Goal: Transaction & Acquisition: Purchase product/service

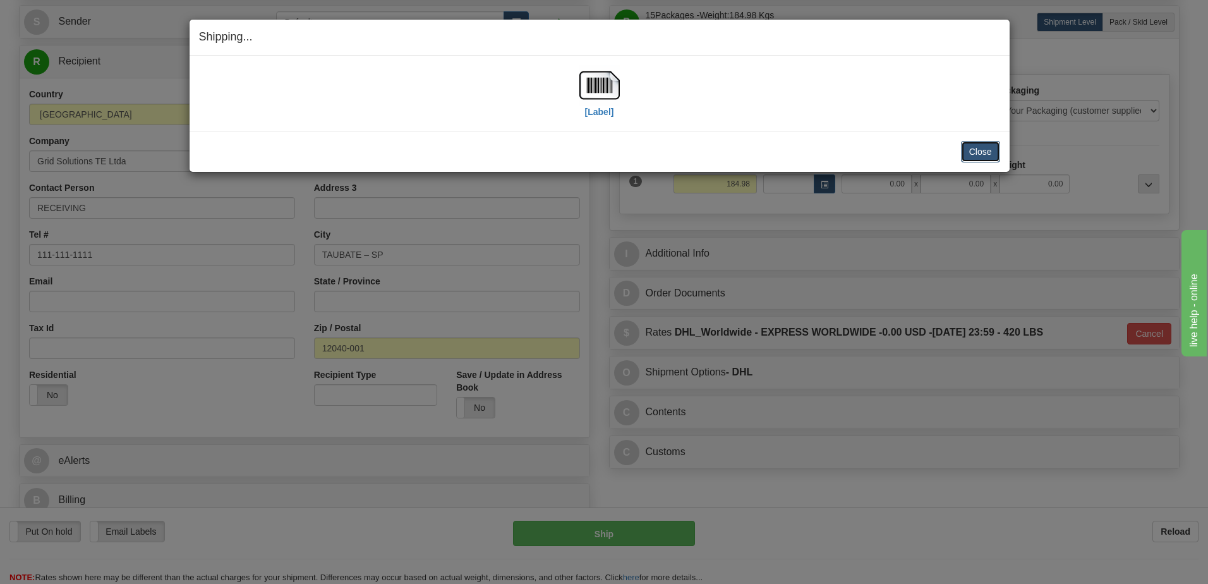
click at [977, 148] on button "Close" at bounding box center [980, 151] width 39 height 21
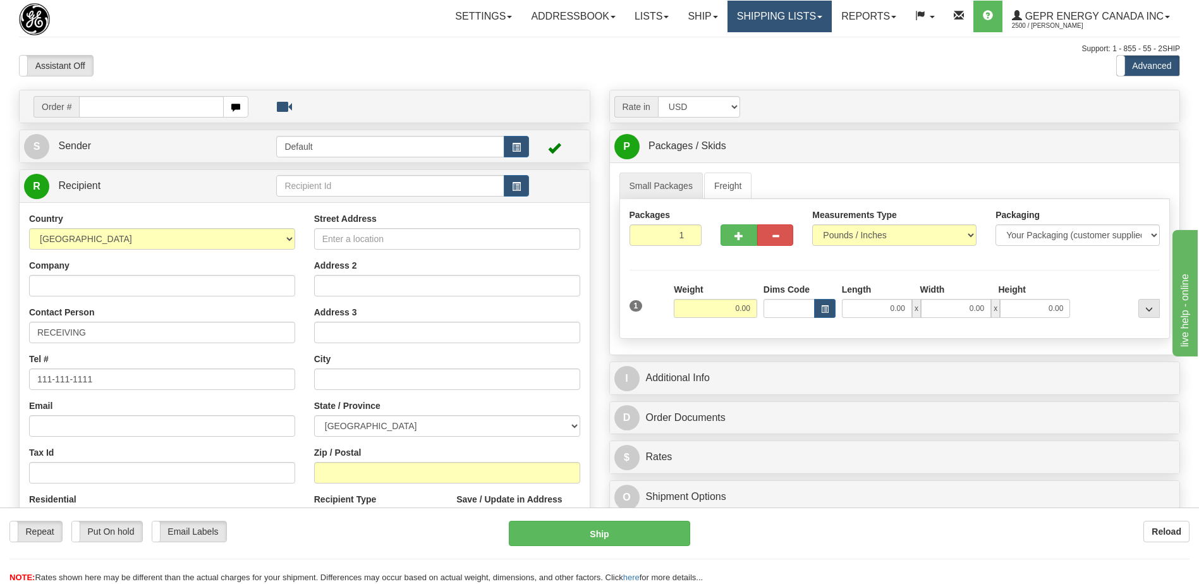
click at [770, 20] on link "Shipping lists" at bounding box center [779, 17] width 104 height 32
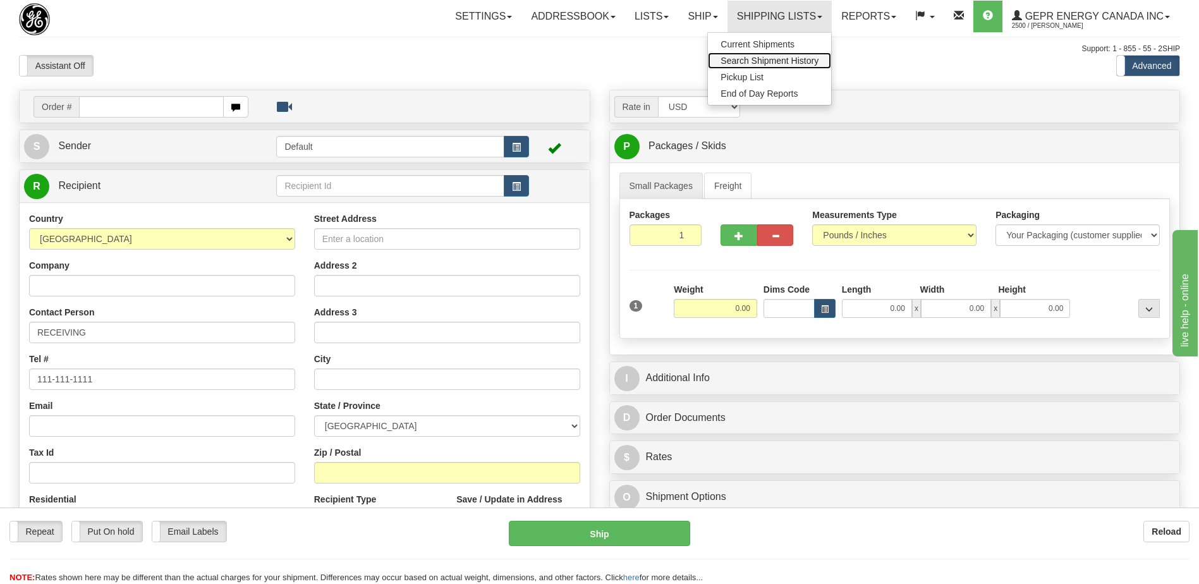
click at [760, 63] on span "Search Shipment History" at bounding box center [769, 61] width 98 height 10
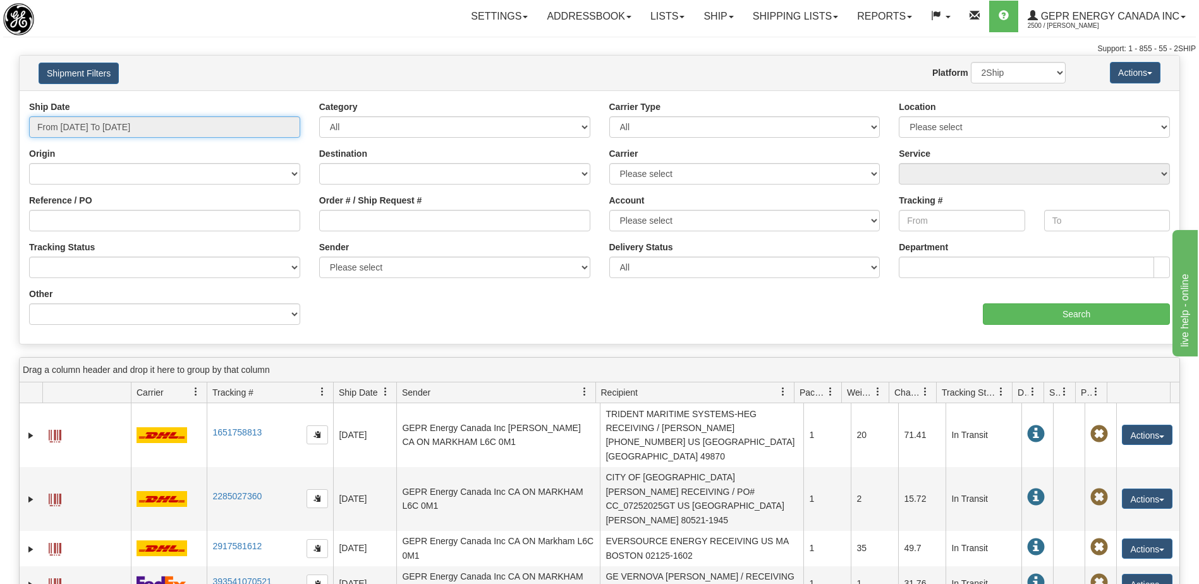
type input "[DATE]"
click at [144, 130] on input "From 09/24/2025 To 09/25/2025" at bounding box center [164, 126] width 271 height 21
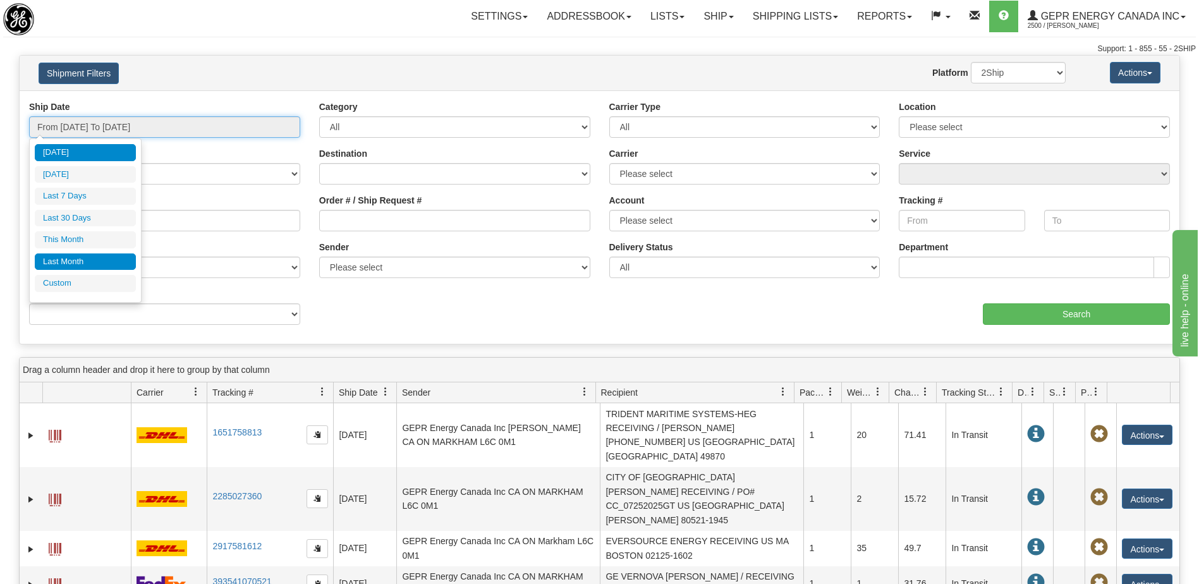
type input "09/01/2025"
type input "09/30/2025"
type input "08/01/2025"
type input "08/31/2025"
type input "[DATE]"
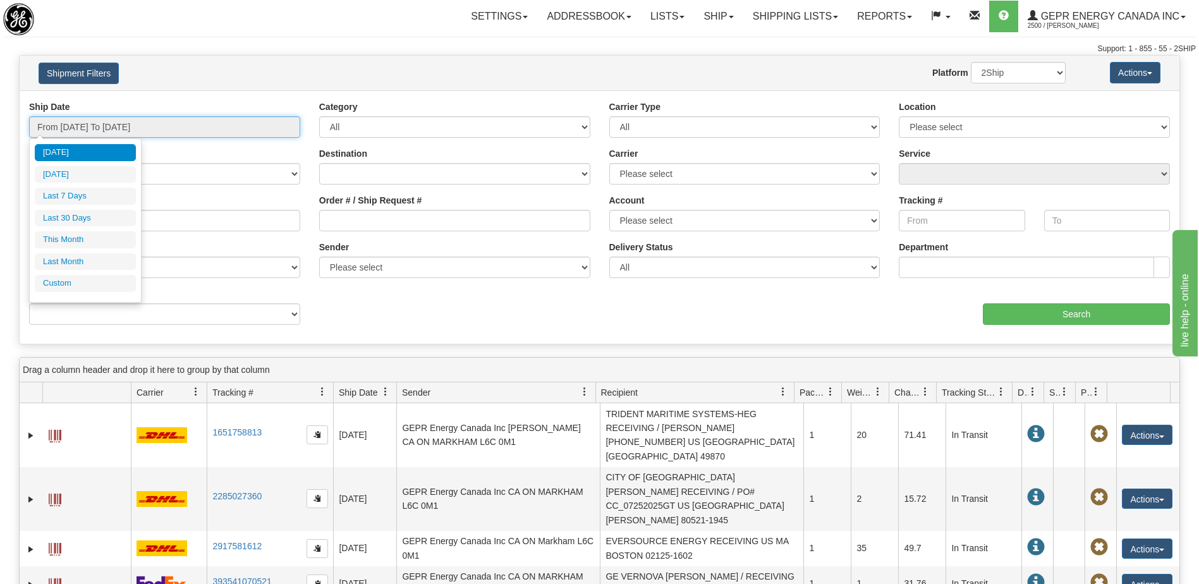
type input "[DATE]"
click at [93, 281] on li "Custom" at bounding box center [85, 283] width 101 height 17
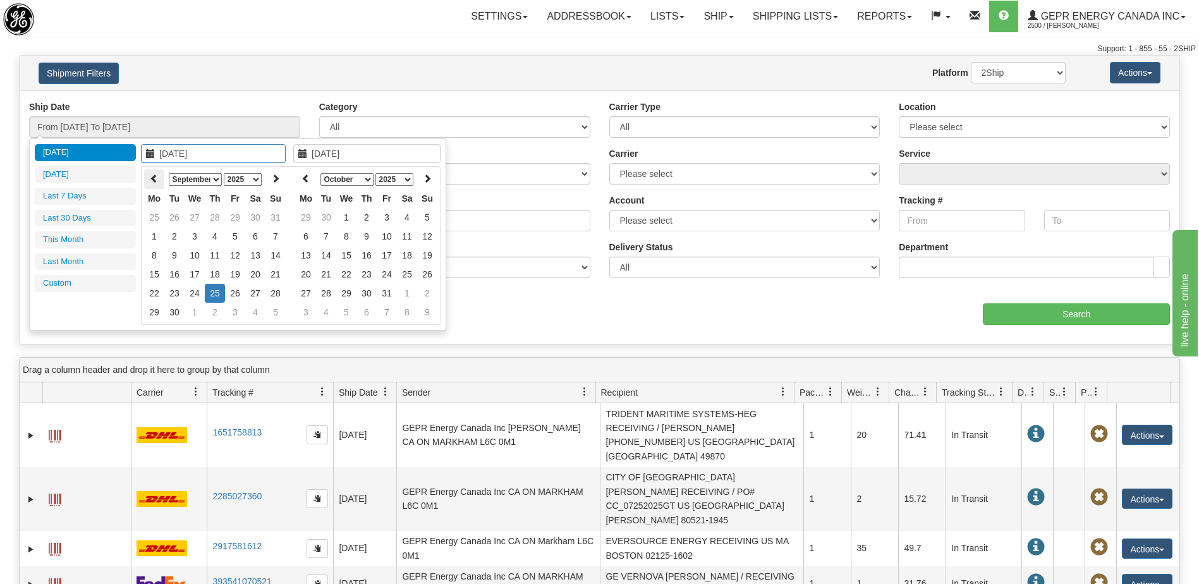
click at [152, 174] on icon at bounding box center [154, 178] width 9 height 9
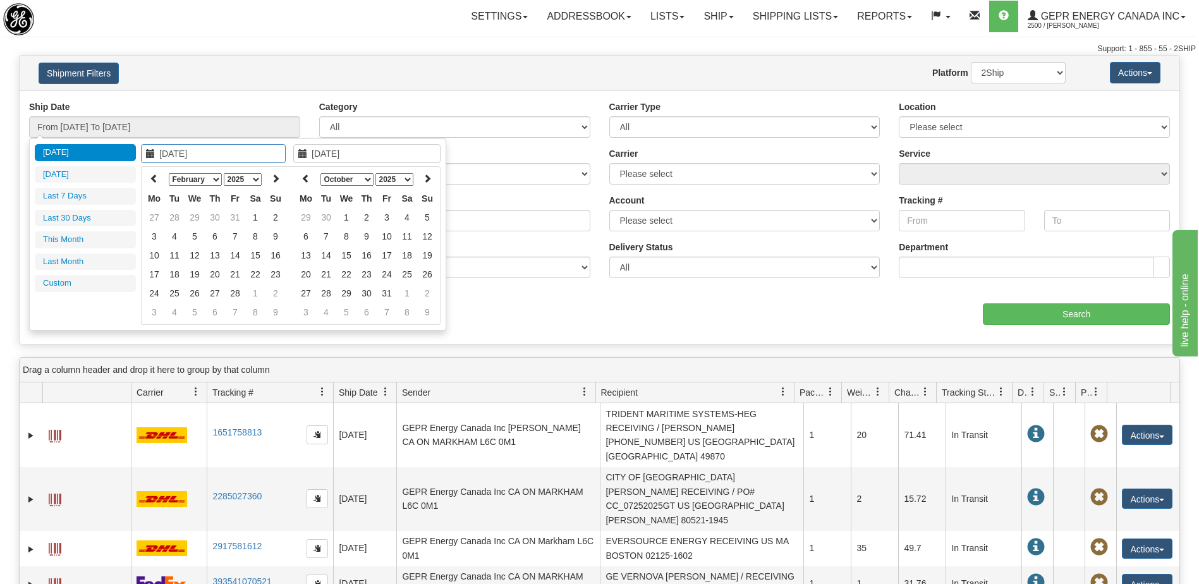
click at [152, 174] on icon at bounding box center [154, 178] width 9 height 9
type input "01/01/2025"
click at [198, 218] on td "1" at bounding box center [195, 217] width 20 height 19
click at [307, 179] on icon at bounding box center [305, 178] width 9 height 9
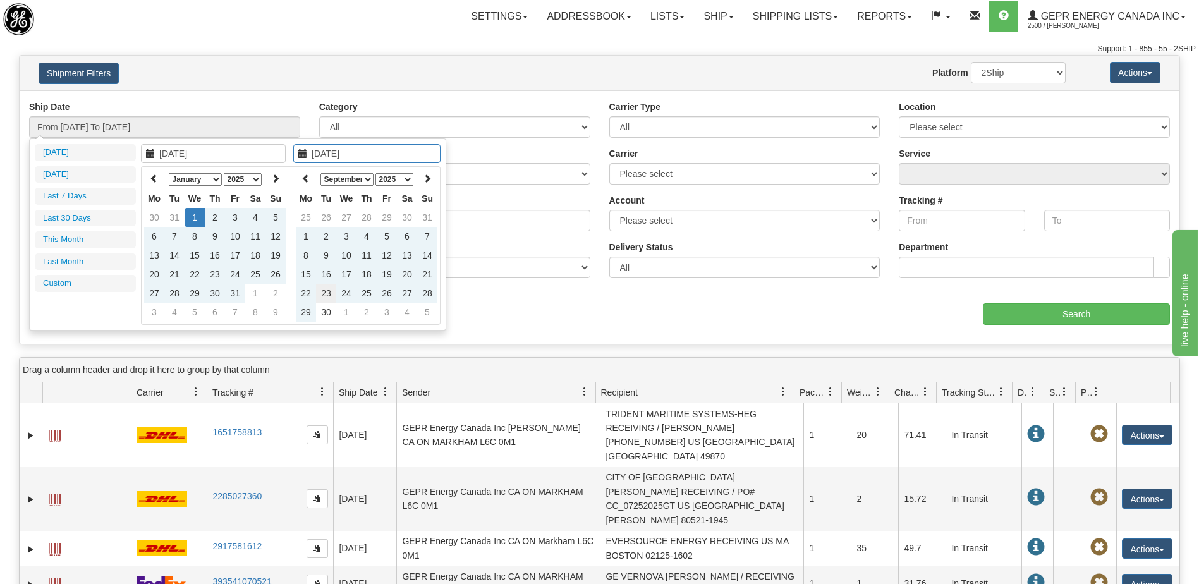
type input "09/23/2025"
click at [327, 293] on td "23" at bounding box center [326, 293] width 20 height 19
type input "From 01/01/2025 To 09/23/2025"
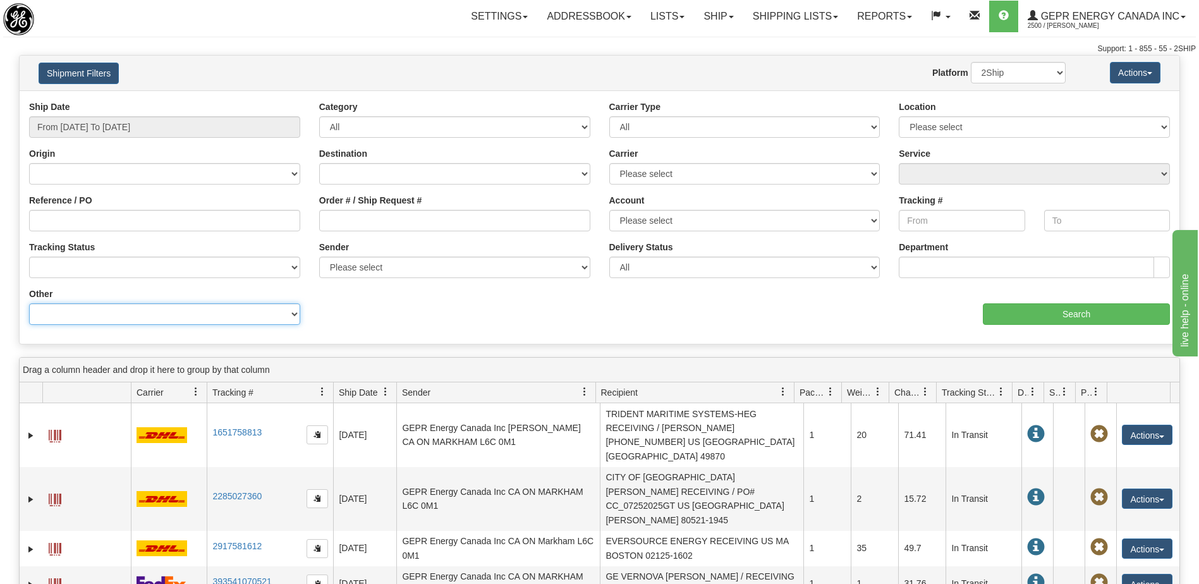
click at [242, 316] on select "Billing Account # Billing Type BOL # (LTL) Commodity Or Documents Consolidation…" at bounding box center [164, 313] width 271 height 21
select select "Recipient_City"
click at [29, 303] on select "Billing Account # Billing Type BOL # (LTL) Commodity Or Documents Consolidation…" at bounding box center [164, 313] width 271 height 21
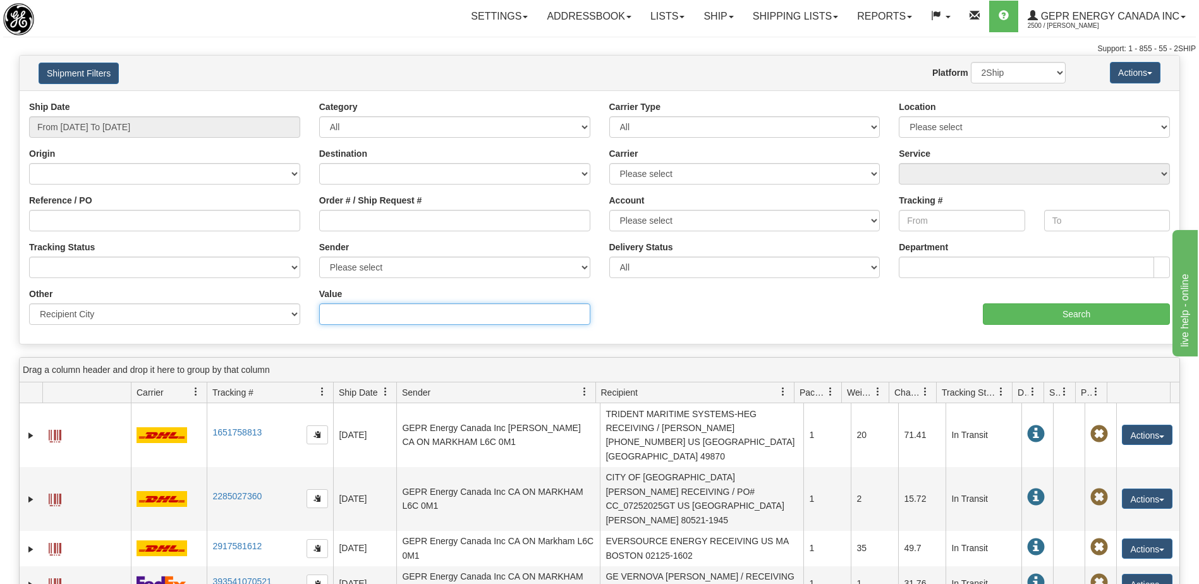
click at [356, 308] on input "Value" at bounding box center [454, 313] width 271 height 21
type input "SHARJAH"
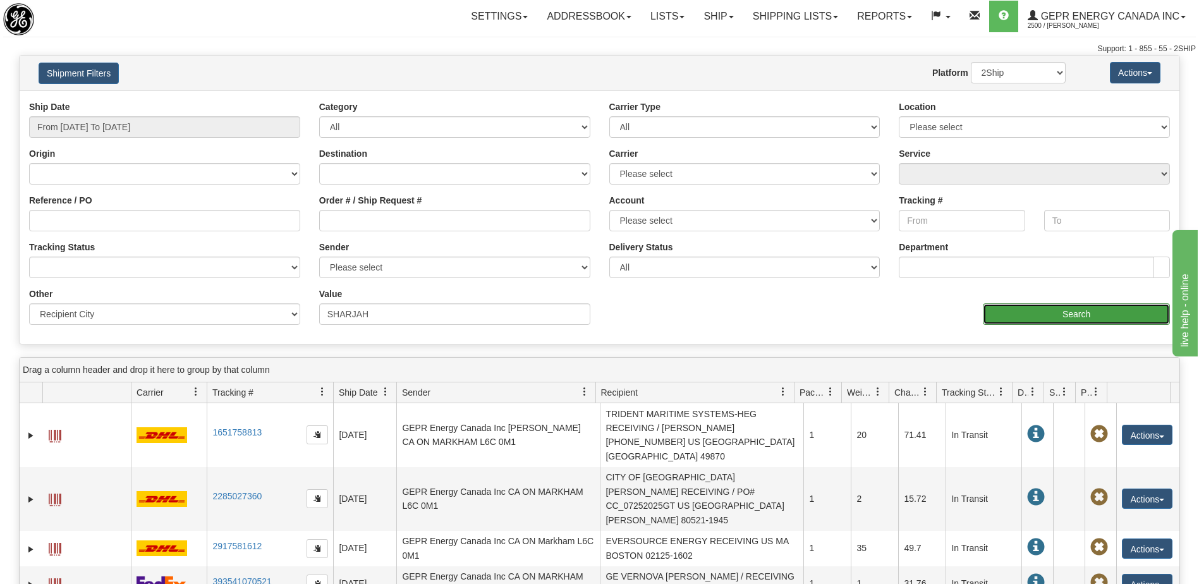
click at [1081, 316] on input "Search" at bounding box center [1076, 313] width 187 height 21
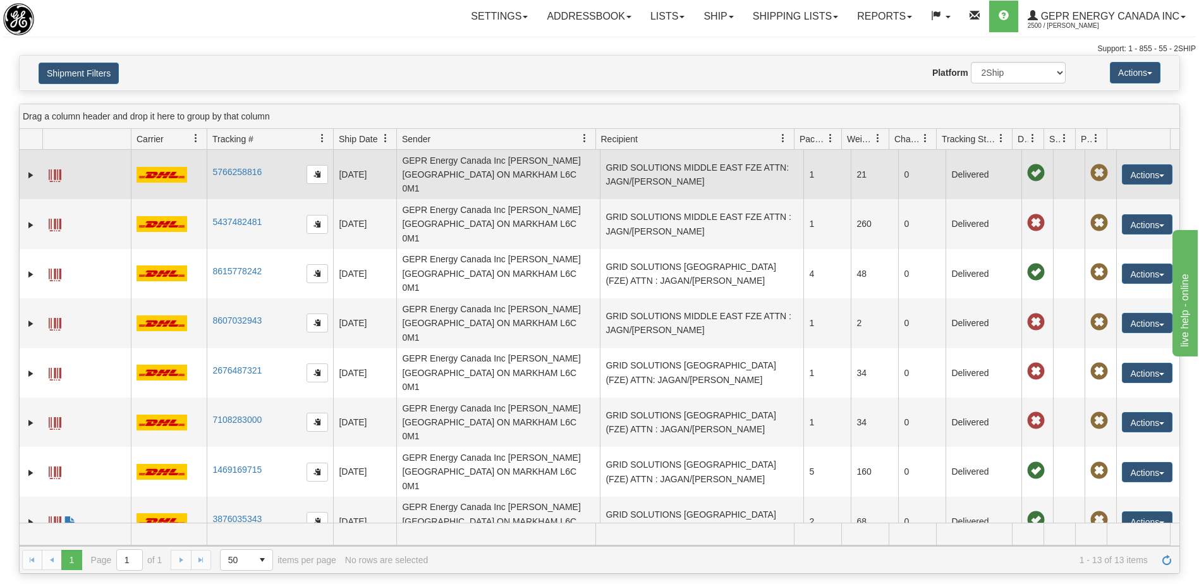
click at [727, 173] on td "GRID SOLUTIONS MIDDLE EAST FZE ATTN: JAGN/DANTE AE SHARJAH" at bounding box center [701, 174] width 203 height 49
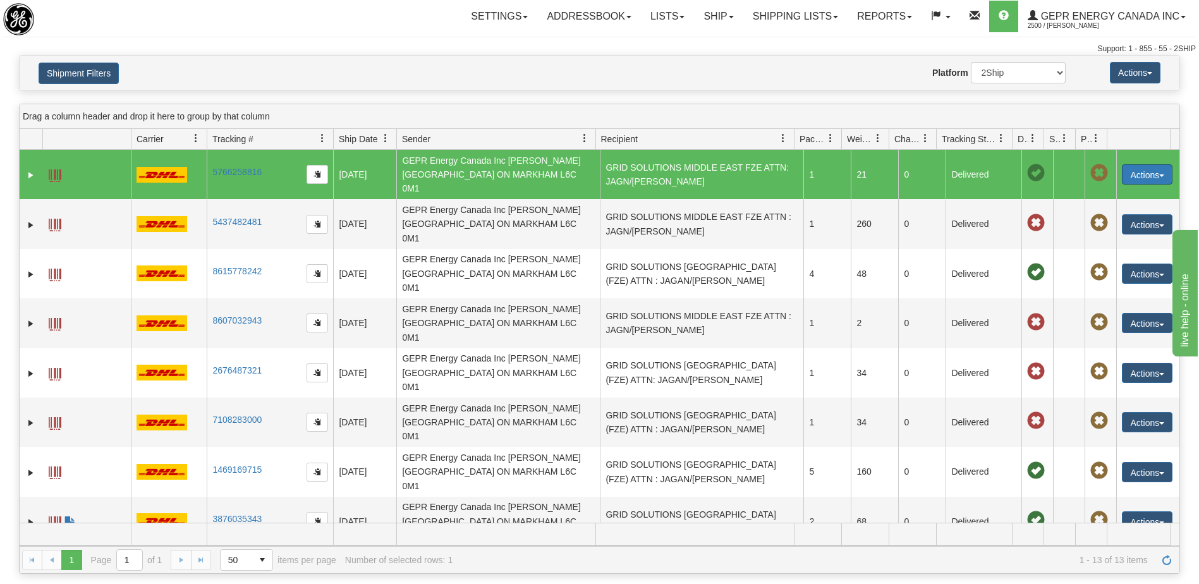
click at [1137, 172] on button "Actions" at bounding box center [1147, 174] width 51 height 20
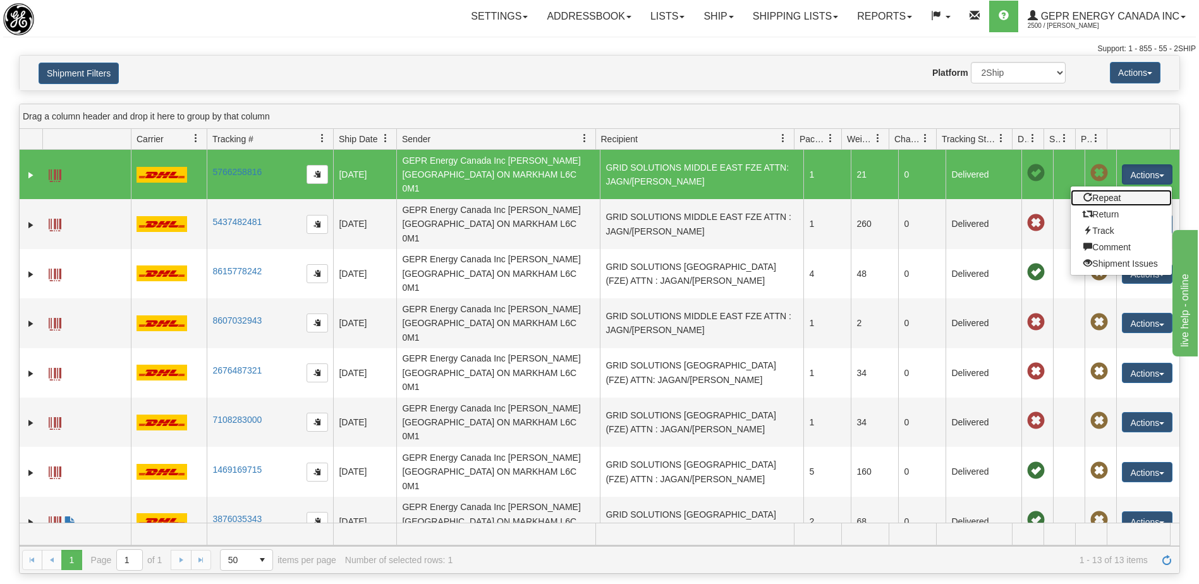
click at [1103, 192] on link "Repeat" at bounding box center [1121, 198] width 101 height 16
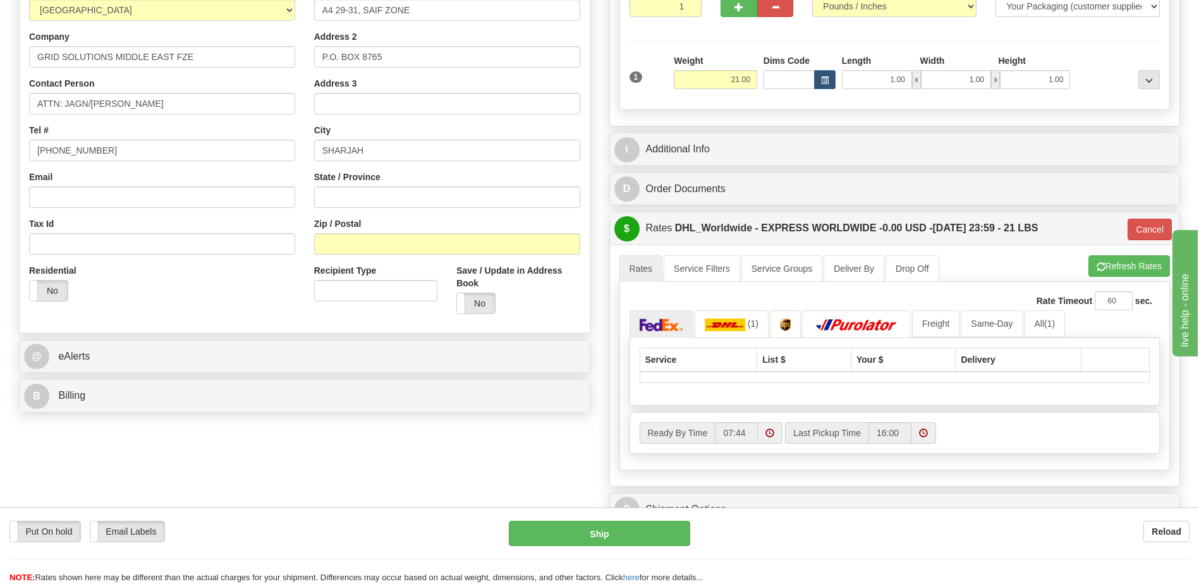
scroll to position [253, 0]
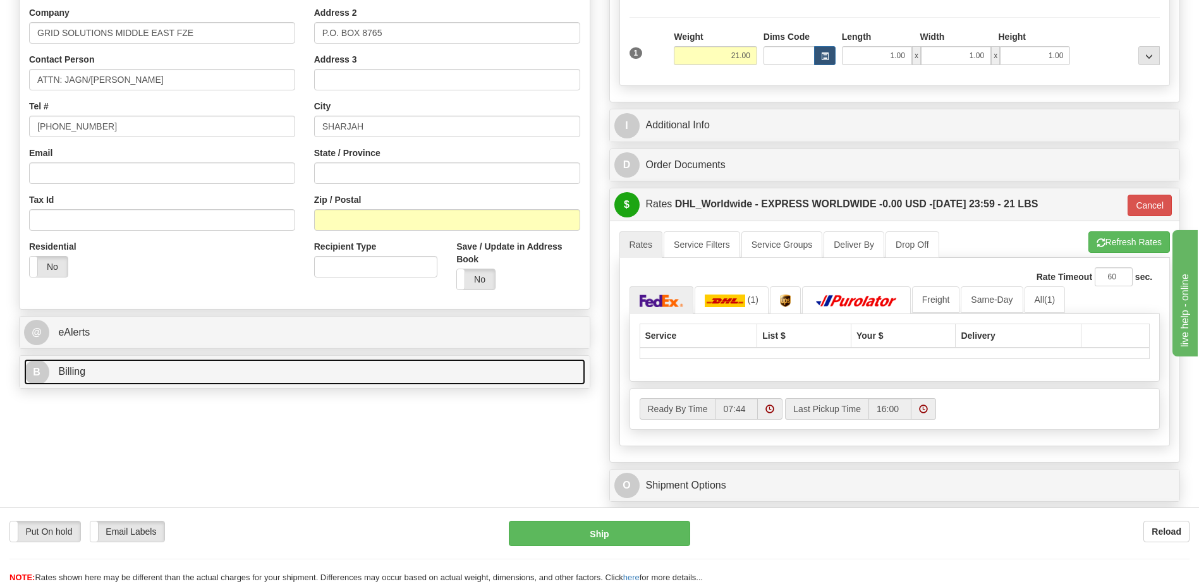
click at [139, 382] on link "B Billing" at bounding box center [304, 372] width 561 height 26
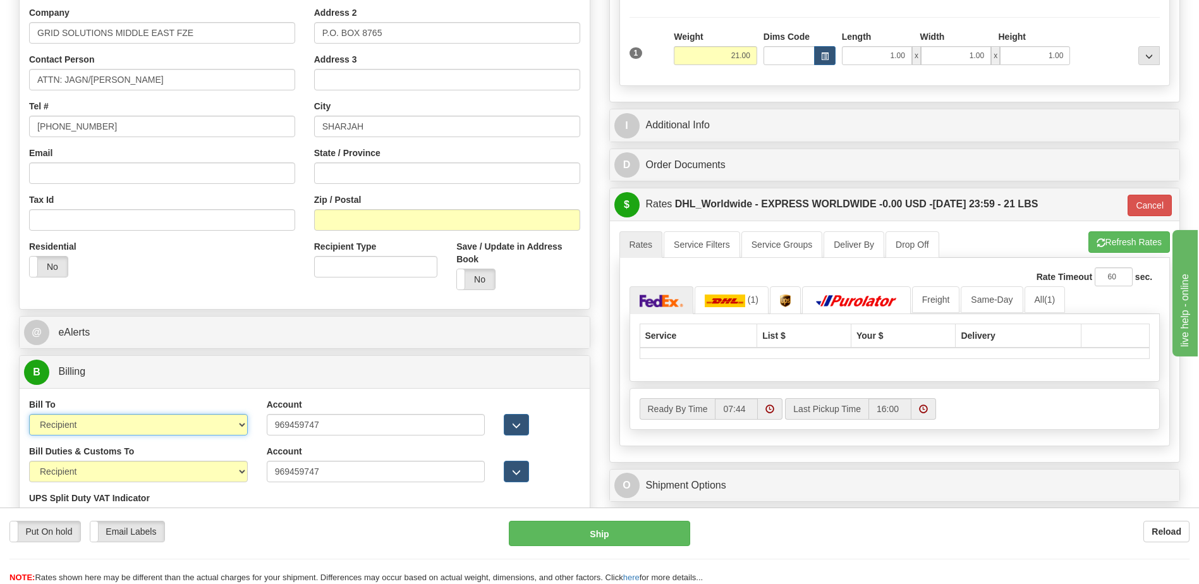
click at [198, 422] on select "Sender Recipient Third Party Collect" at bounding box center [138, 424] width 219 height 21
select select "1"
click at [29, 414] on select "Sender Recipient Third Party Collect" at bounding box center [138, 424] width 219 height 21
type input "P"
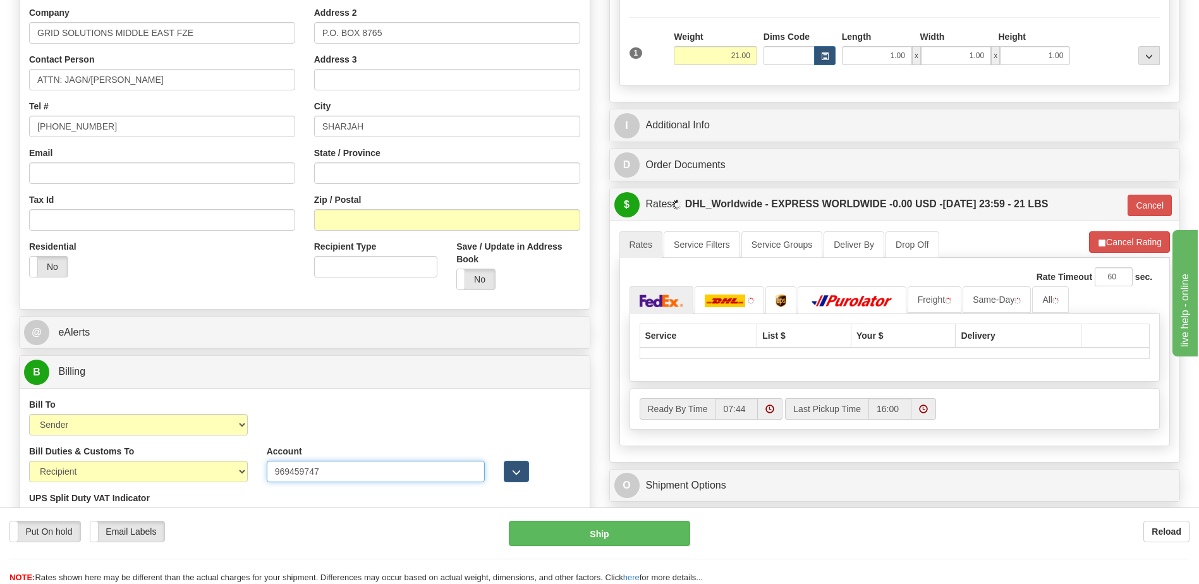
click at [297, 462] on input "969459747" at bounding box center [376, 471] width 219 height 21
click at [298, 470] on input "969459747" at bounding box center [376, 471] width 219 height 21
click at [307, 401] on div "Bill To Sender Recipient Third Party Collect Account 969459747 3rd Party Accoun…" at bounding box center [305, 421] width 570 height 47
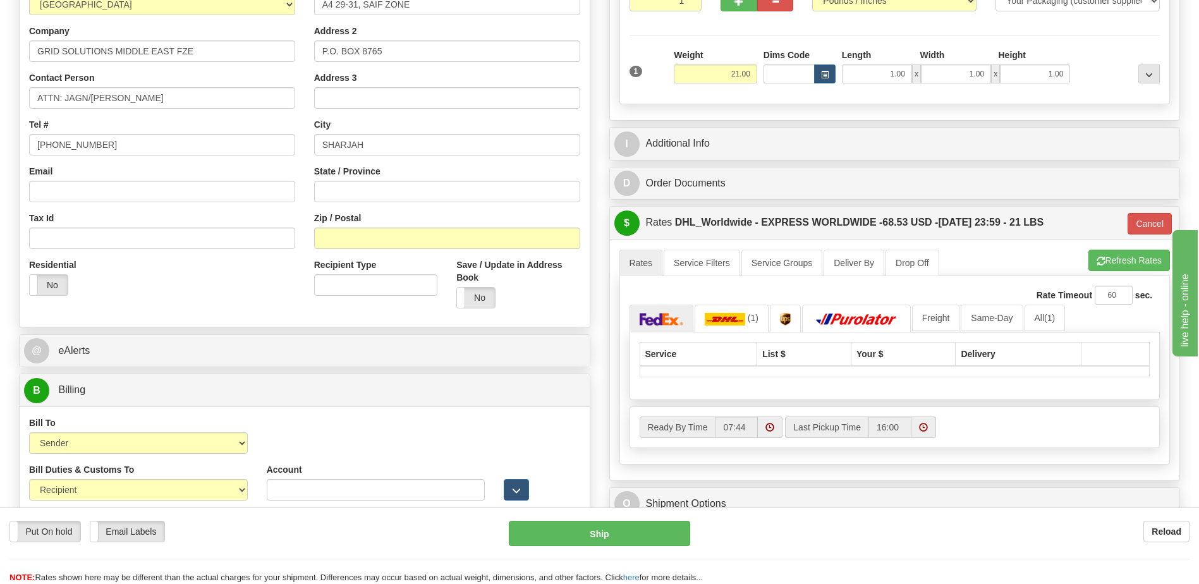
scroll to position [63, 0]
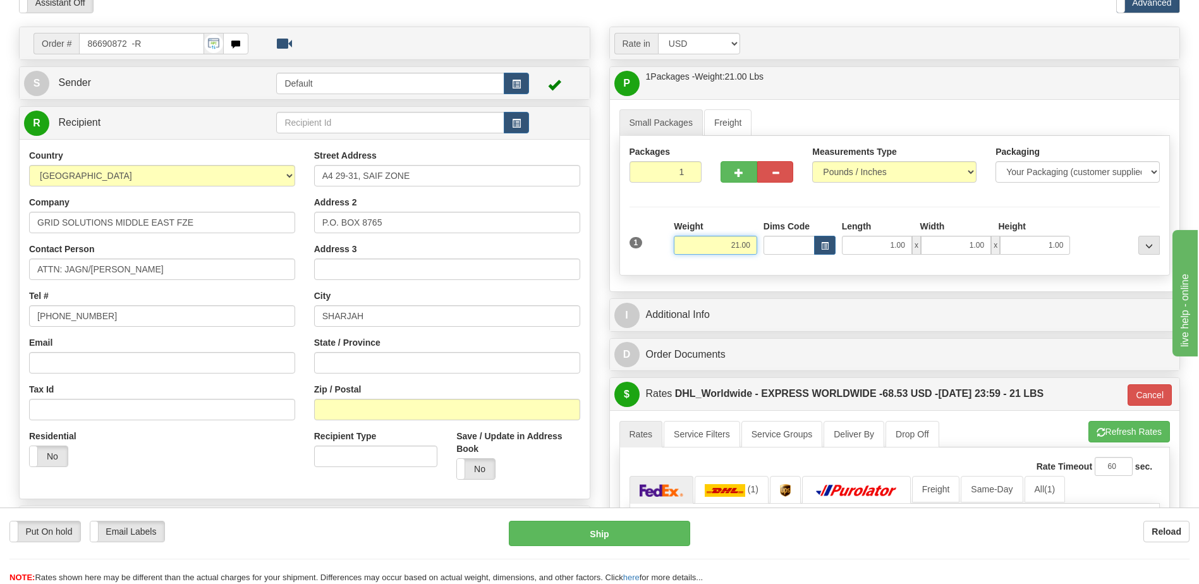
click at [734, 243] on input "21.00" at bounding box center [715, 245] width 83 height 19
type input "2.00"
type input "P"
drag, startPoint x: 224, startPoint y: 294, endPoint x: 437, endPoint y: 326, distance: 214.8
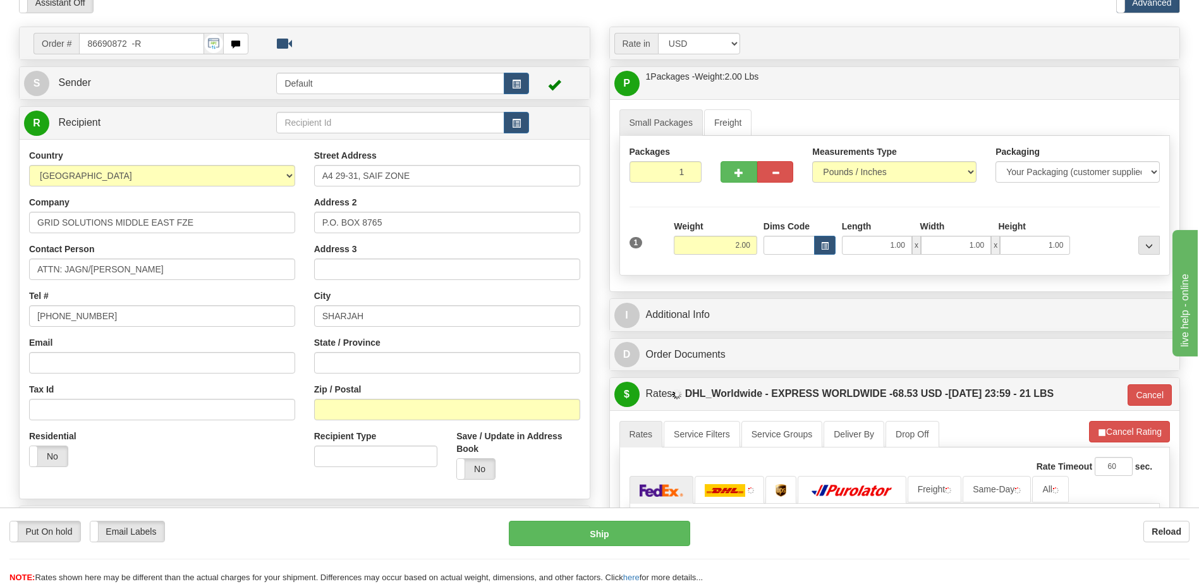
click at [224, 294] on div "Tel # +971528599649" at bounding box center [162, 307] width 266 height 37
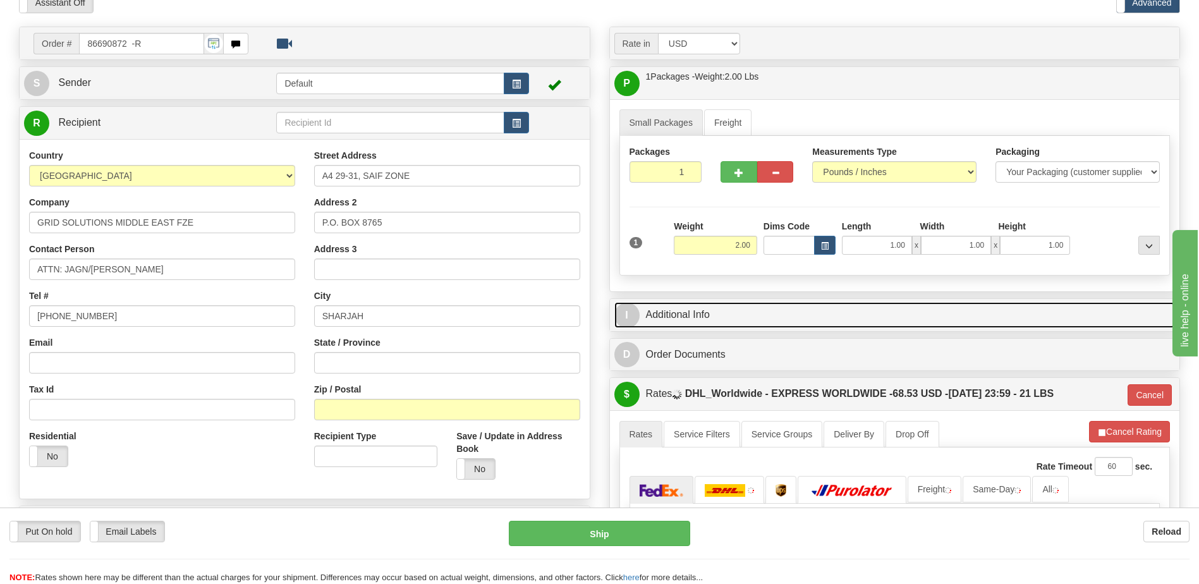
click at [686, 319] on link "I Additional Info" at bounding box center [894, 315] width 561 height 26
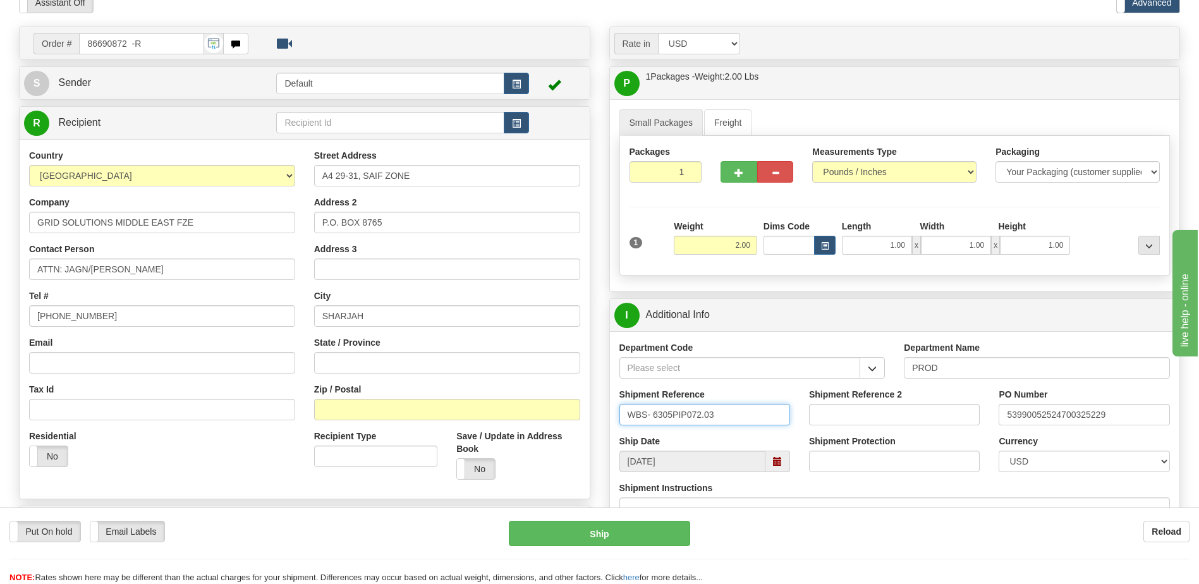
drag, startPoint x: 727, startPoint y: 408, endPoint x: 507, endPoint y: 425, distance: 220.5
click at [507, 27] on div "Order # 86690872 -R" at bounding box center [599, 27] width 1180 height 0
paste input "09232025"
type input "09232025"
drag, startPoint x: 1114, startPoint y: 416, endPoint x: 868, endPoint y: 440, distance: 246.9
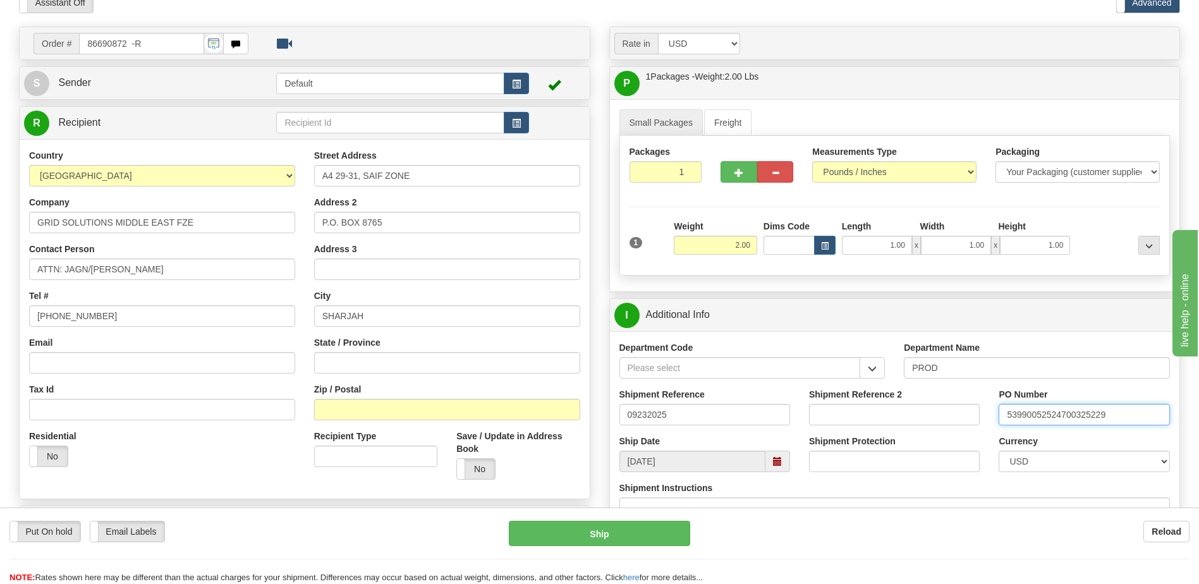
click at [868, 440] on div "Department Code Department Name PROD Shipment Reference 09232025 Shipment Refer…" at bounding box center [895, 434] width 570 height 207
click at [274, 463] on div "Residential Yes No" at bounding box center [162, 453] width 285 height 47
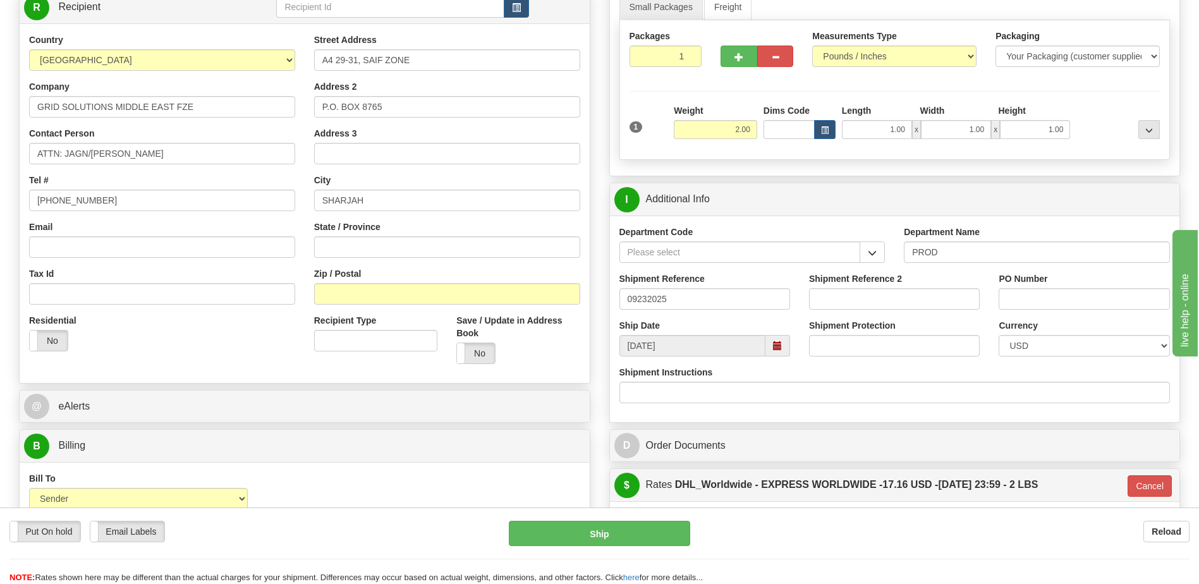
scroll to position [190, 0]
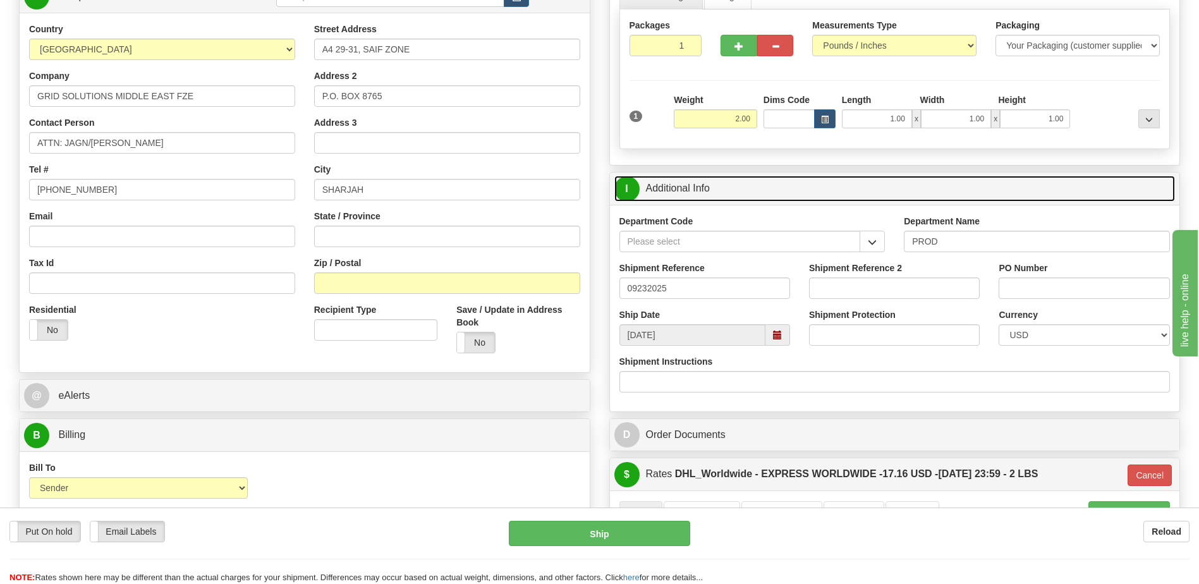
click at [697, 183] on link "I Additional Info" at bounding box center [894, 189] width 561 height 26
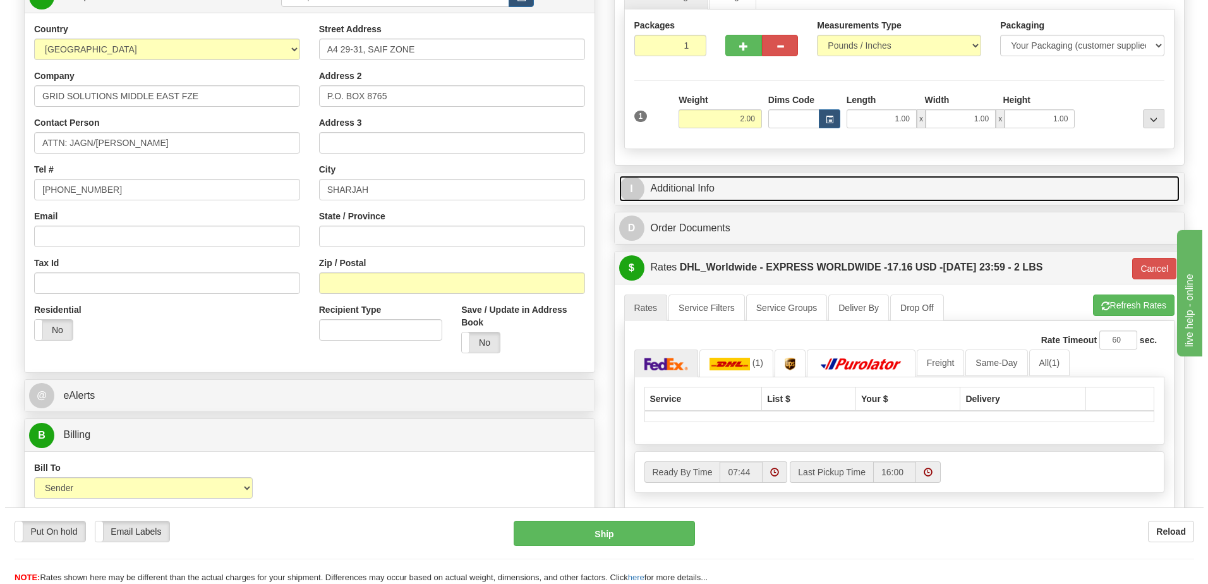
scroll to position [442, 0]
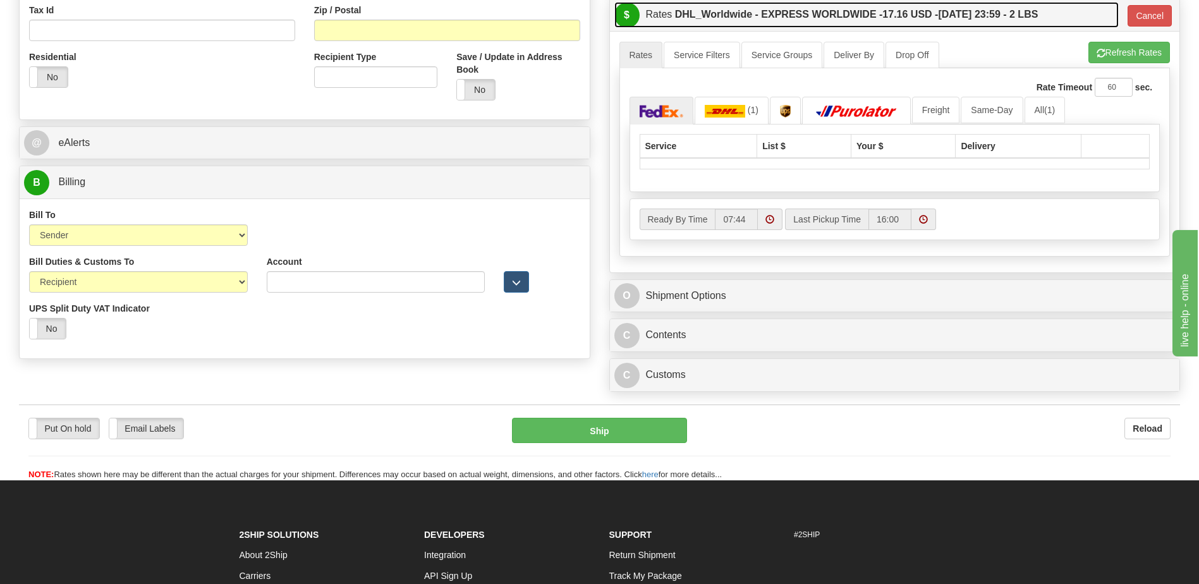
click at [902, 13] on span "17.16 USD -" at bounding box center [910, 14] width 56 height 11
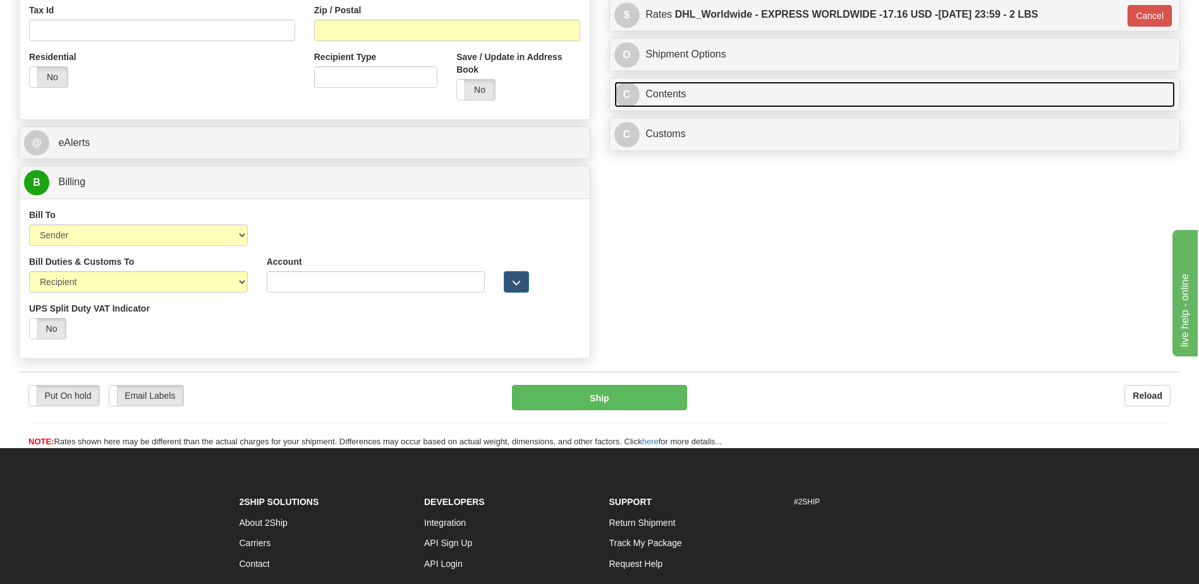
click at [698, 97] on link "C Contents" at bounding box center [894, 95] width 561 height 26
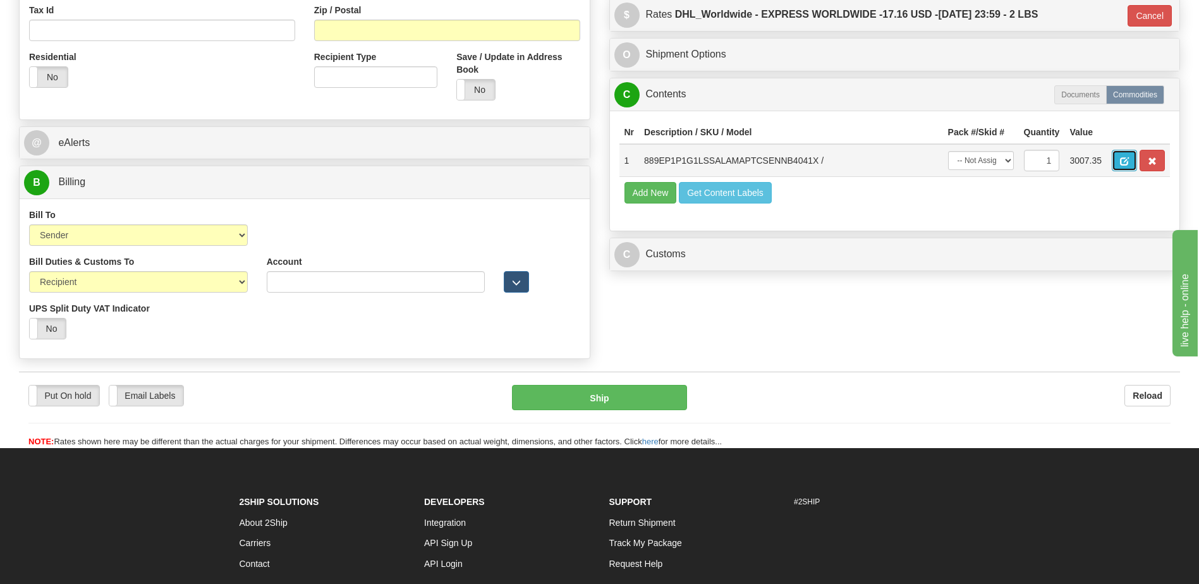
click at [1126, 151] on button "button" at bounding box center [1124, 160] width 25 height 21
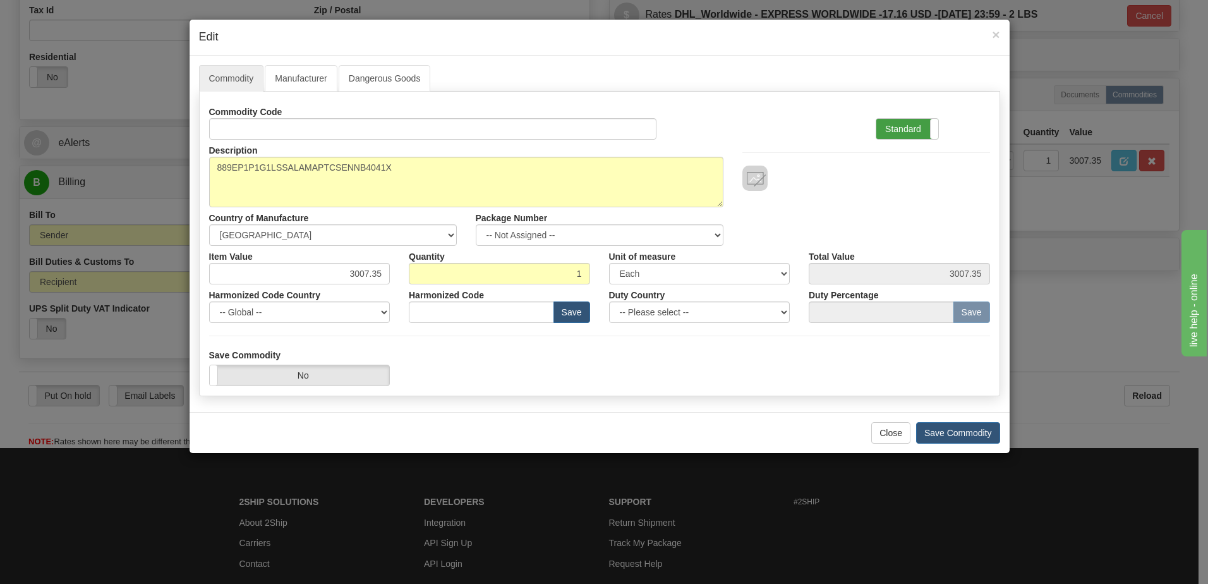
click at [906, 126] on label "Standard" at bounding box center [908, 129] width 62 height 20
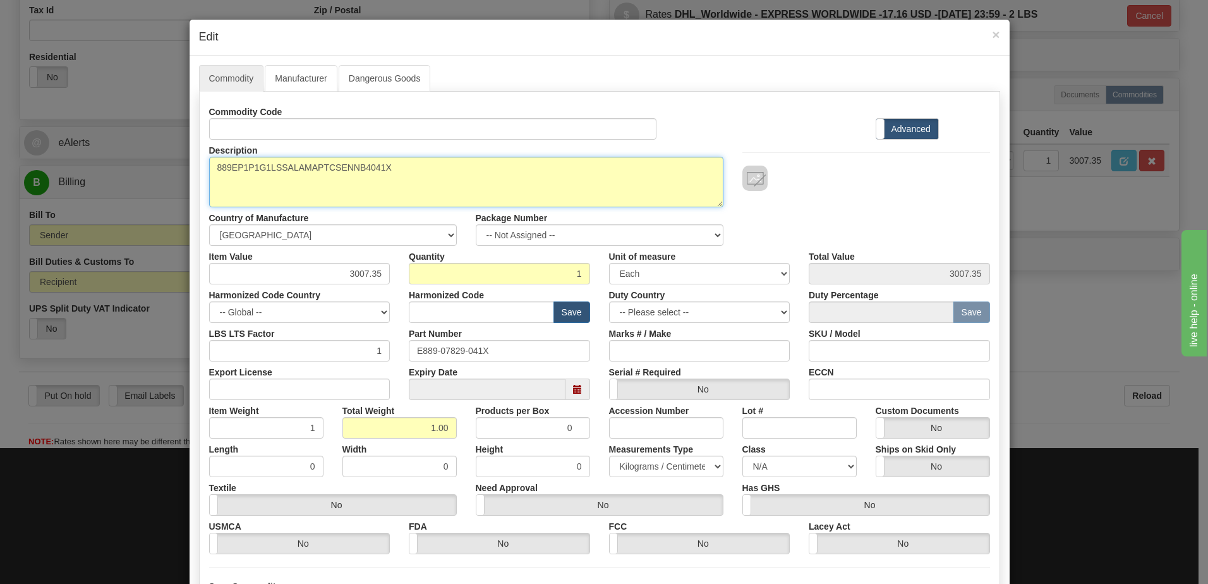
drag, startPoint x: 398, startPoint y: 168, endPoint x: 145, endPoint y: 184, distance: 253.3
click at [145, 184] on div "× Edit Commodity Manufacturer Dangerous Goods Commodity Code Standard Advanced …" at bounding box center [604, 292] width 1208 height 584
type textarea "MULTIPLEXE P/N 86400"
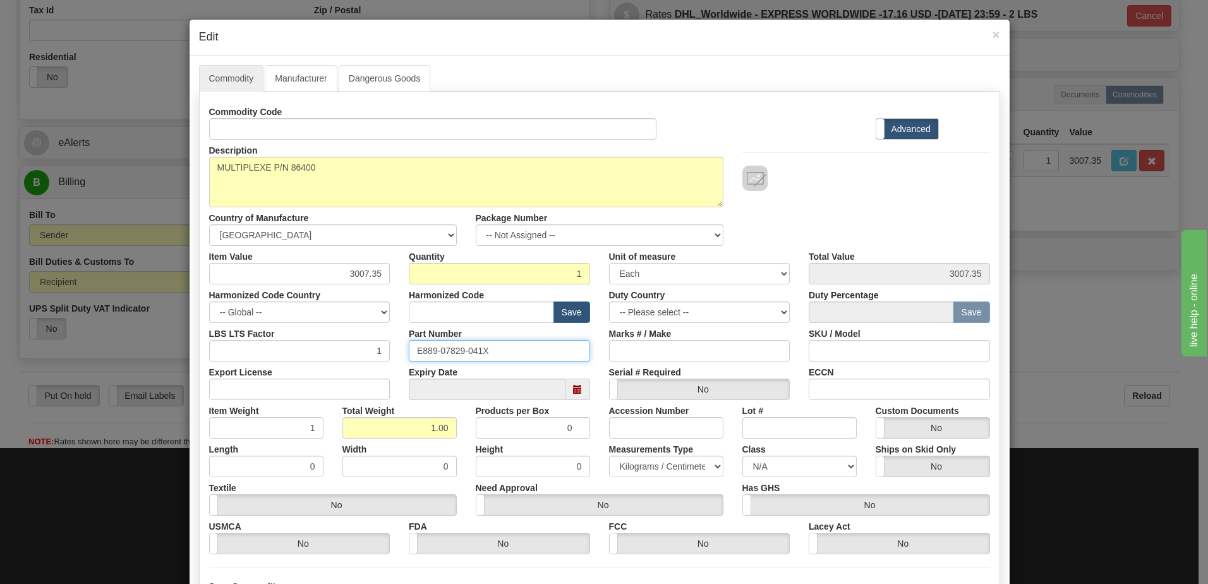
drag, startPoint x: 499, startPoint y: 351, endPoint x: 368, endPoint y: 349, distance: 130.8
click at [369, 350] on div "LBS LTS Factor 1 Part Number E889-07829-041X Marks # / Make SKU / Model" at bounding box center [600, 342] width 800 height 39
click at [425, 310] on input "text" at bounding box center [481, 311] width 145 height 21
type input "8538.10.00"
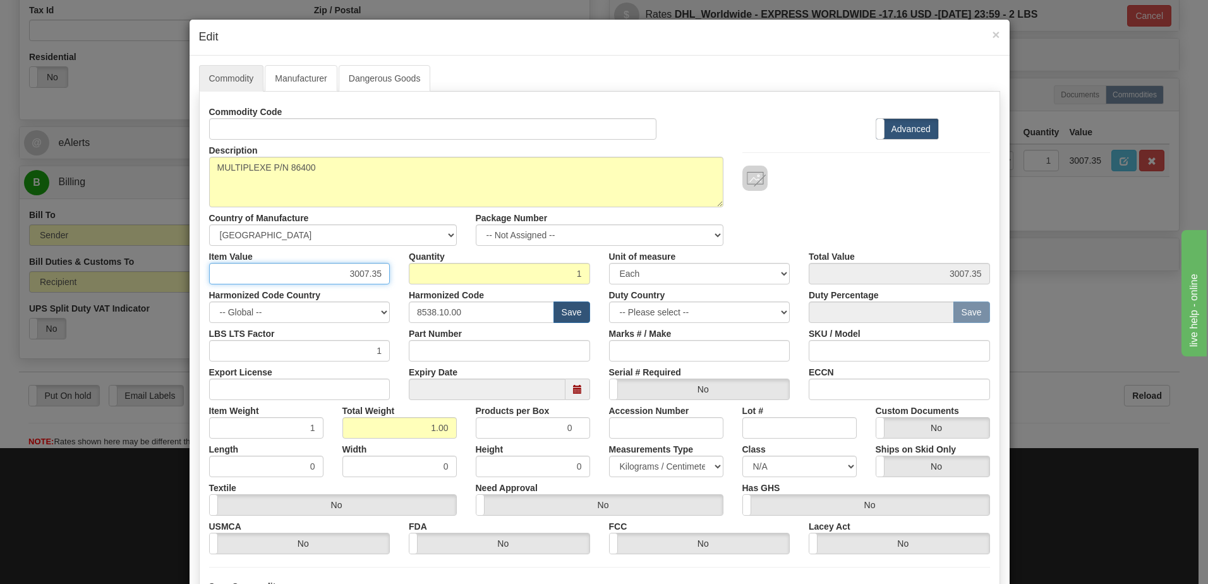
drag, startPoint x: 331, startPoint y: 274, endPoint x: 398, endPoint y: 271, distance: 66.4
click at [398, 271] on div "Item Value 3007.35 Quantity 1 Unit of measure 3 Thousand Square Inches Adjustme…" at bounding box center [600, 265] width 800 height 39
type input "1000.00"
click at [877, 213] on div "Description 889EP1P1G1LSSALAMAPTCSENNB4041X Country of Manufacture -- Unknown -…" at bounding box center [600, 193] width 800 height 106
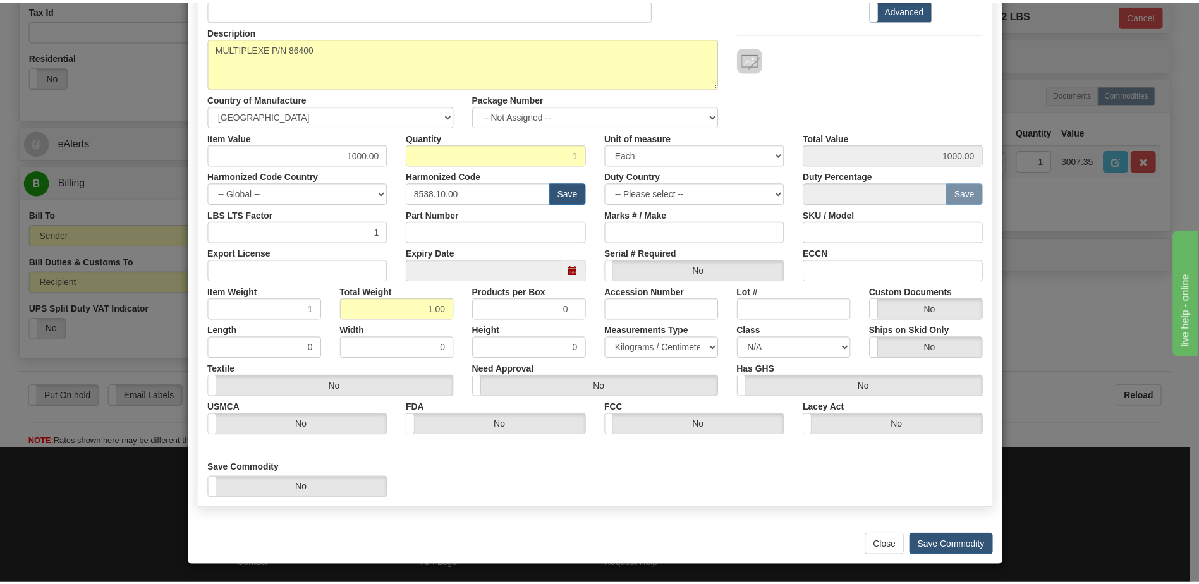
scroll to position [120, 0]
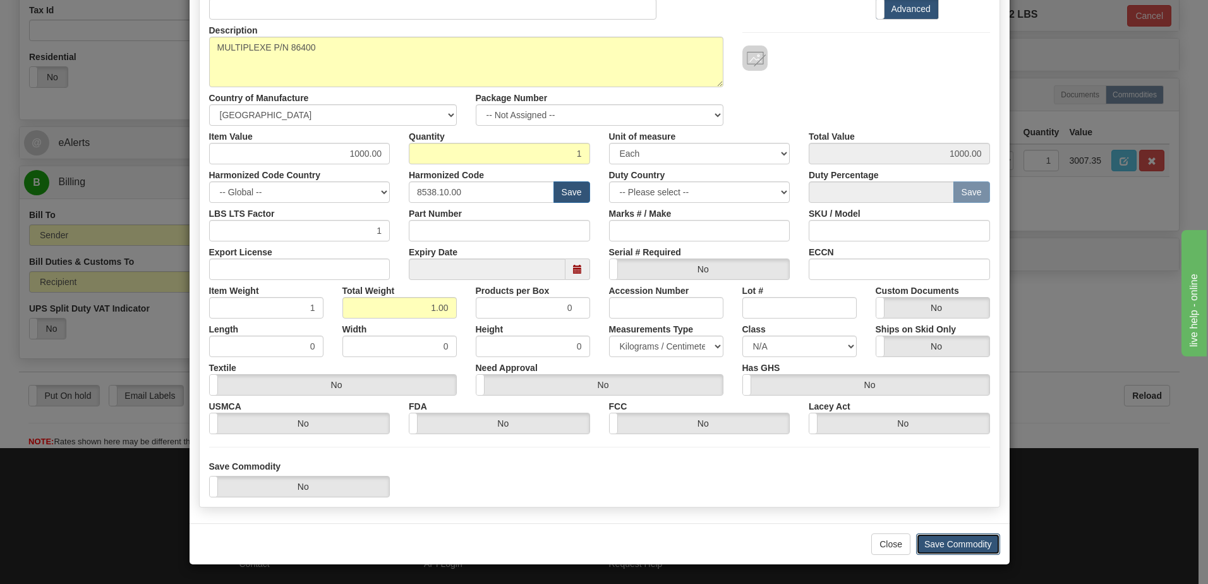
click at [958, 546] on button "Save Commodity" at bounding box center [958, 543] width 84 height 21
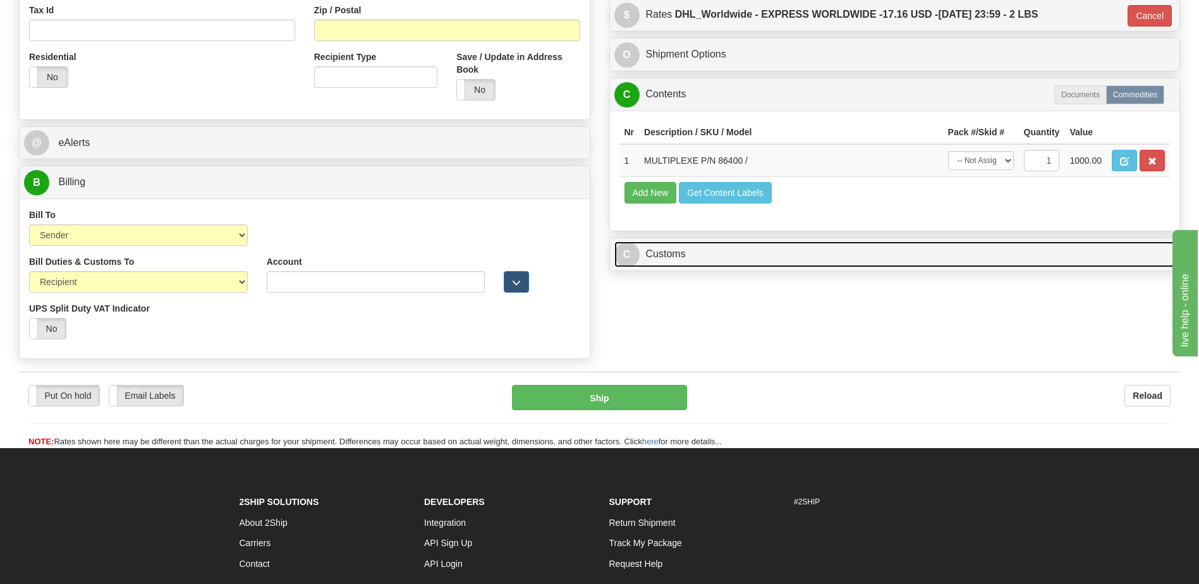
drag, startPoint x: 681, startPoint y: 256, endPoint x: 684, endPoint y: 245, distance: 11.4
click at [681, 256] on link "C Customs" at bounding box center [894, 254] width 561 height 26
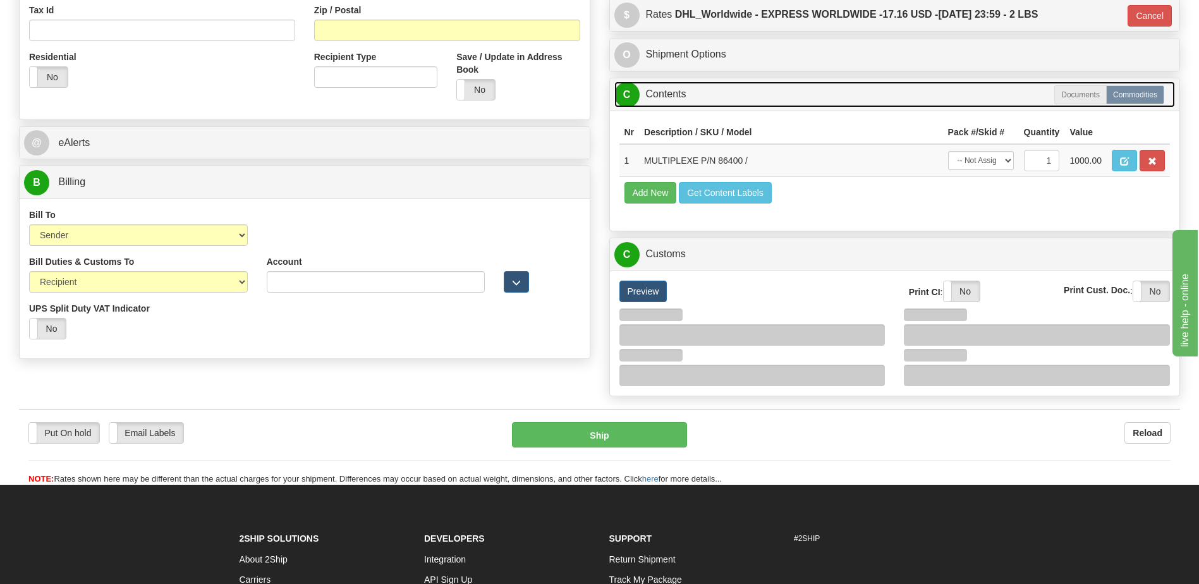
click at [694, 97] on link "C Contents" at bounding box center [894, 95] width 561 height 26
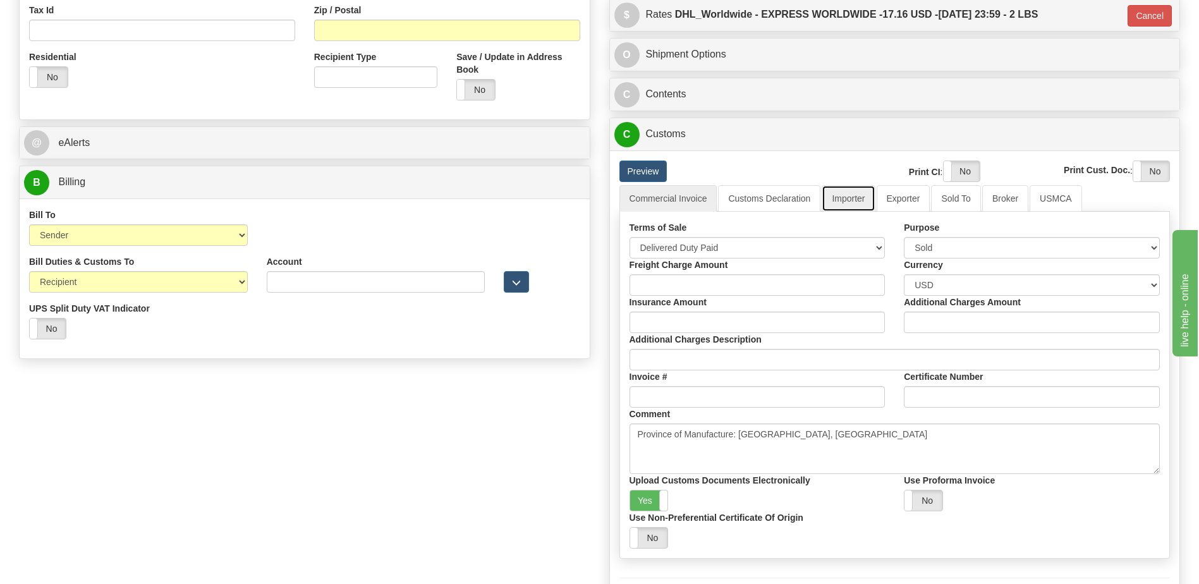
click at [845, 199] on link "Importer" at bounding box center [848, 198] width 53 height 27
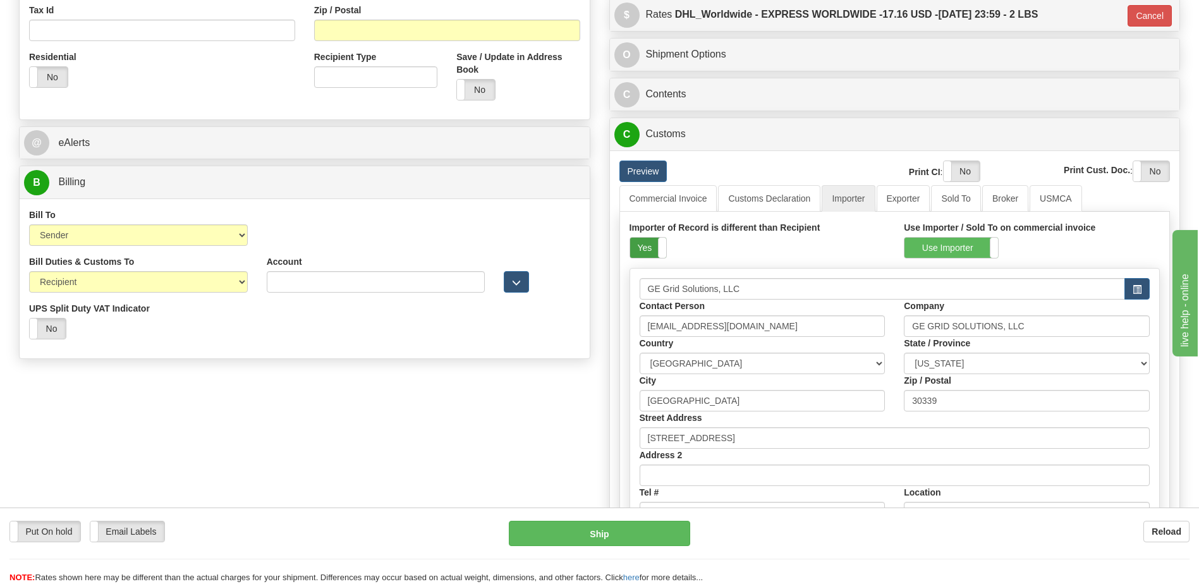
click at [641, 243] on label "Yes" at bounding box center [648, 248] width 36 height 20
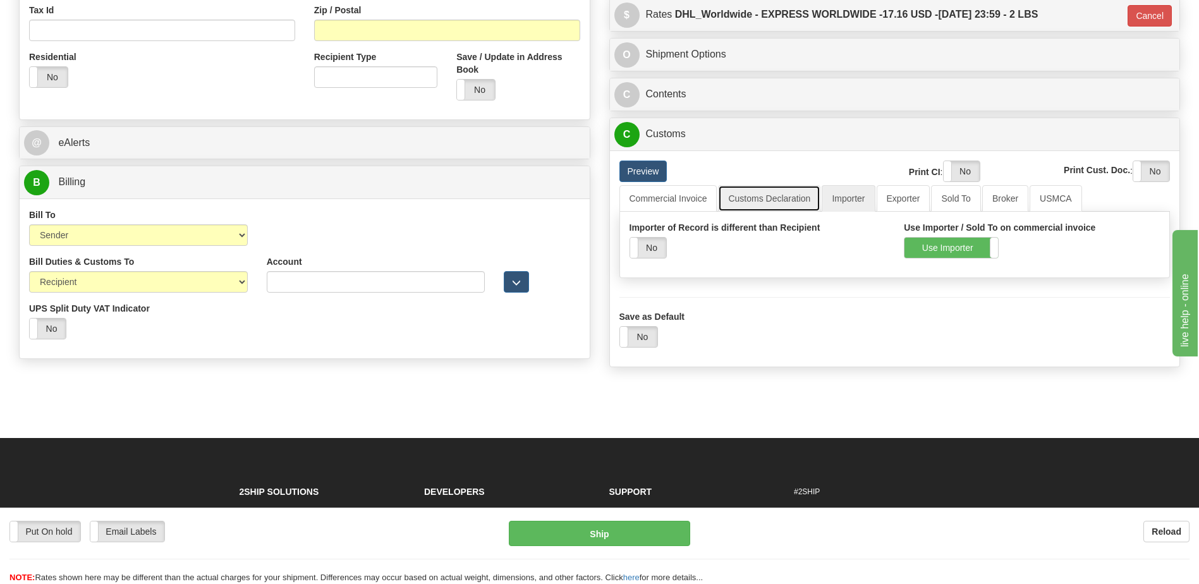
click at [754, 197] on link "Customs Declaration" at bounding box center [769, 198] width 102 height 27
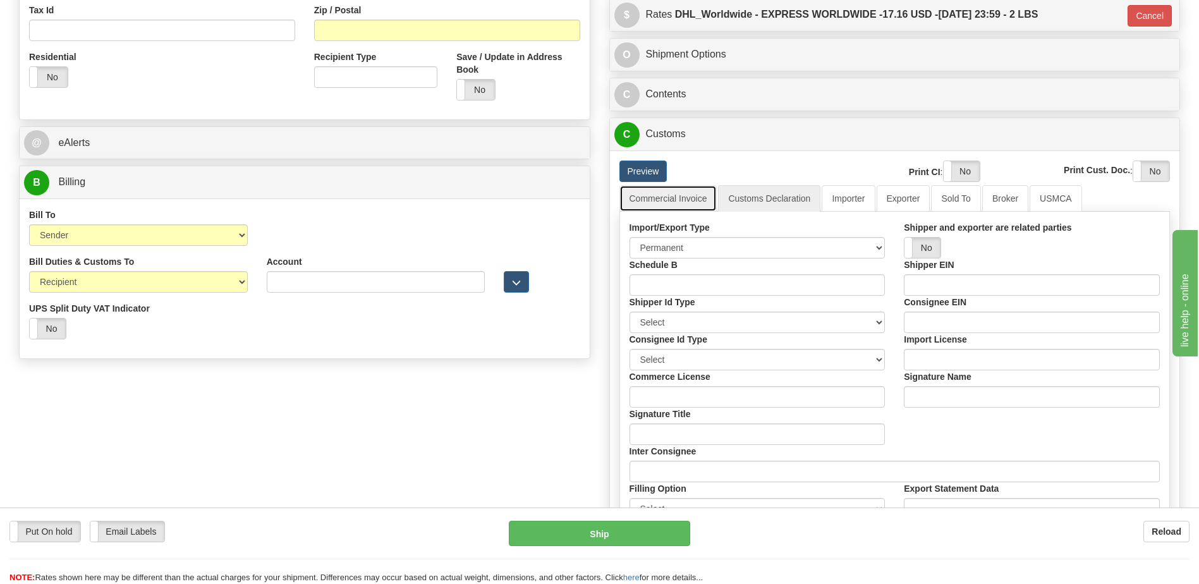
click at [681, 202] on link "Commercial Invoice" at bounding box center [668, 198] width 98 height 27
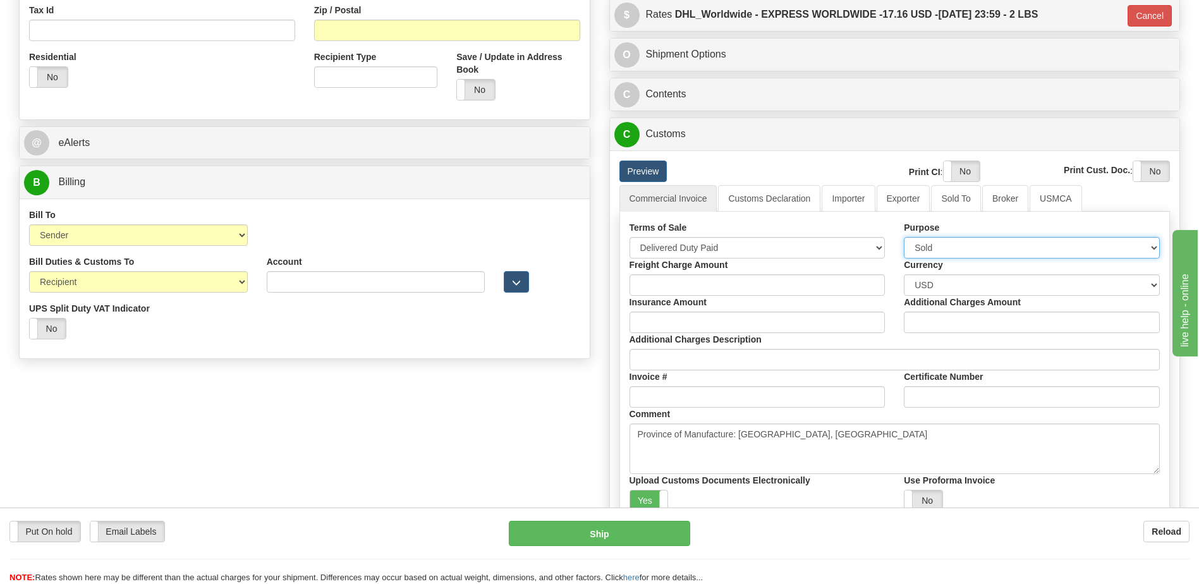
click at [928, 250] on select "Sold Not Sold Gift Sample Repair and Return Personal Effects Merchandise Danger…" at bounding box center [1032, 247] width 256 height 21
select select "4"
click at [904, 237] on select "Sold Not Sold Gift Sample Repair and Return Personal Effects Merchandise Danger…" at bounding box center [1032, 247] width 256 height 21
click at [738, 250] on select "Free Carrier Free On Board Ex Works Delivered Duty Unpaid Delivered Duty Paid C…" at bounding box center [757, 247] width 256 height 21
select select "7"
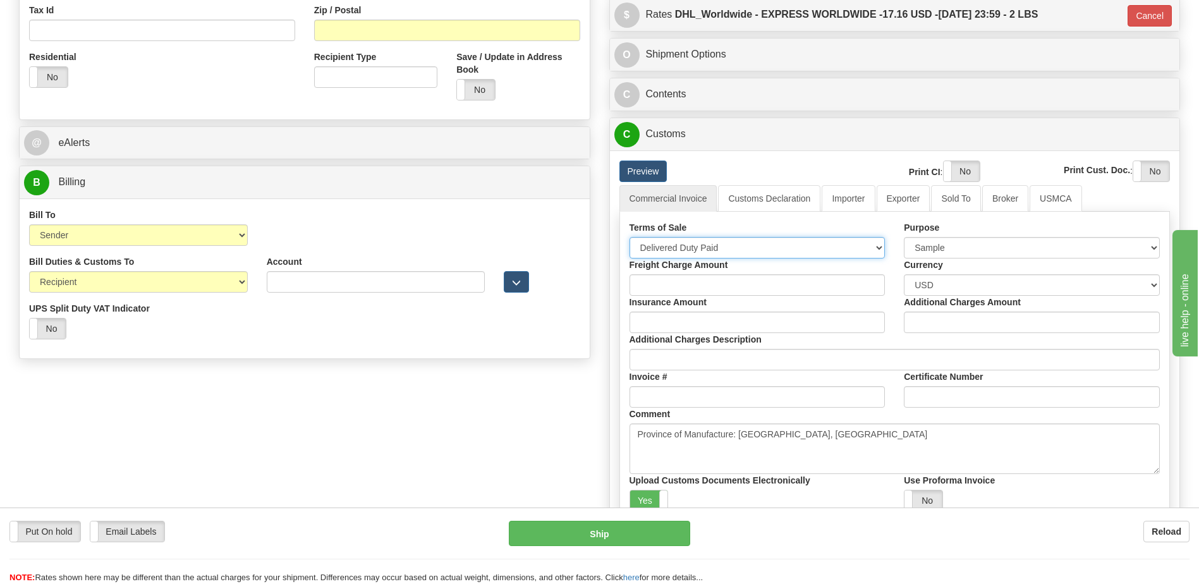
click at [629, 237] on select "Free Carrier Free On Board Ex Works Delivered Duty Unpaid Delivered Duty Paid C…" at bounding box center [757, 247] width 256 height 21
click at [643, 499] on label "Yes" at bounding box center [649, 500] width 38 height 20
click at [964, 167] on label "Yes" at bounding box center [962, 171] width 36 height 20
click at [1156, 169] on label "Yes" at bounding box center [1151, 171] width 36 height 20
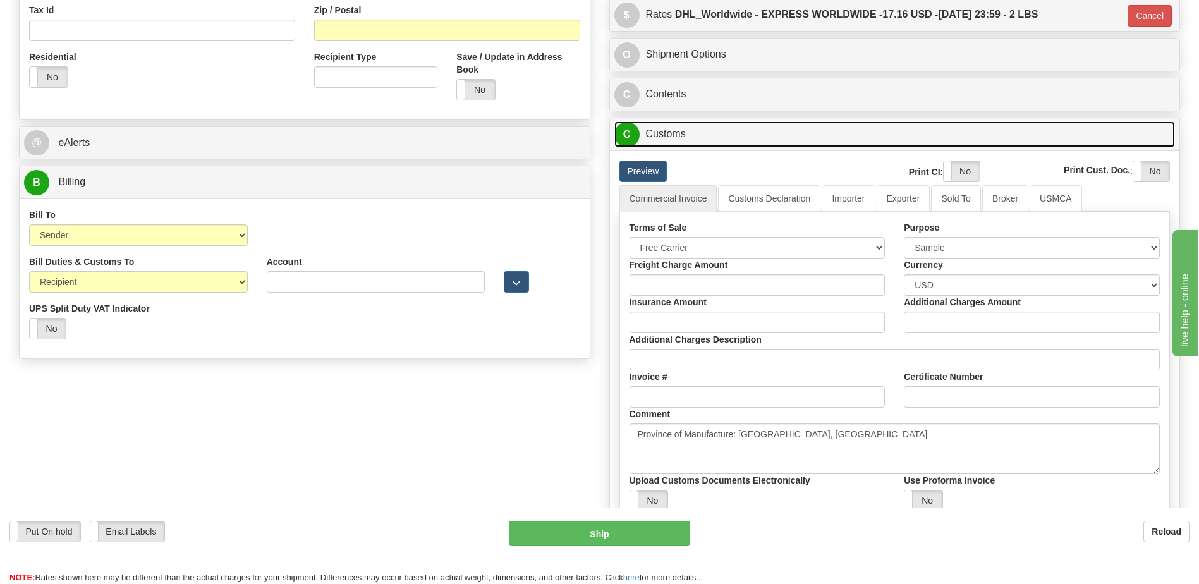
click at [673, 133] on link "C Customs" at bounding box center [894, 134] width 561 height 26
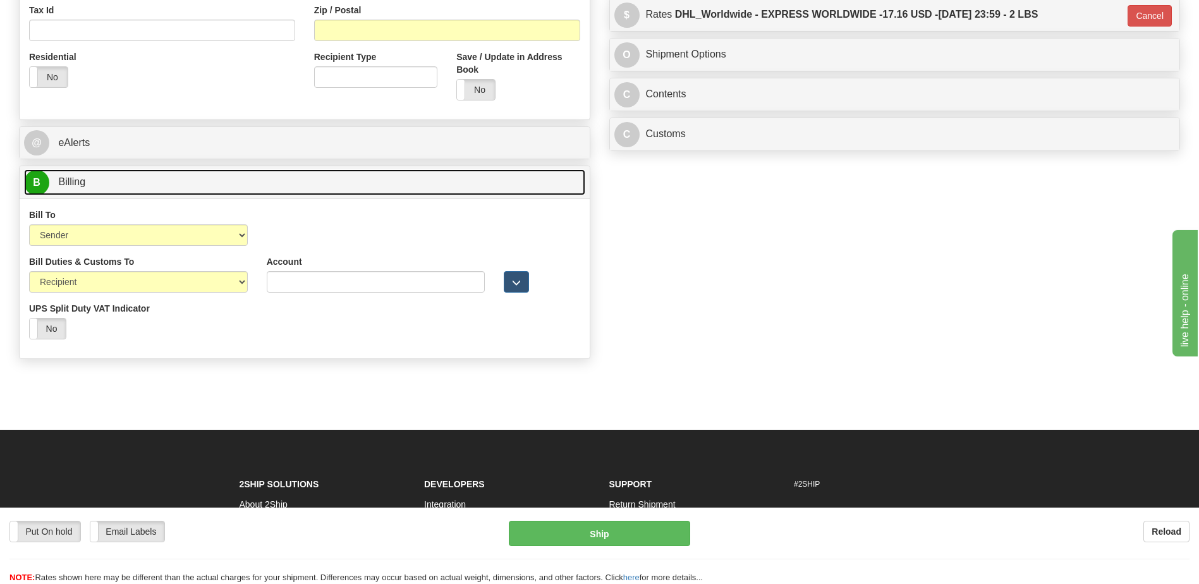
click at [381, 193] on link "B Billing" at bounding box center [304, 182] width 561 height 26
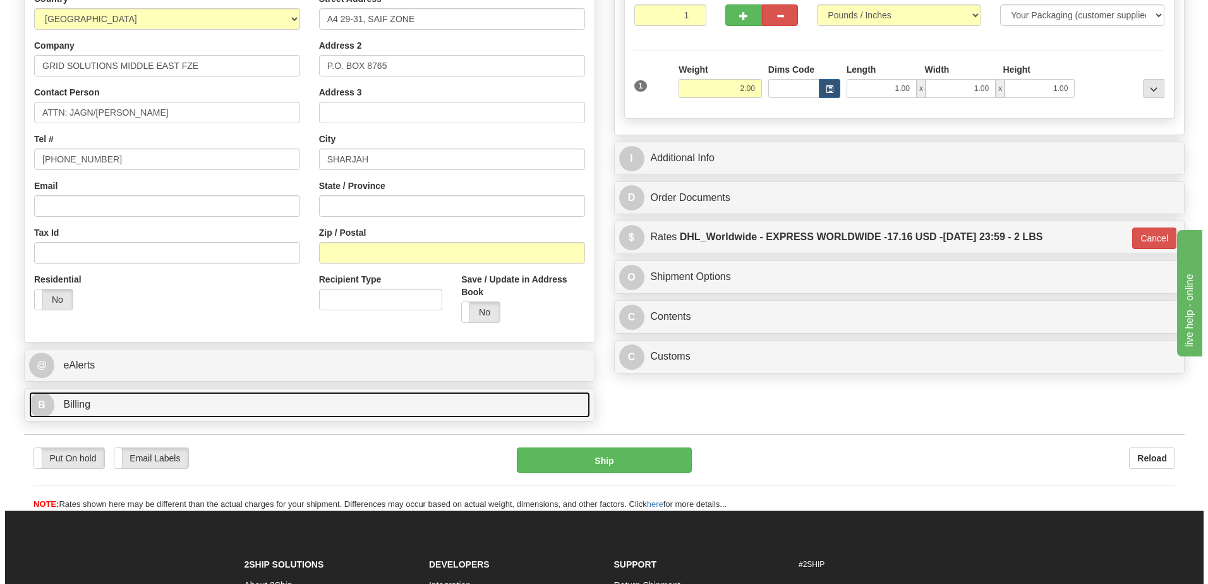
scroll to position [219, 0]
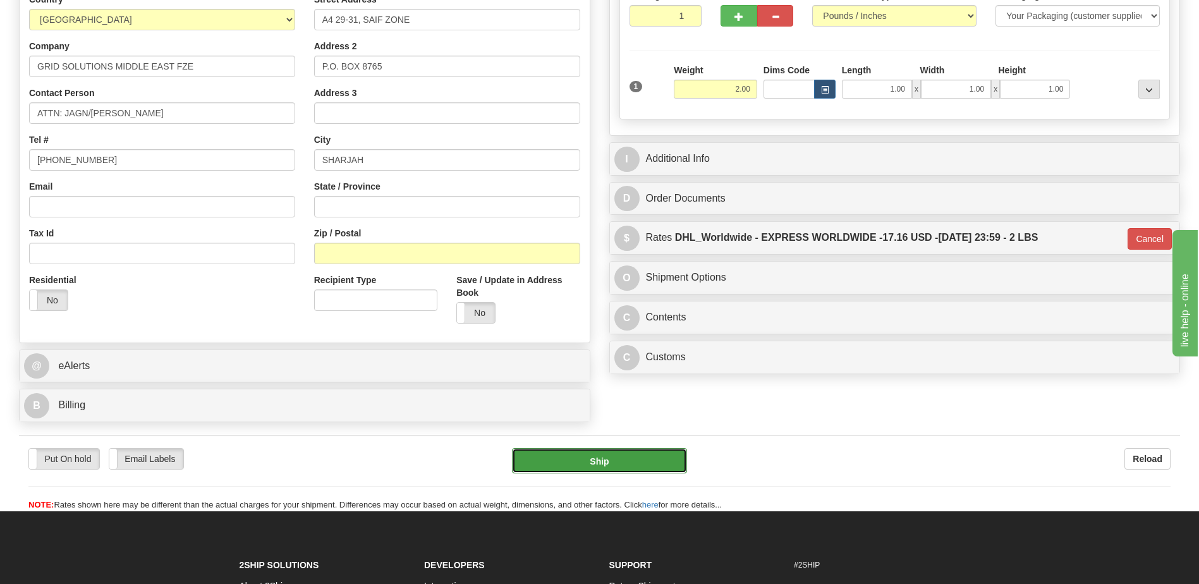
click at [665, 458] on button "Ship" at bounding box center [599, 460] width 174 height 25
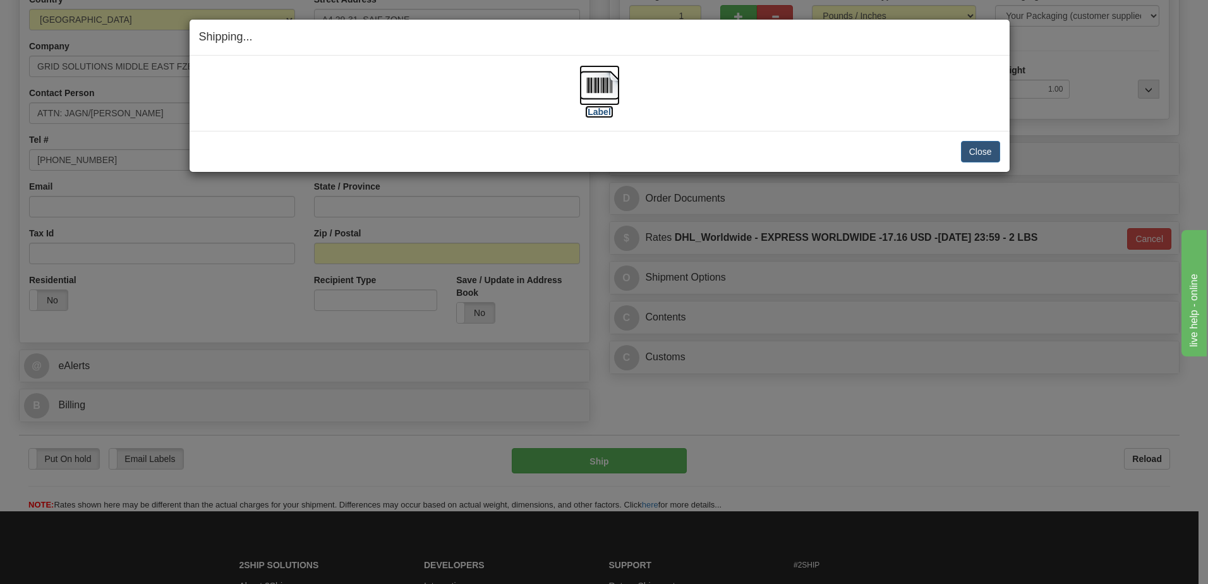
click at [607, 85] on img at bounding box center [600, 85] width 40 height 40
click at [977, 156] on button "Close" at bounding box center [980, 151] width 39 height 21
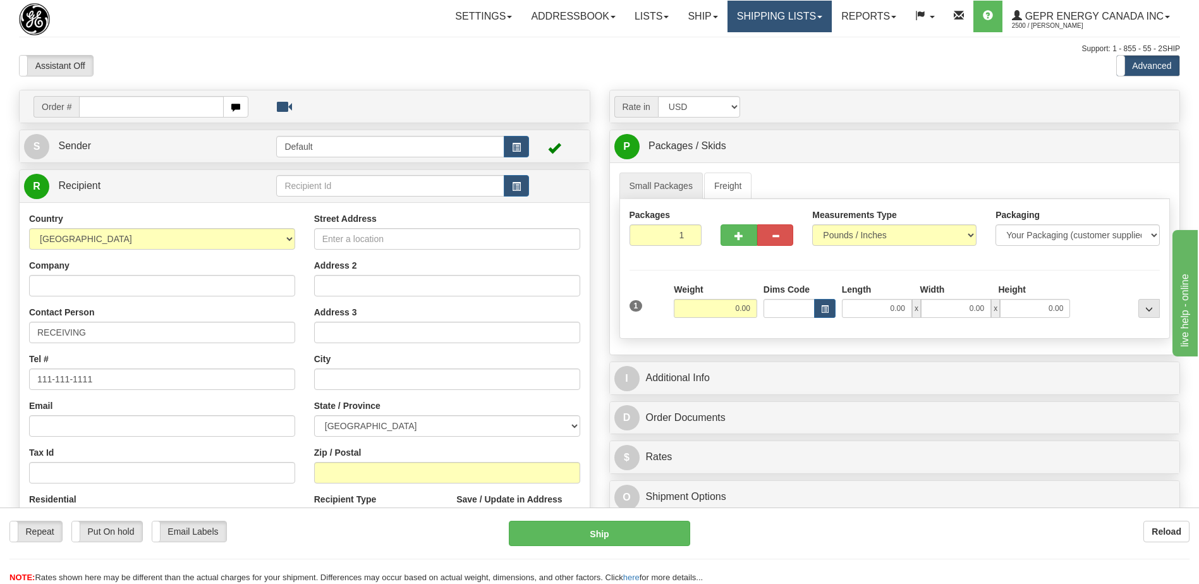
click at [747, 19] on link "Shipping lists" at bounding box center [779, 17] width 104 height 32
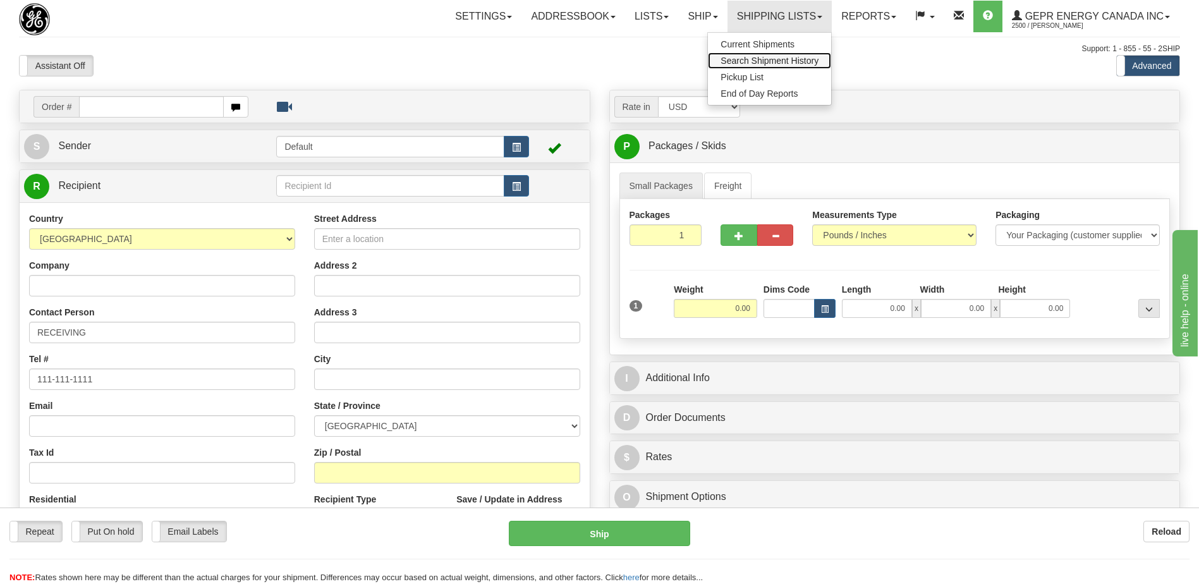
click at [736, 59] on span "Search Shipment History" at bounding box center [769, 61] width 98 height 10
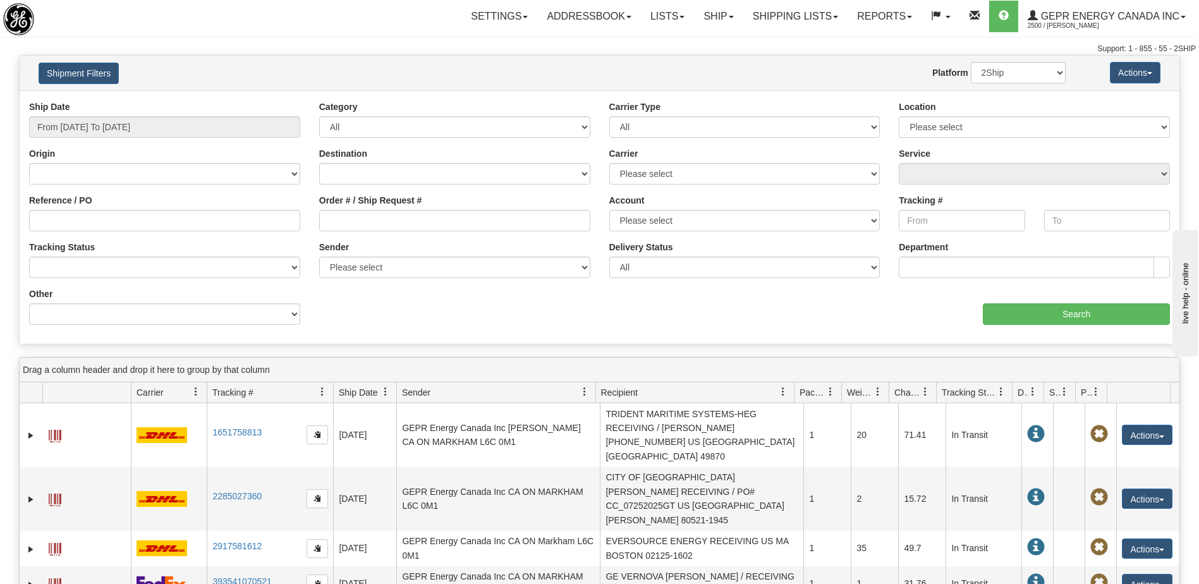
click at [729, 314] on div "aaa Search" at bounding box center [890, 306] width 580 height 37
click at [755, 319] on div "aaa Search" at bounding box center [890, 306] width 580 height 37
click at [542, 298] on div "Ship Date From [DATE] To [DATE] Category All Inbound Outbound Carrier Type All …" at bounding box center [600, 217] width 1160 height 234
drag, startPoint x: 387, startPoint y: 313, endPoint x: 872, endPoint y: 346, distance: 485.9
click at [408, 312] on div "Ship Date From [DATE] To [DATE] Category All Inbound Outbound Carrier Type All …" at bounding box center [600, 217] width 1160 height 234
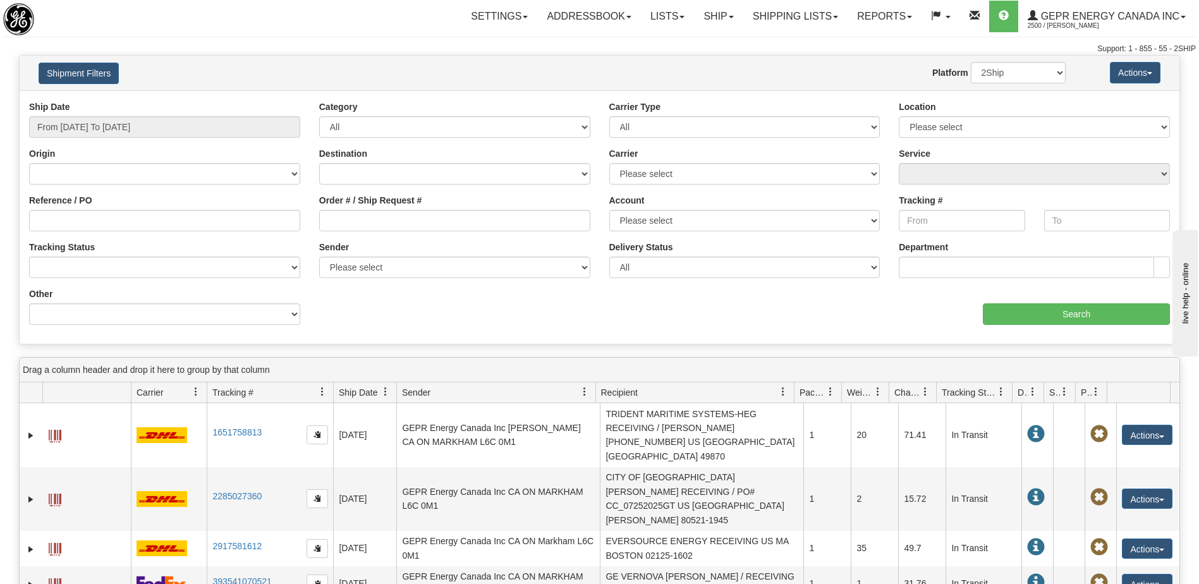
click at [840, 325] on div "Ship Date From [DATE] To [DATE] Category All Inbound Outbound Carrier Type All …" at bounding box center [600, 217] width 1160 height 234
click at [762, 16] on link "Shipping lists" at bounding box center [795, 17] width 104 height 32
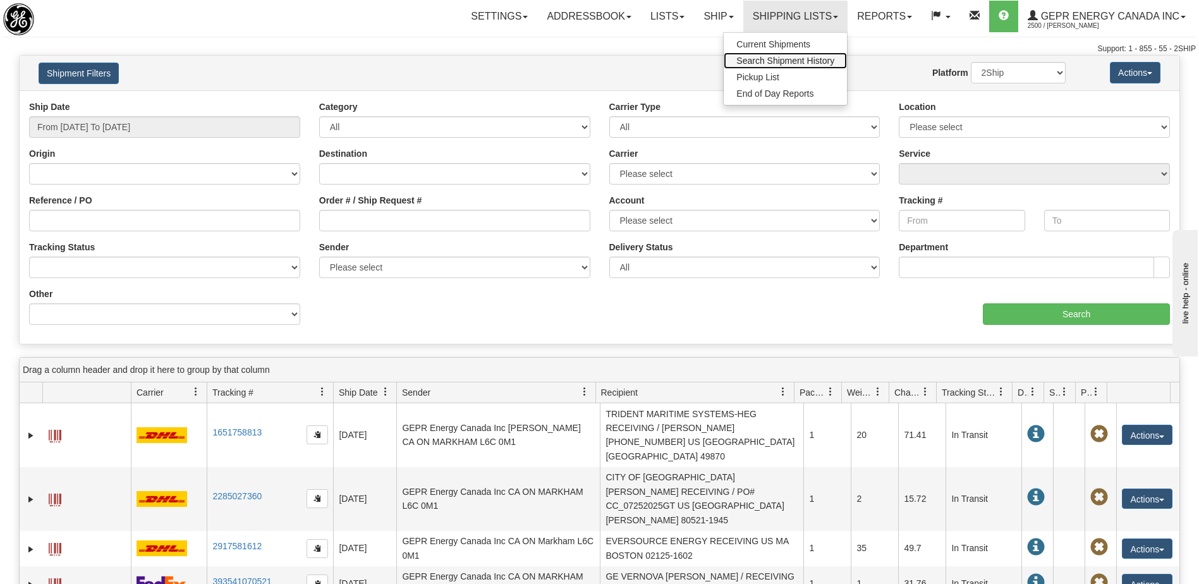
click at [764, 59] on span "Search Shipment History" at bounding box center [785, 61] width 98 height 10
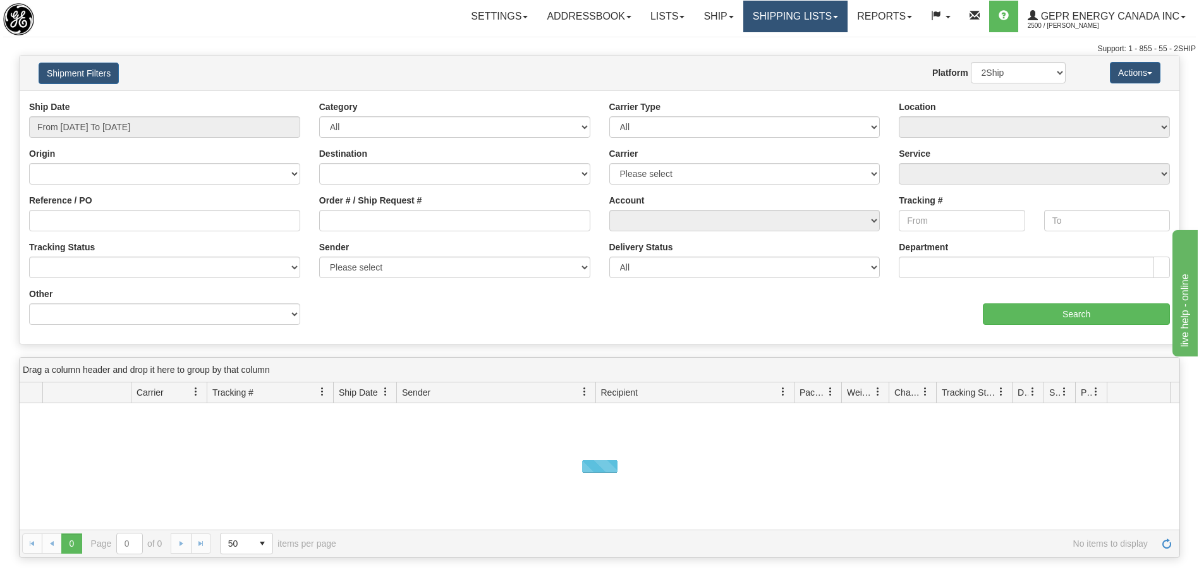
click at [770, 13] on link "Shipping lists" at bounding box center [795, 17] width 104 height 32
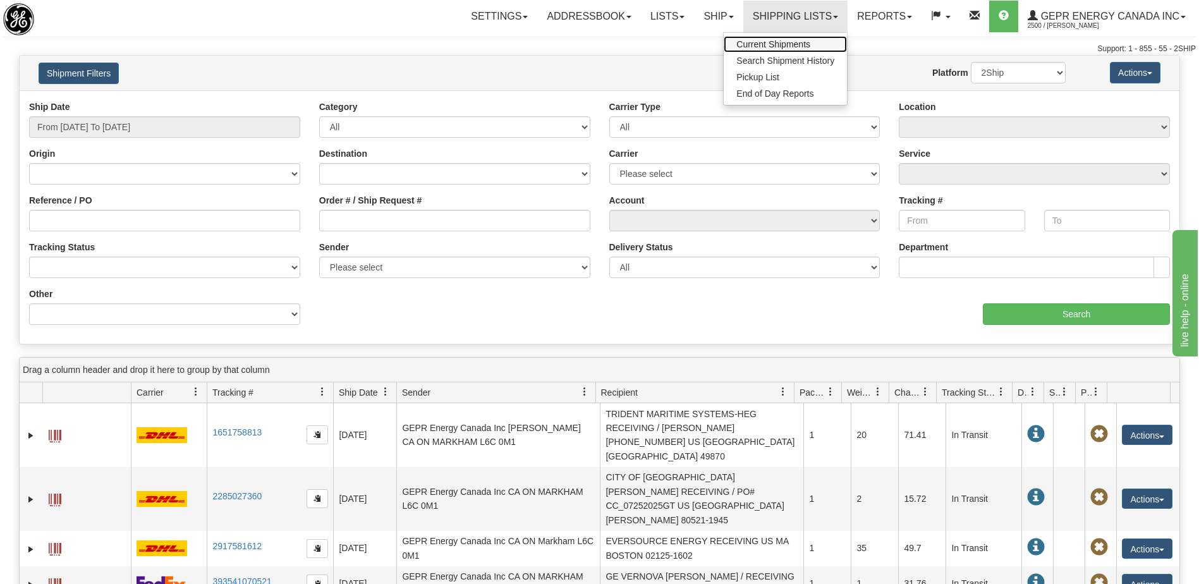
click at [774, 46] on span "Current Shipments" at bounding box center [773, 44] width 74 height 10
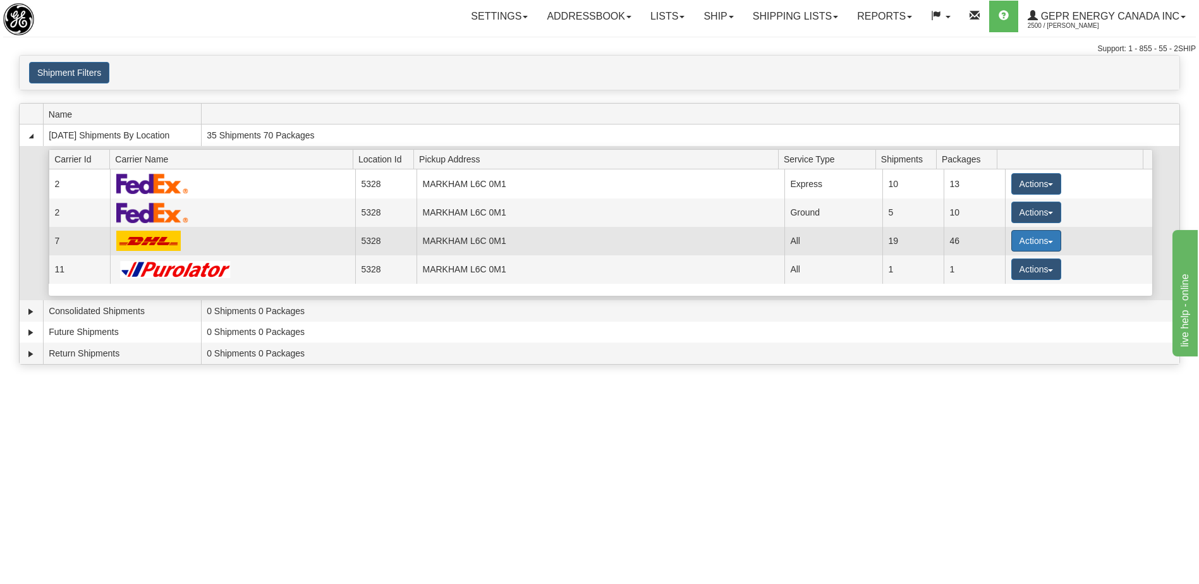
click at [1036, 243] on button "Actions" at bounding box center [1036, 240] width 51 height 21
click at [993, 268] on span "Details" at bounding box center [989, 264] width 34 height 9
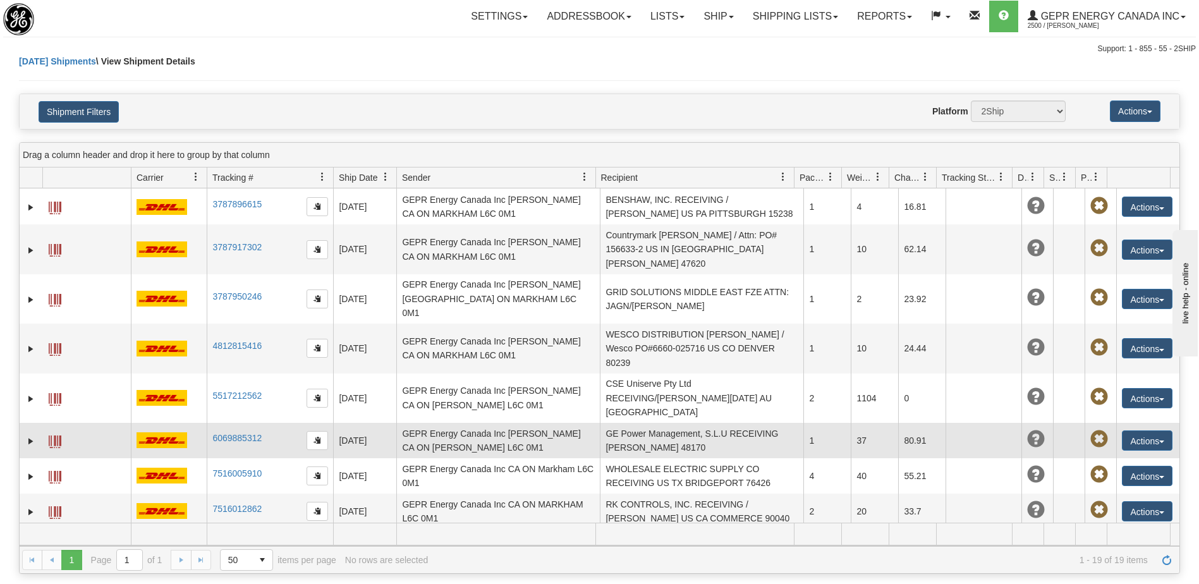
scroll to position [346, 0]
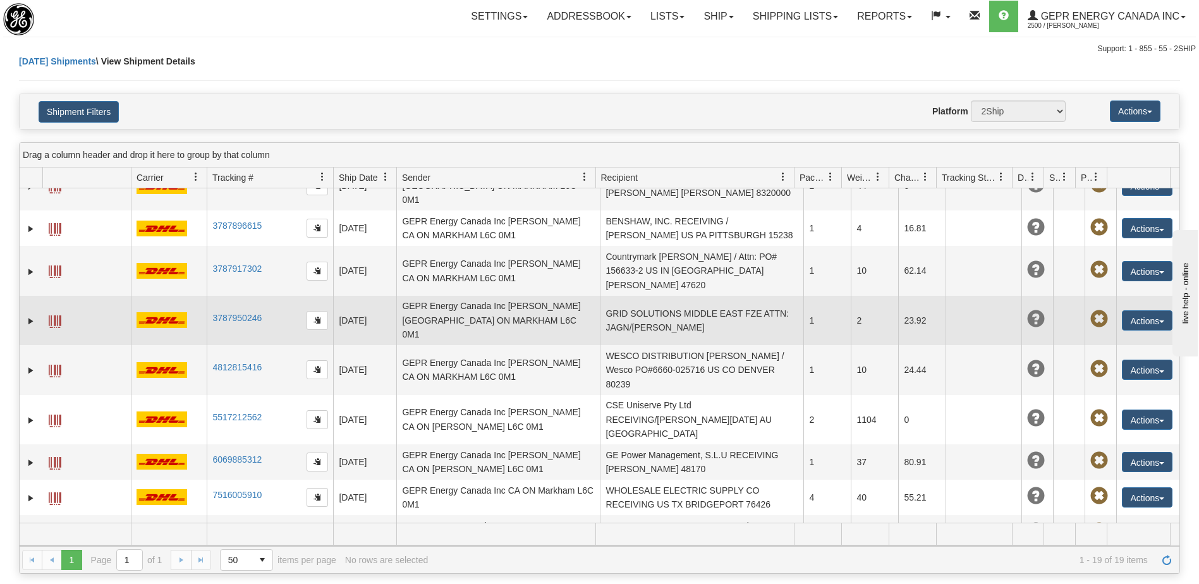
click at [638, 296] on td "GRID SOLUTIONS MIDDLE EAST FZE ATTN: JAGN/DANTE AE SHARJAH" at bounding box center [701, 320] width 203 height 49
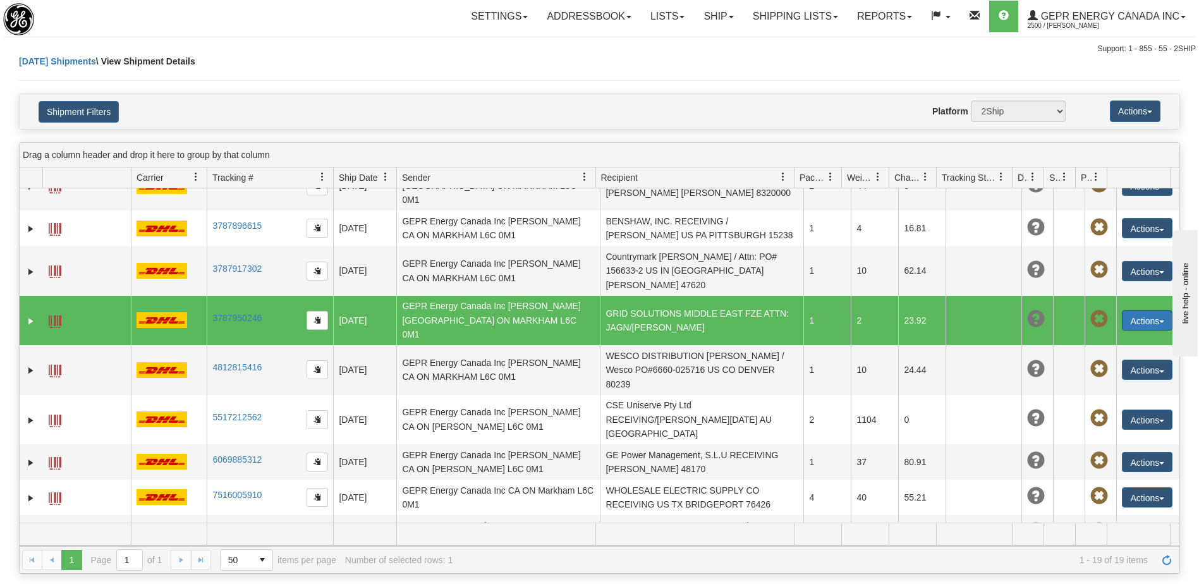
click at [1143, 310] on button "Actions" at bounding box center [1147, 320] width 51 height 20
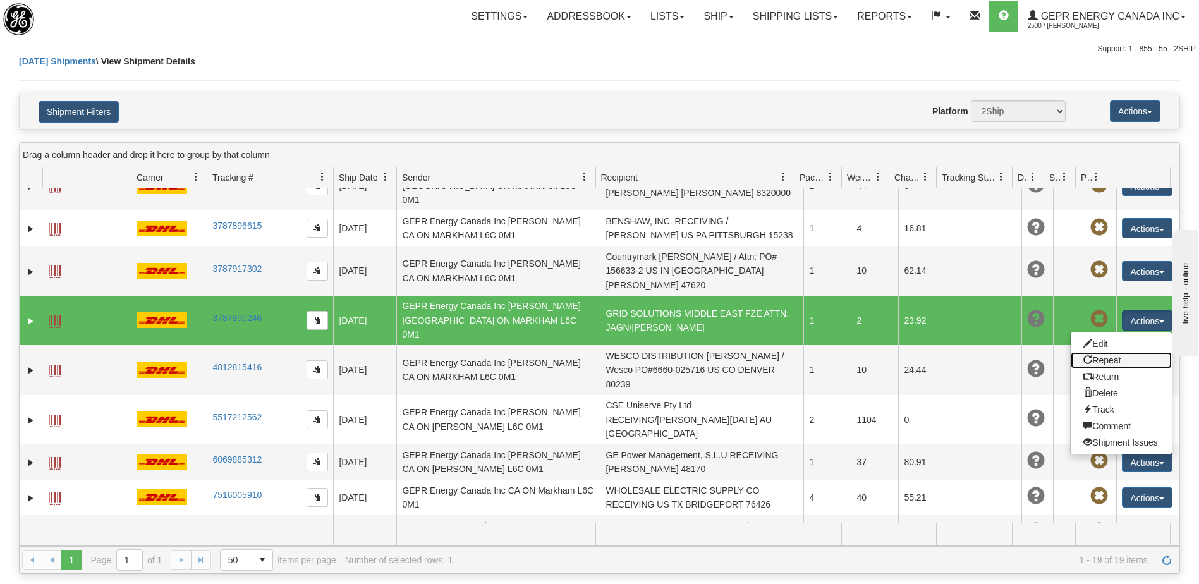
click at [1101, 352] on link "Repeat" at bounding box center [1121, 360] width 101 height 16
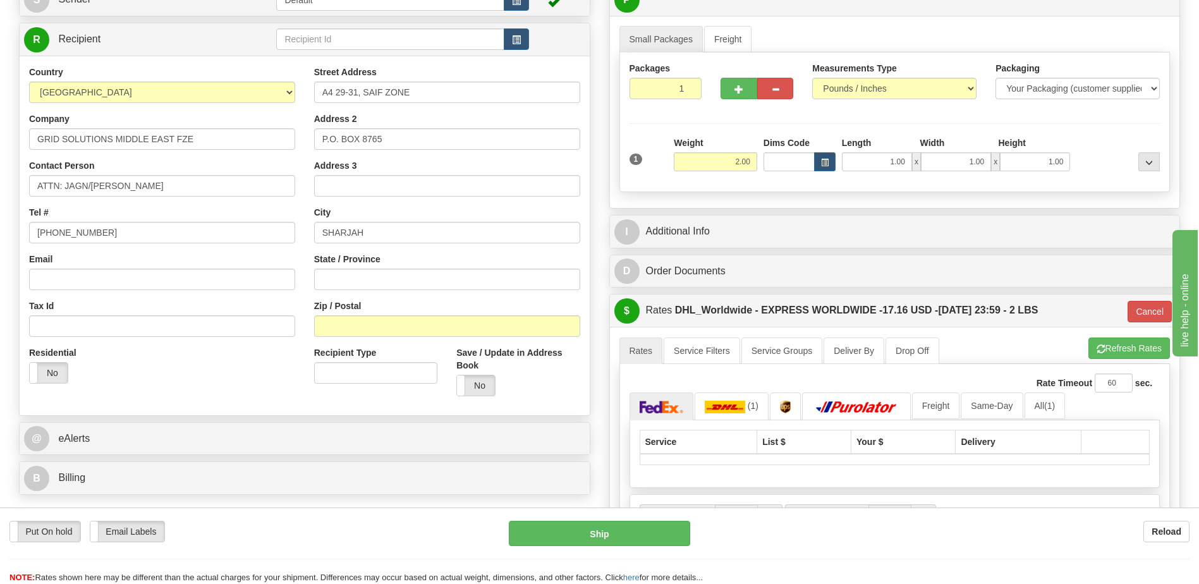
scroll to position [316, 0]
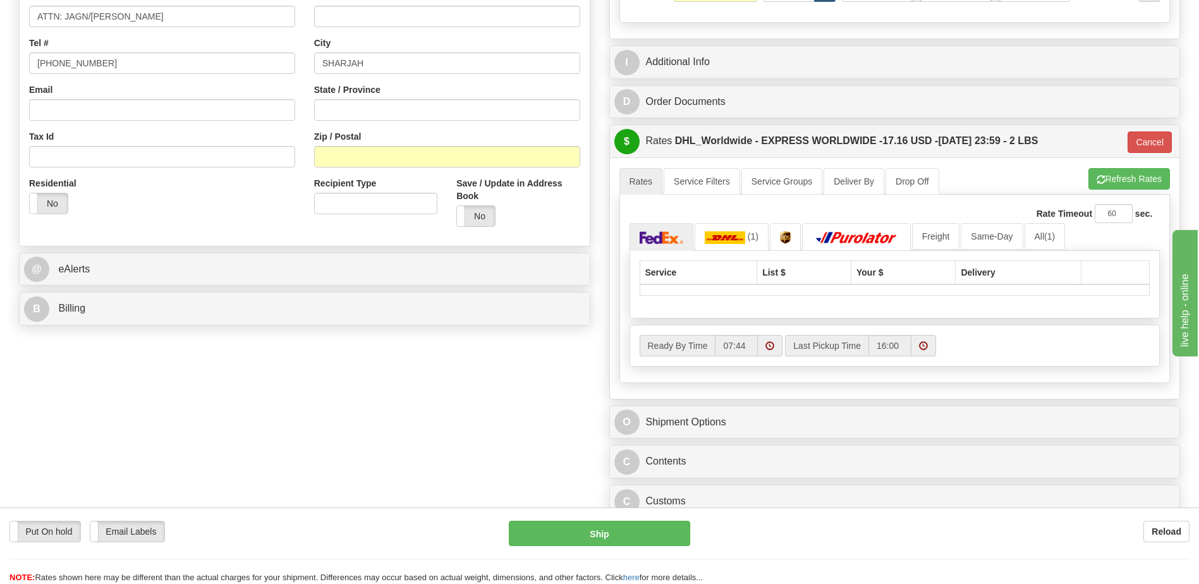
click at [97, 296] on div "B Billing" at bounding box center [305, 309] width 570 height 32
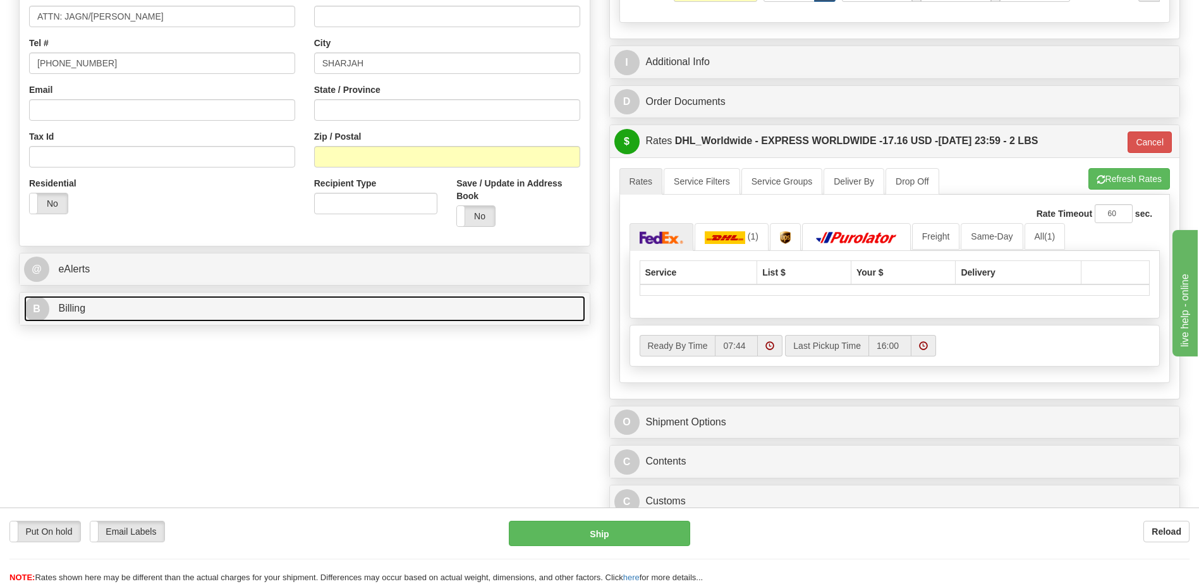
click at [101, 305] on link "B Billing" at bounding box center [304, 309] width 561 height 26
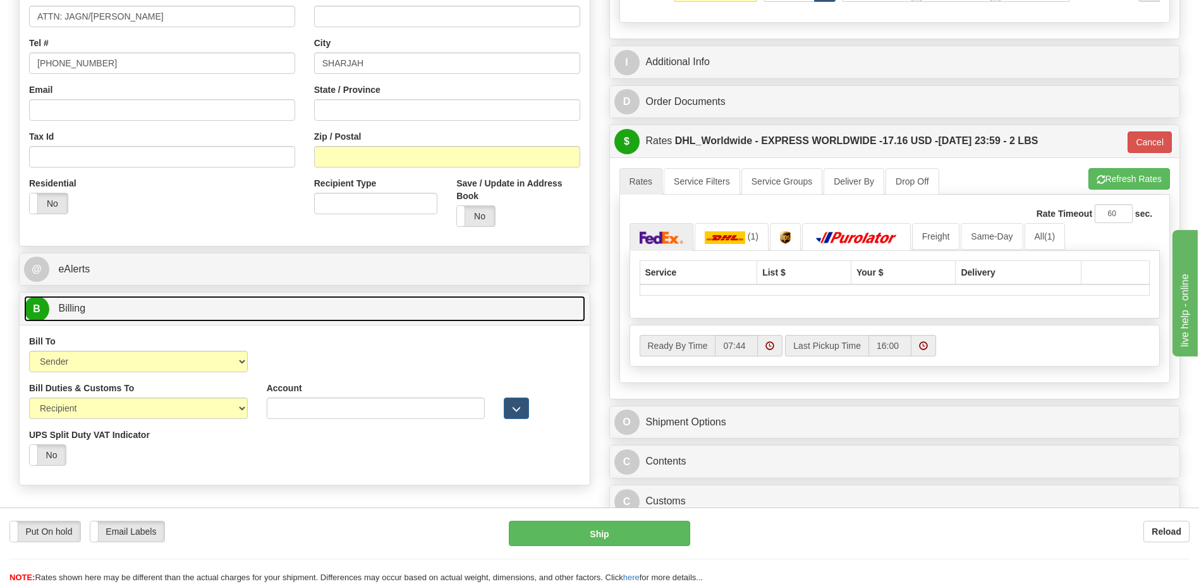
scroll to position [126, 0]
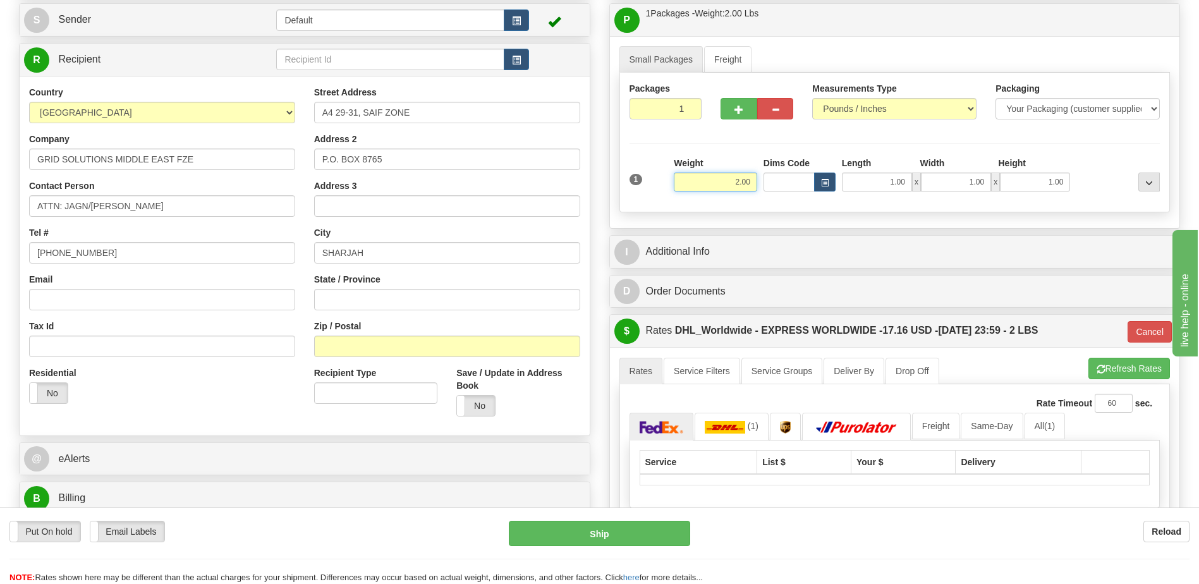
click at [743, 181] on input "2.00" at bounding box center [715, 182] width 83 height 19
type input "1.00"
type input "P"
click at [261, 404] on div "Residential Yes No" at bounding box center [162, 390] width 285 height 47
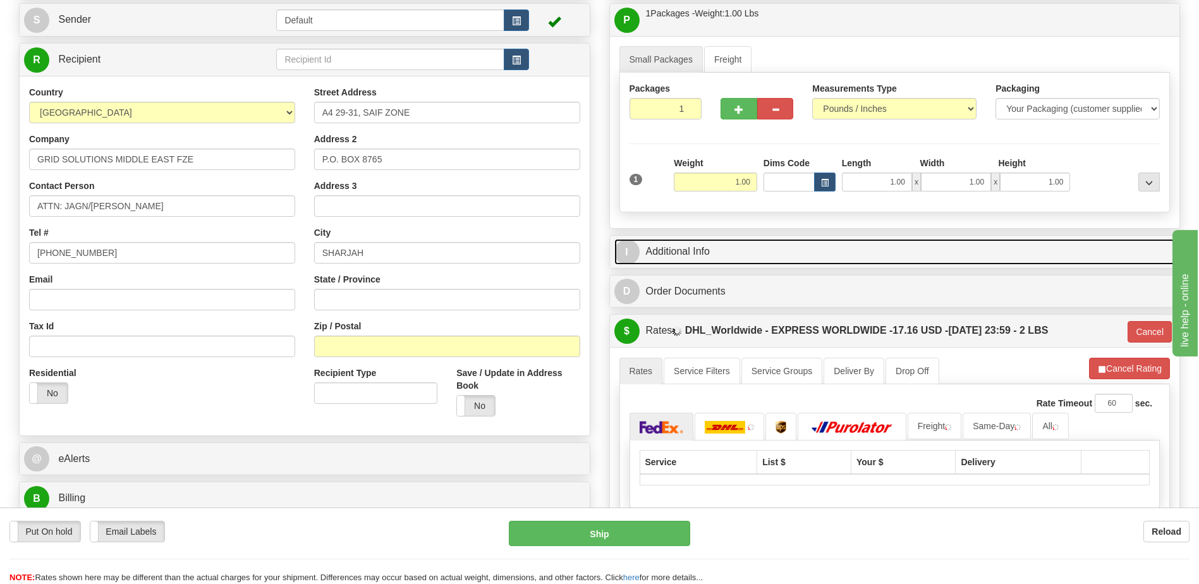
click at [710, 252] on link "I Additional Info" at bounding box center [894, 252] width 561 height 26
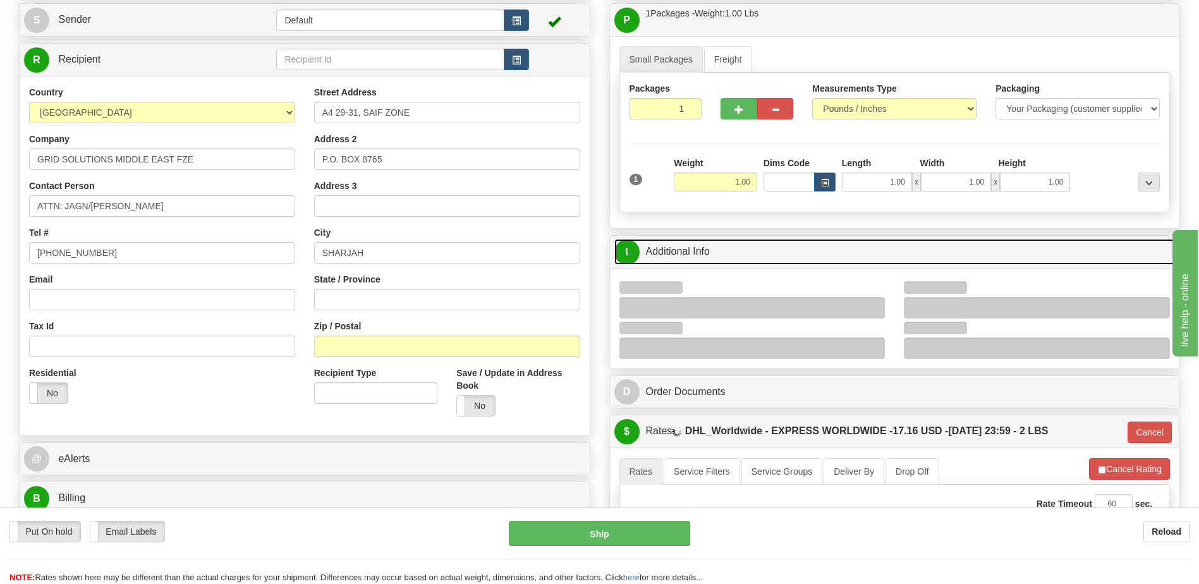
click at [710, 252] on link "I Additional Info" at bounding box center [894, 252] width 561 height 26
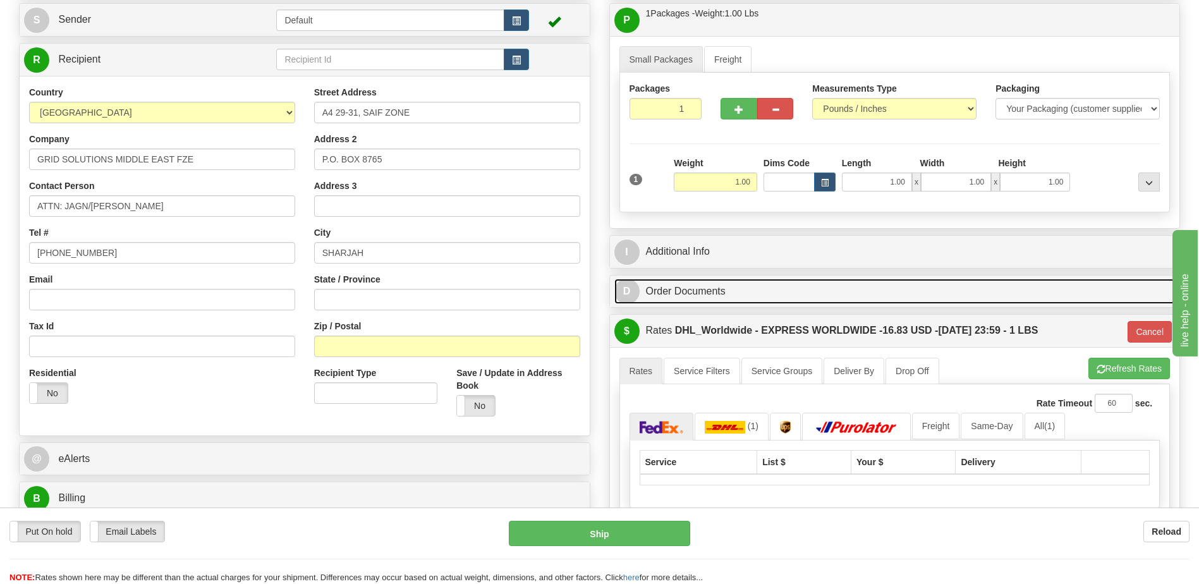
click at [701, 289] on link "D Order Documents" at bounding box center [894, 292] width 561 height 26
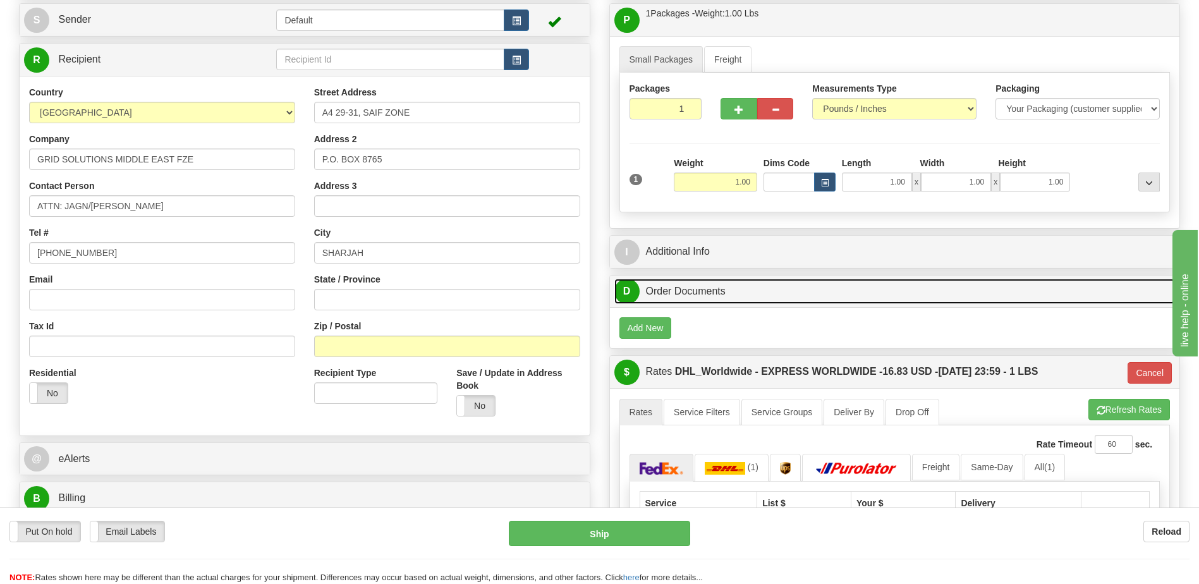
click at [680, 289] on link "D Order Documents" at bounding box center [894, 292] width 561 height 26
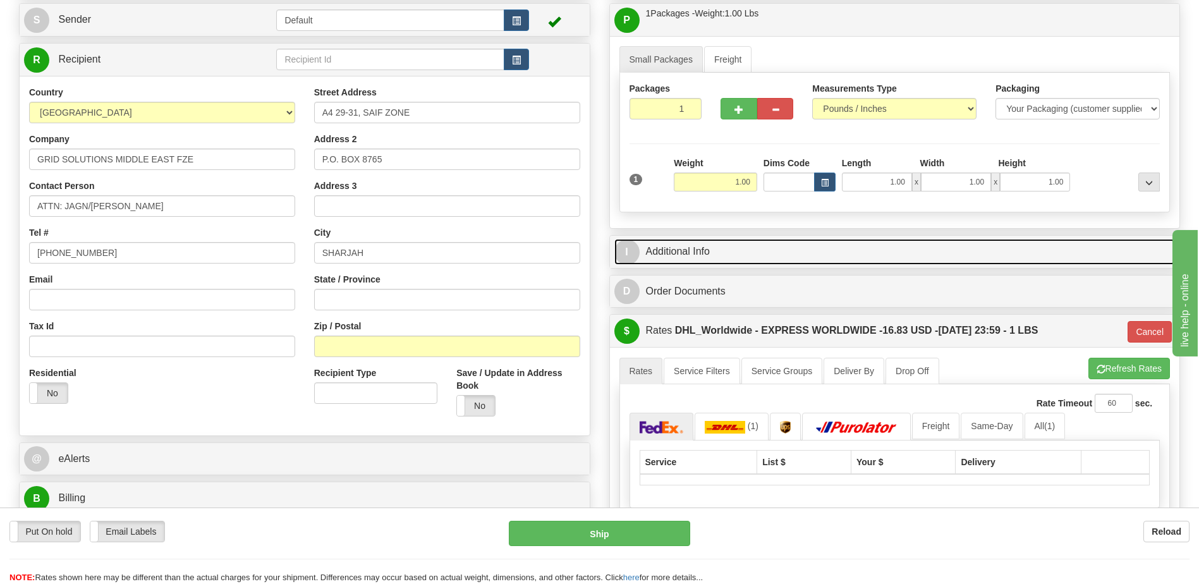
click at [683, 255] on link "I Additional Info" at bounding box center [894, 252] width 561 height 26
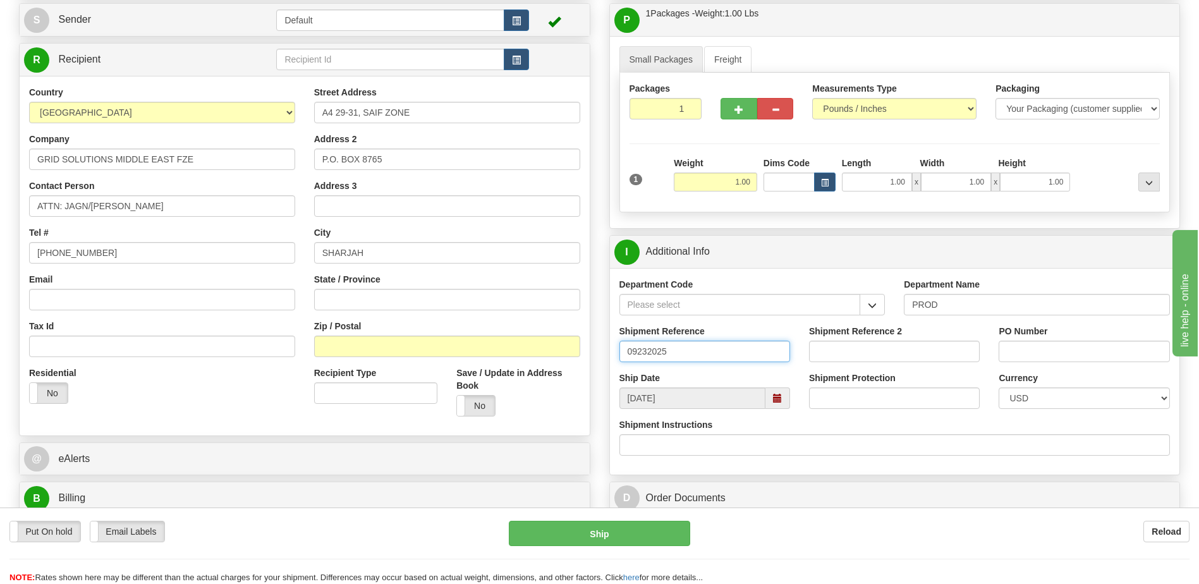
drag, startPoint x: 677, startPoint y: 348, endPoint x: 573, endPoint y: 352, distance: 103.7
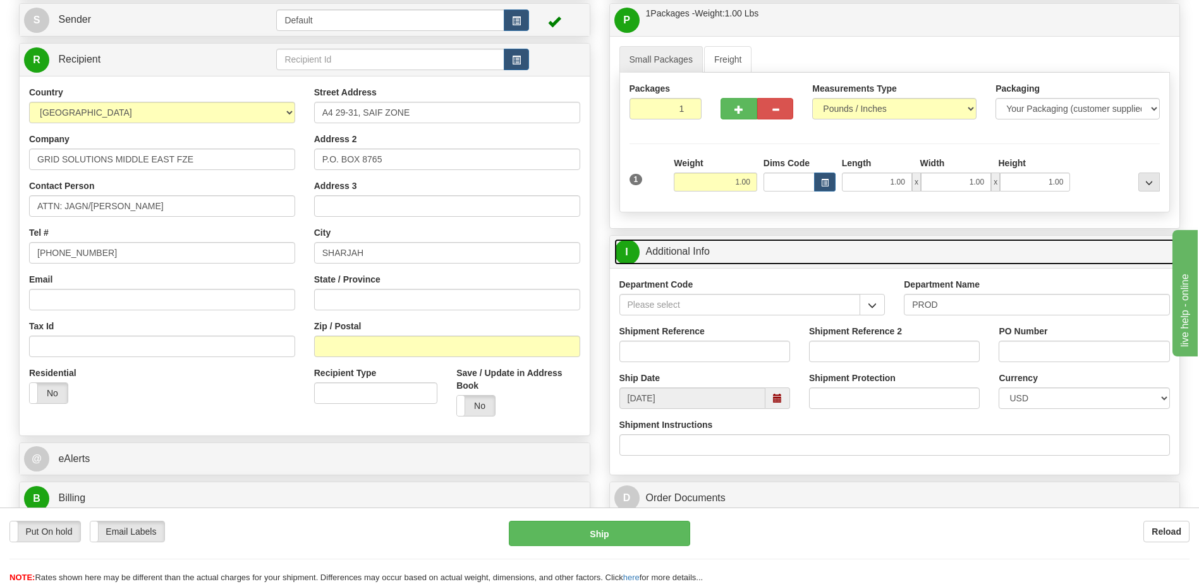
click at [701, 250] on link "I Additional Info" at bounding box center [894, 252] width 561 height 26
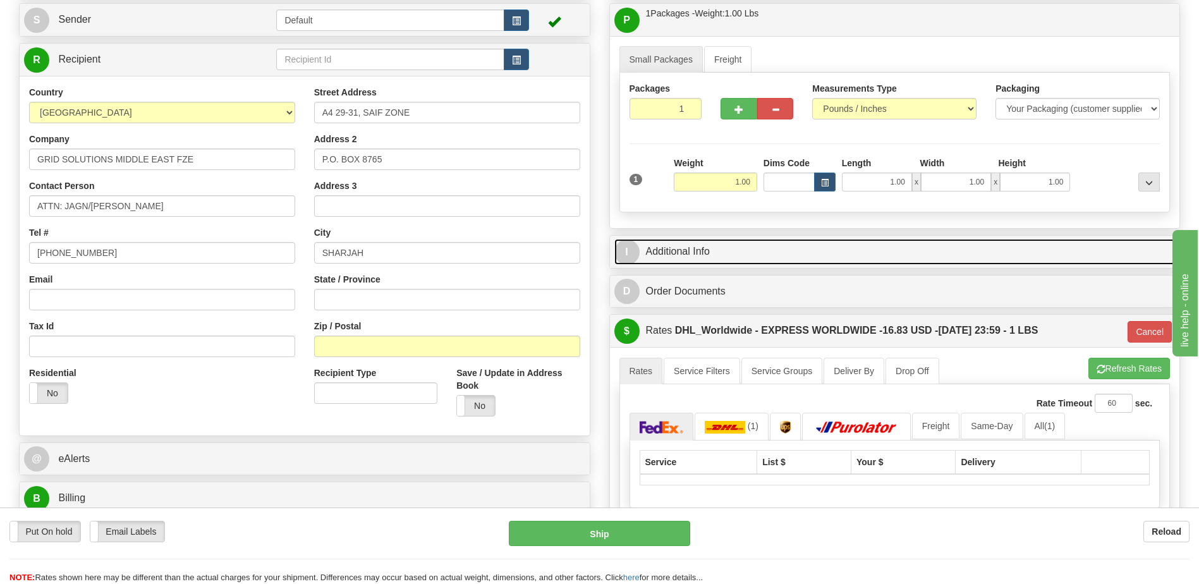
scroll to position [253, 0]
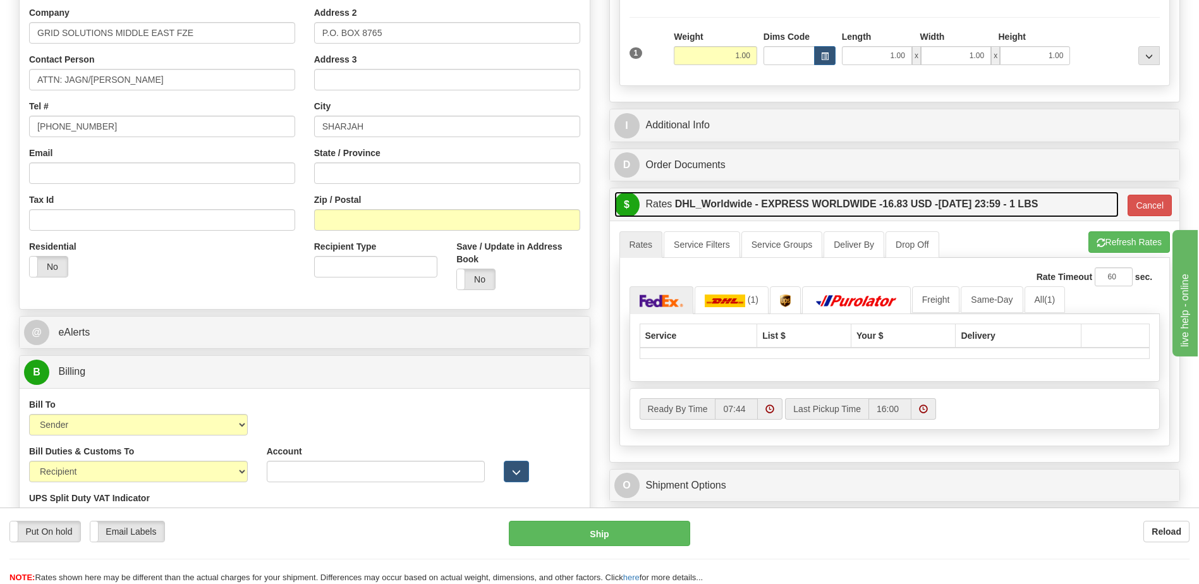
click at [978, 208] on label "DHL_Worldwide - EXPRESS WORLDWIDE - 16.83 USD - 09/29/2025 23:59 - 1 LBS" at bounding box center [856, 203] width 363 height 25
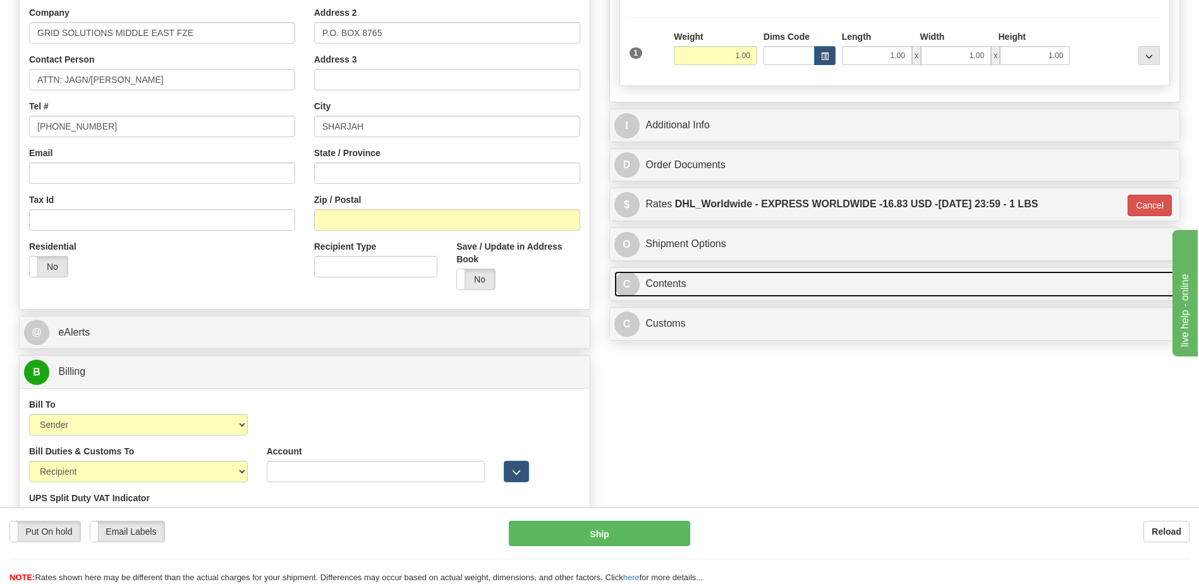
click at [712, 286] on link "C Contents" at bounding box center [894, 284] width 561 height 26
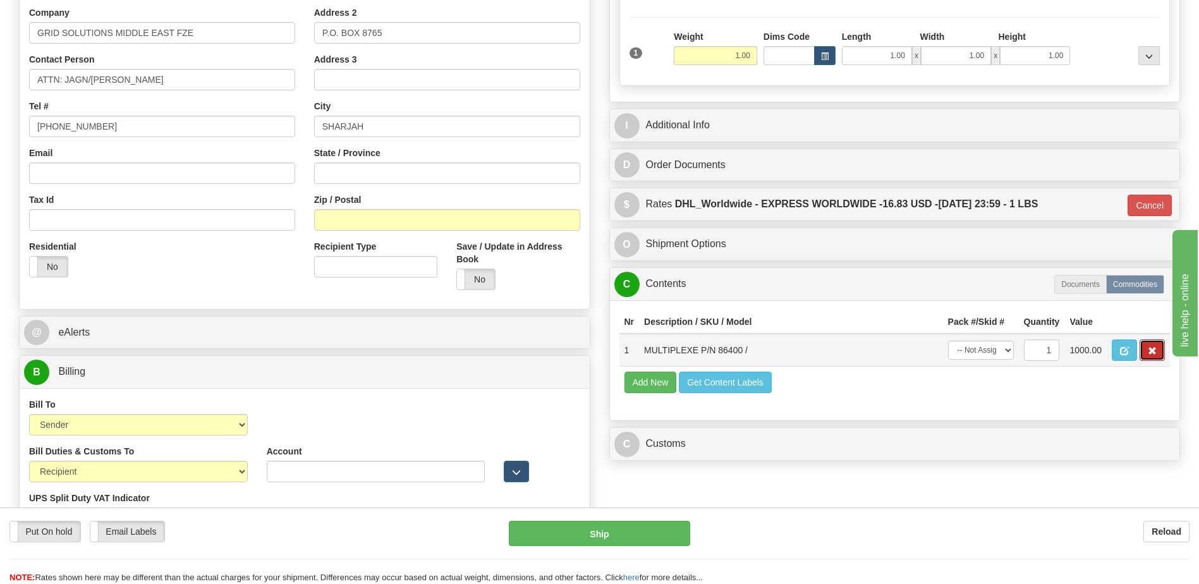
click at [1151, 349] on span "button" at bounding box center [1152, 351] width 9 height 8
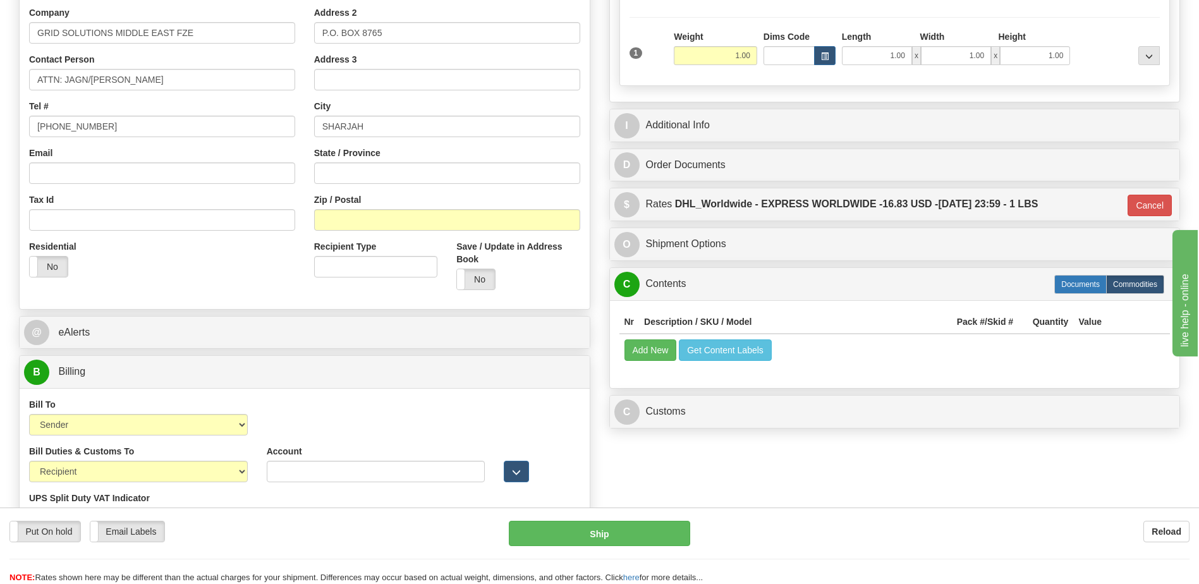
click at [1072, 284] on label "Documents" at bounding box center [1080, 284] width 52 height 19
type input "P"
radio input "true"
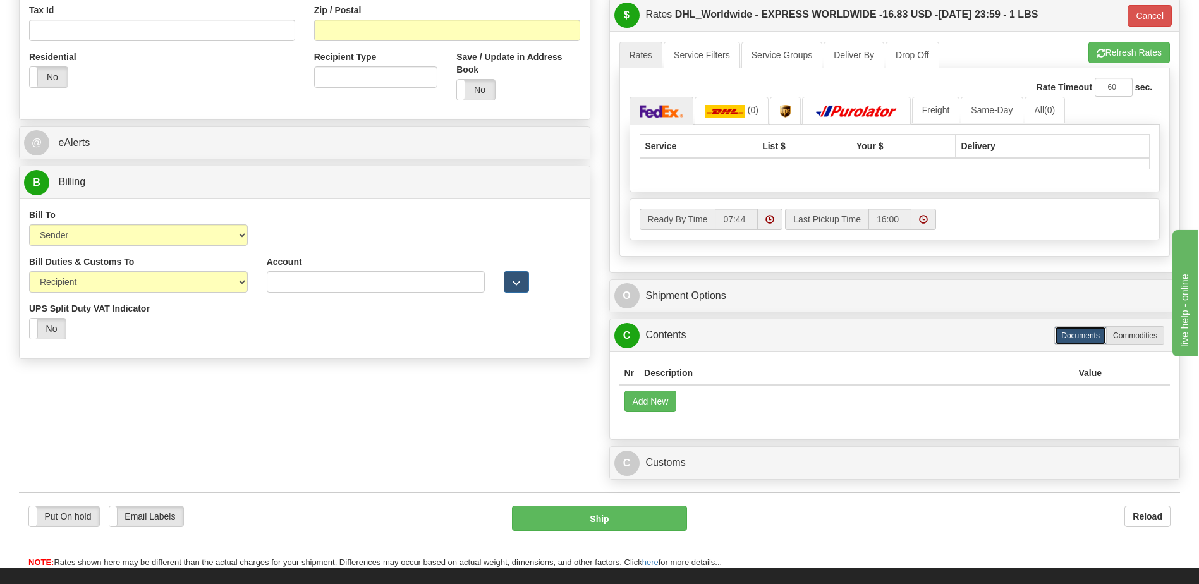
scroll to position [379, 0]
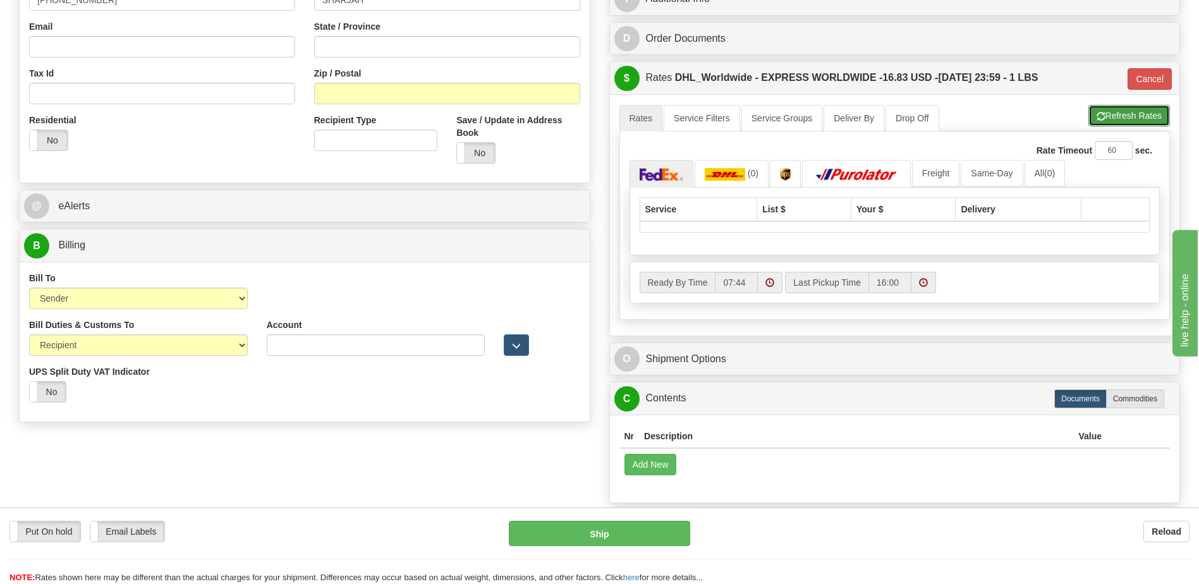
click at [1103, 107] on button "Refresh Rates" at bounding box center [1129, 115] width 82 height 21
click at [1125, 116] on button "Refresh Rates" at bounding box center [1129, 115] width 82 height 21
type input "P"
click at [1141, 79] on button "Cancel" at bounding box center [1149, 78] width 44 height 21
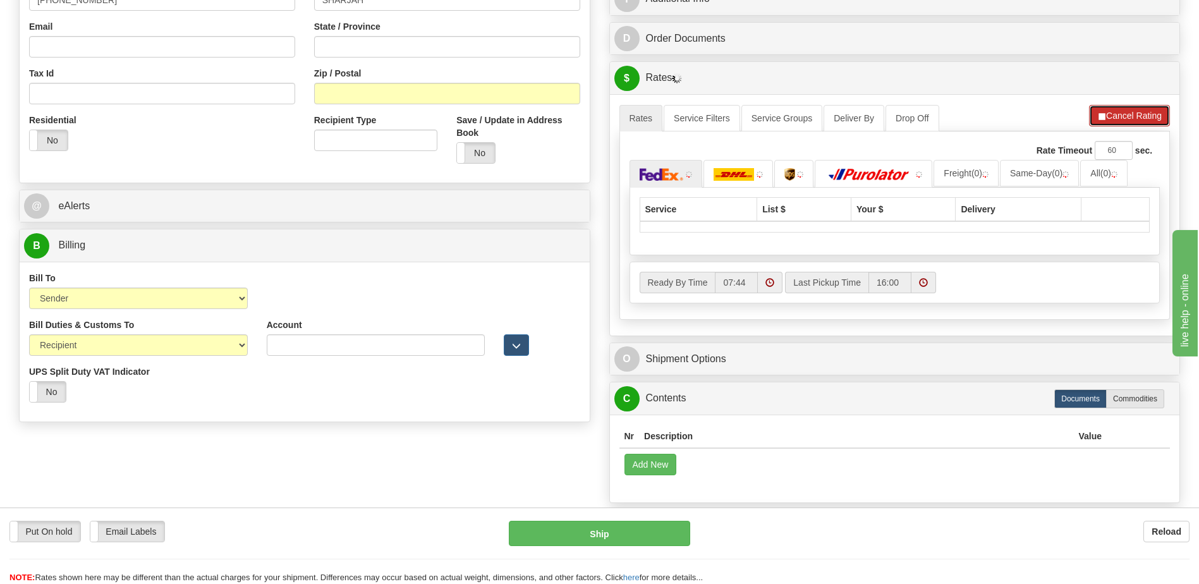
click at [1123, 118] on button "Cancel Rating" at bounding box center [1129, 115] width 81 height 21
click at [1123, 118] on button "Refresh Rates" at bounding box center [1129, 115] width 82 height 21
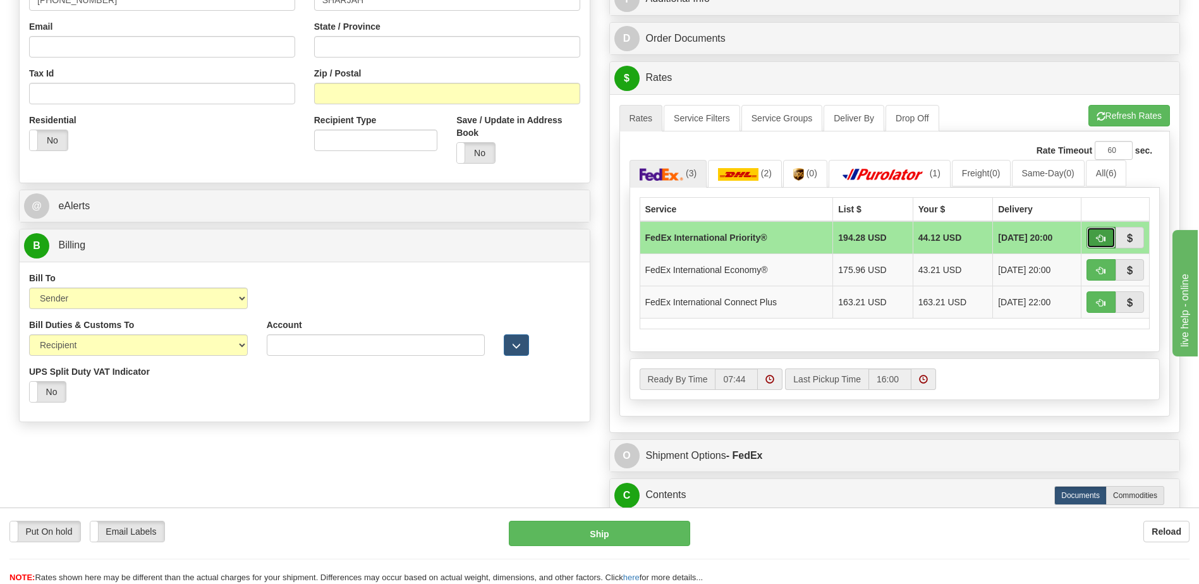
click at [1101, 240] on span "button" at bounding box center [1100, 238] width 9 height 8
type input "01"
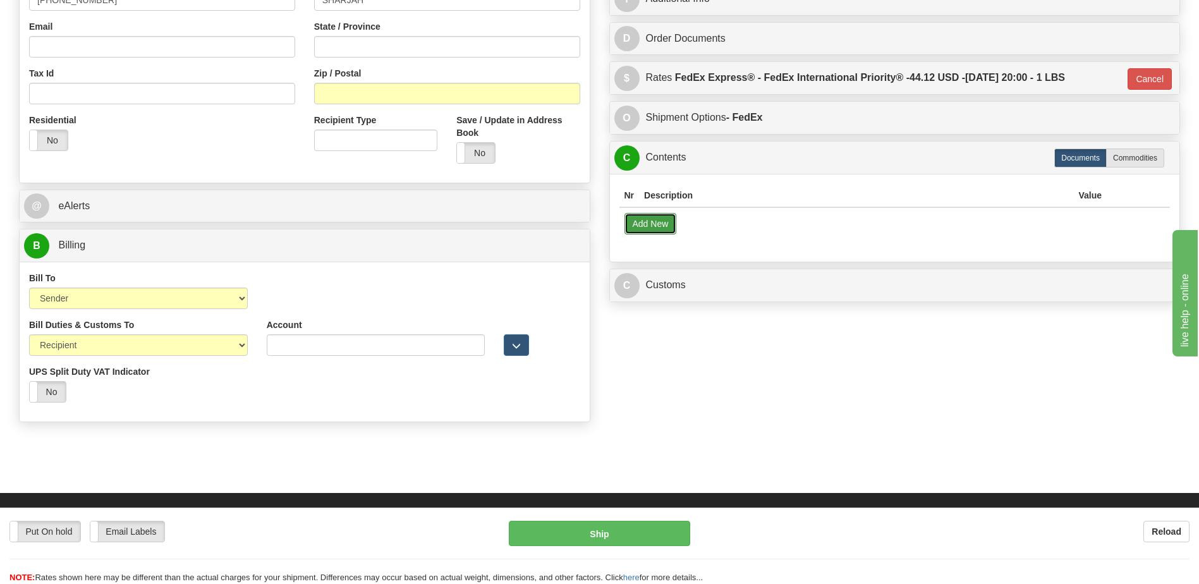
click at [656, 226] on button "Add New" at bounding box center [650, 223] width 52 height 21
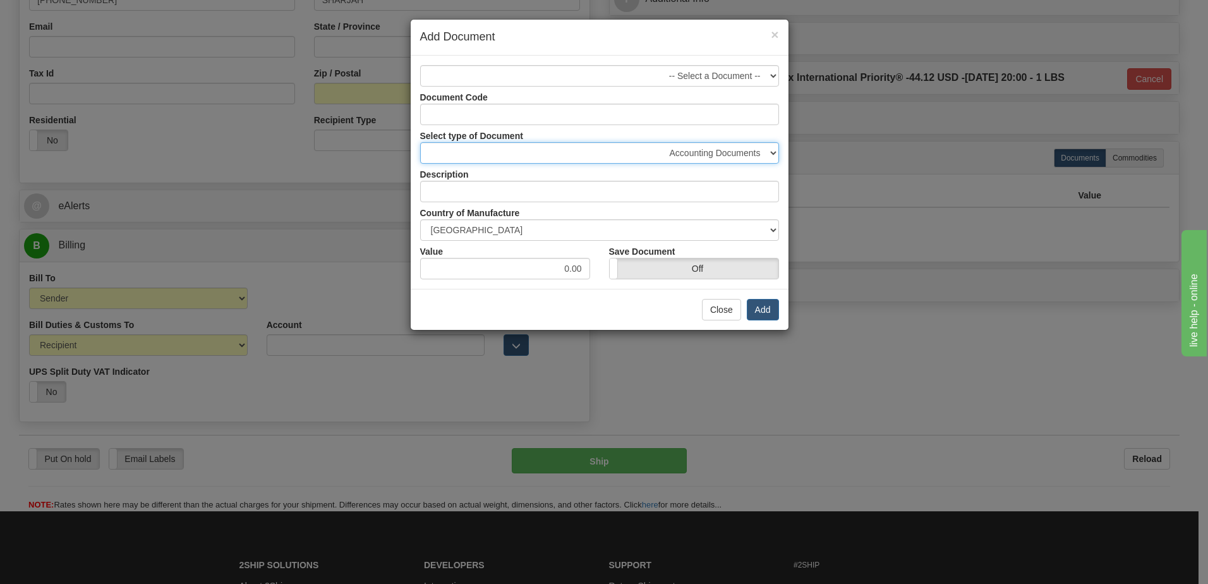
click at [727, 149] on select "Accounting Documents Analysis Reports Applications (Completed) Bank Statements …" at bounding box center [599, 152] width 359 height 21
select select "50"
click at [420, 142] on select "Accounting Documents Analysis Reports Applications (Completed) Bank Statements …" at bounding box center [599, 152] width 359 height 21
type input "Shipping Documents"
click at [763, 312] on button "Add" at bounding box center [763, 309] width 32 height 21
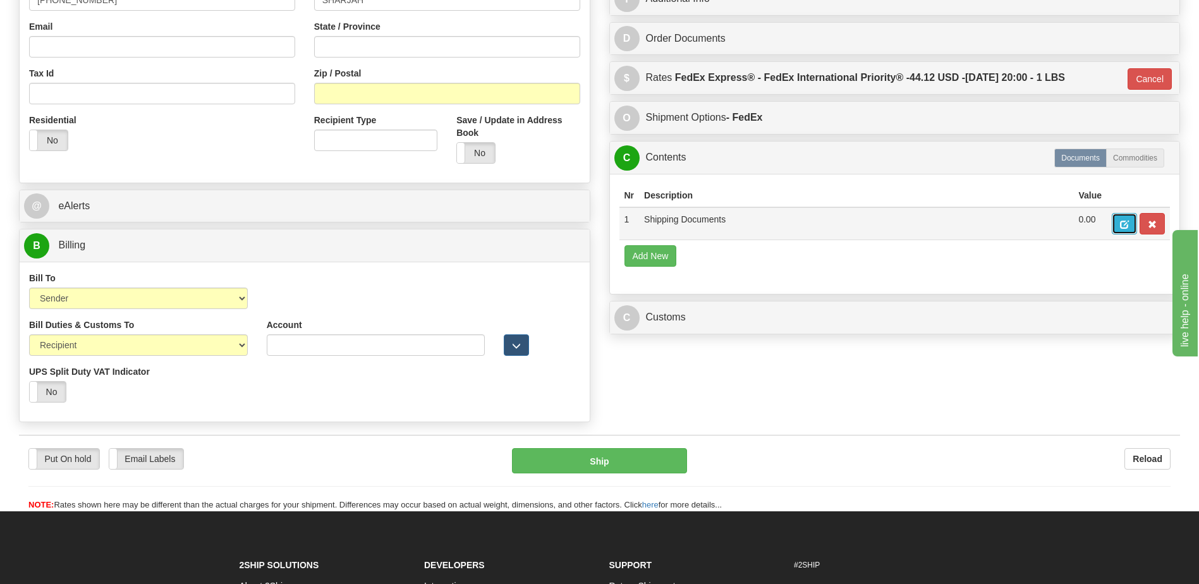
click at [1119, 222] on button "button" at bounding box center [1124, 223] width 25 height 21
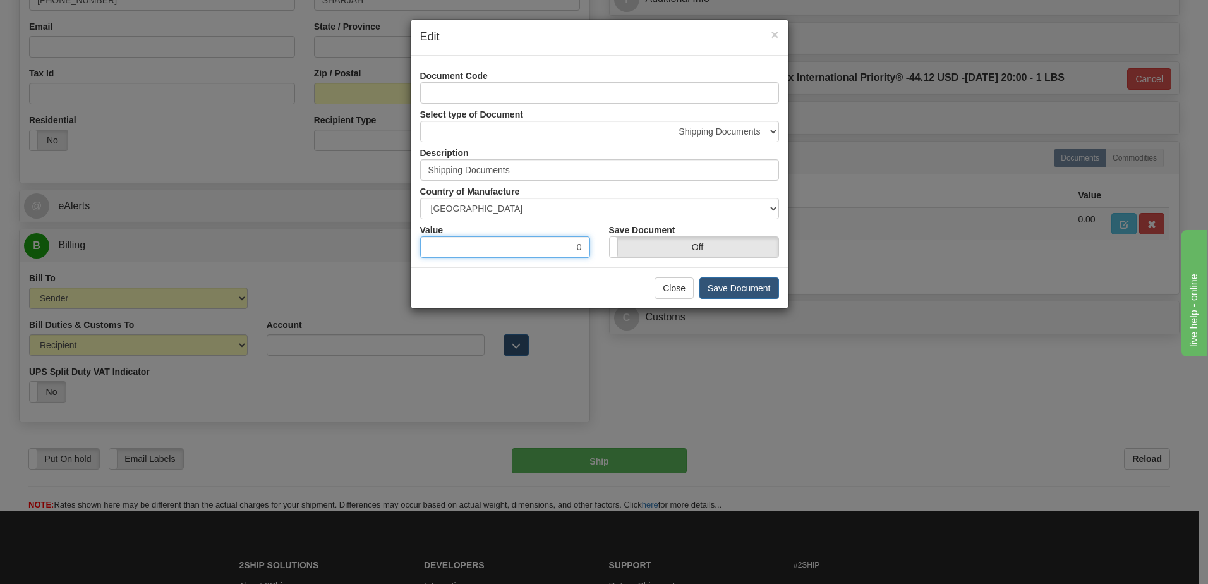
click at [555, 236] on input "0" at bounding box center [505, 246] width 170 height 21
type input "10"
click at [765, 291] on button "Save Document" at bounding box center [740, 287] width 80 height 21
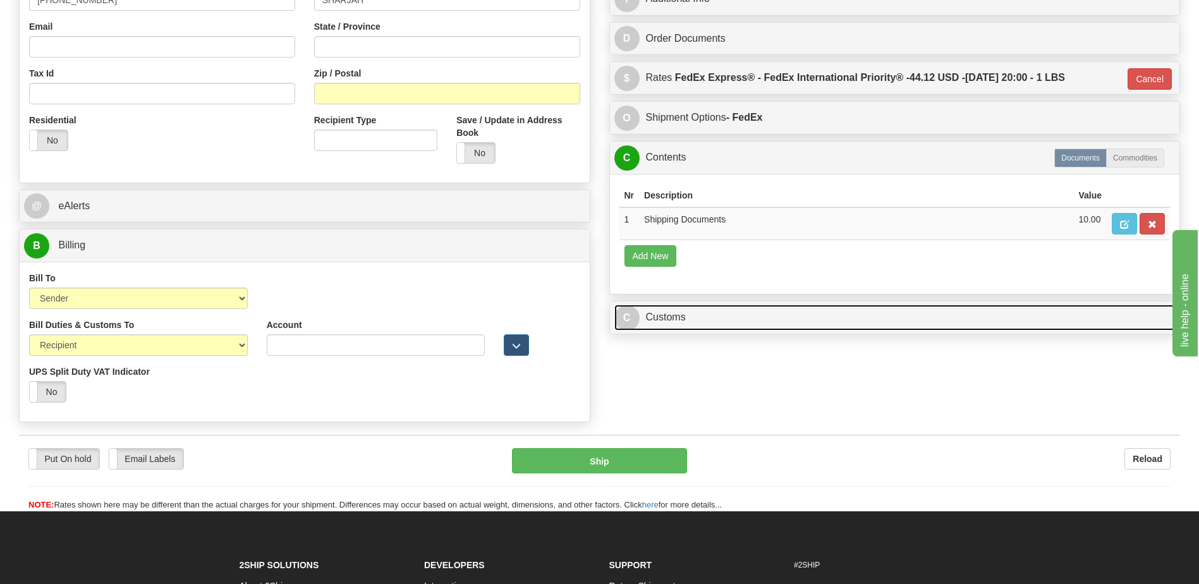
click at [763, 322] on link "C Customs" at bounding box center [894, 318] width 561 height 26
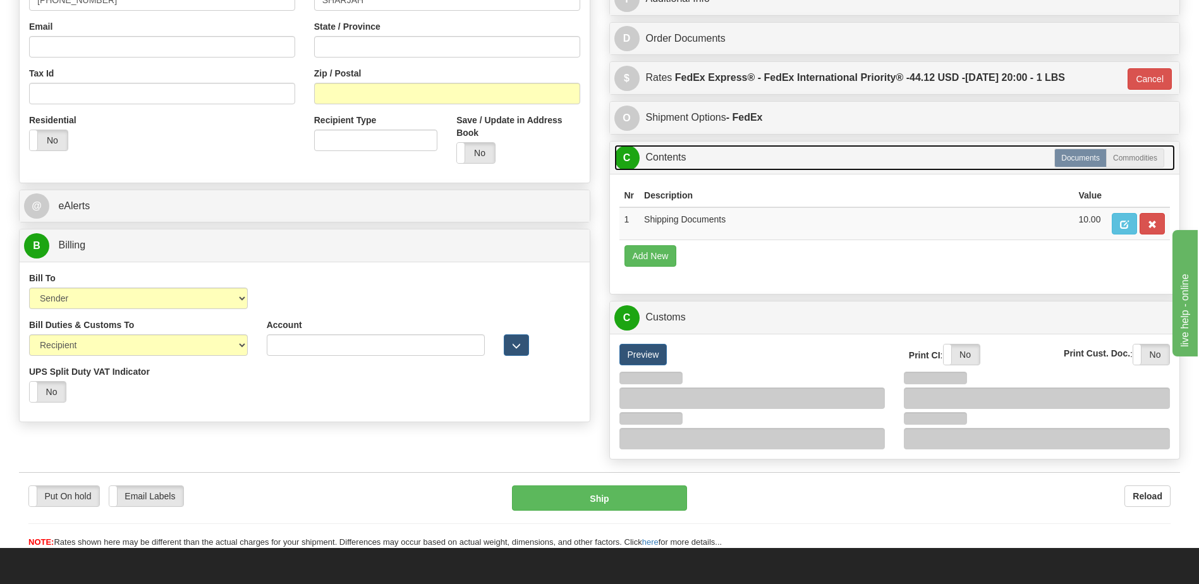
click at [703, 165] on link "C Contents" at bounding box center [894, 158] width 561 height 26
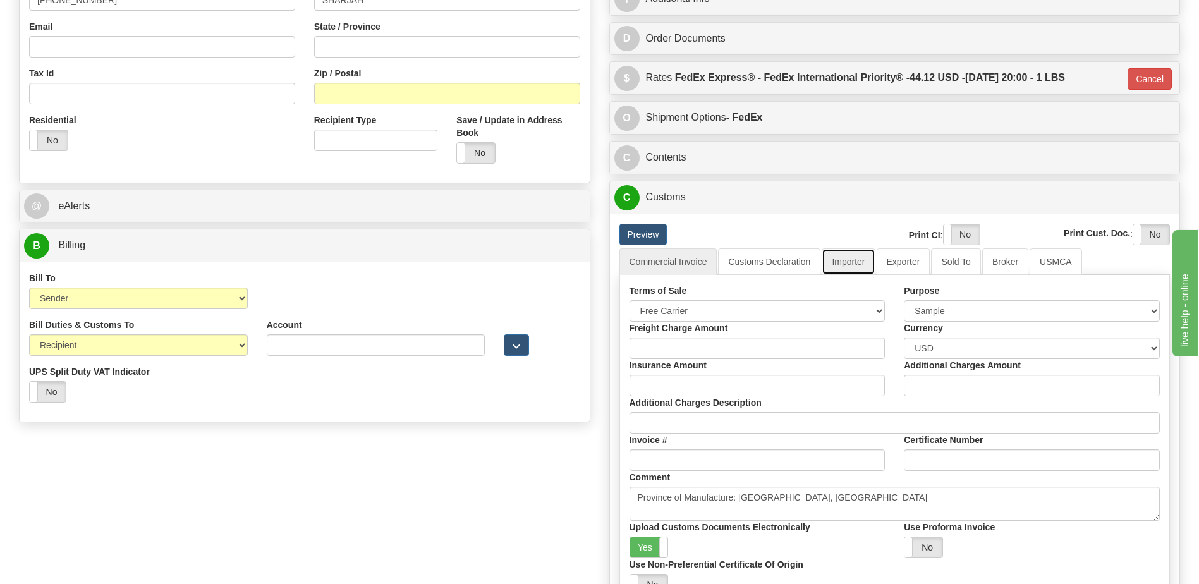
click at [846, 264] on link "Importer" at bounding box center [848, 261] width 53 height 27
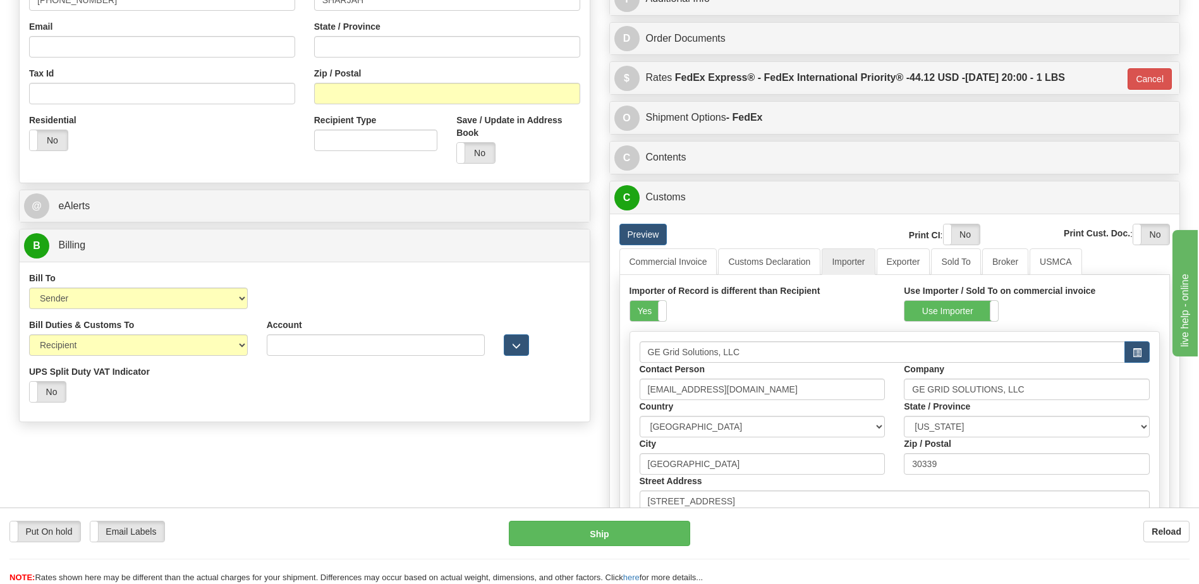
drag, startPoint x: 650, startPoint y: 314, endPoint x: 678, endPoint y: 298, distance: 32.5
click at [650, 313] on label "Yes" at bounding box center [648, 311] width 36 height 20
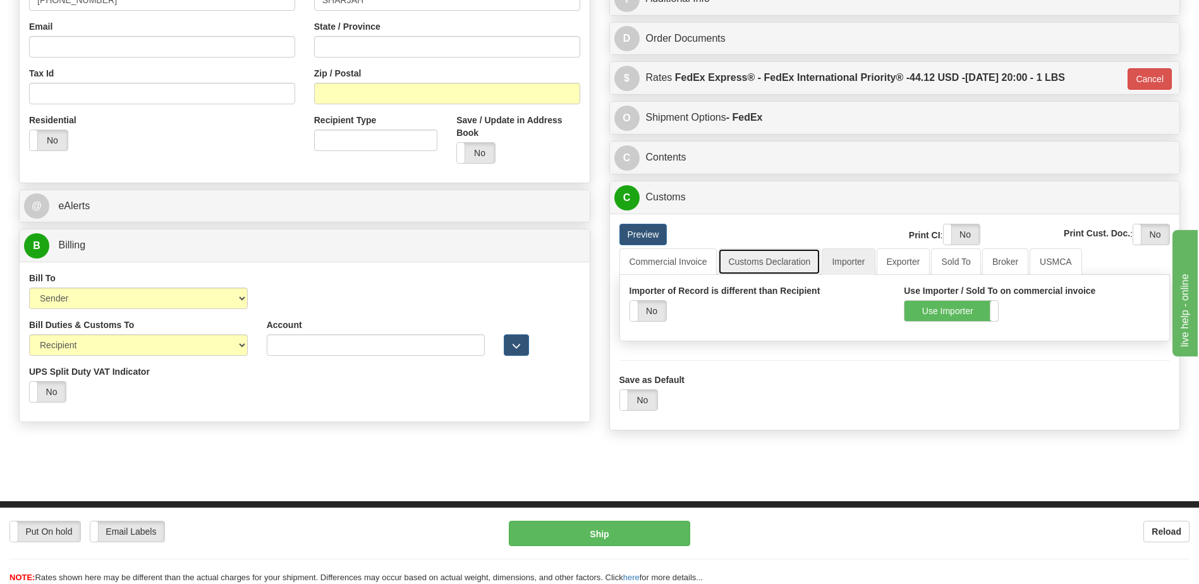
click at [748, 264] on link "Customs Declaration" at bounding box center [769, 261] width 102 height 27
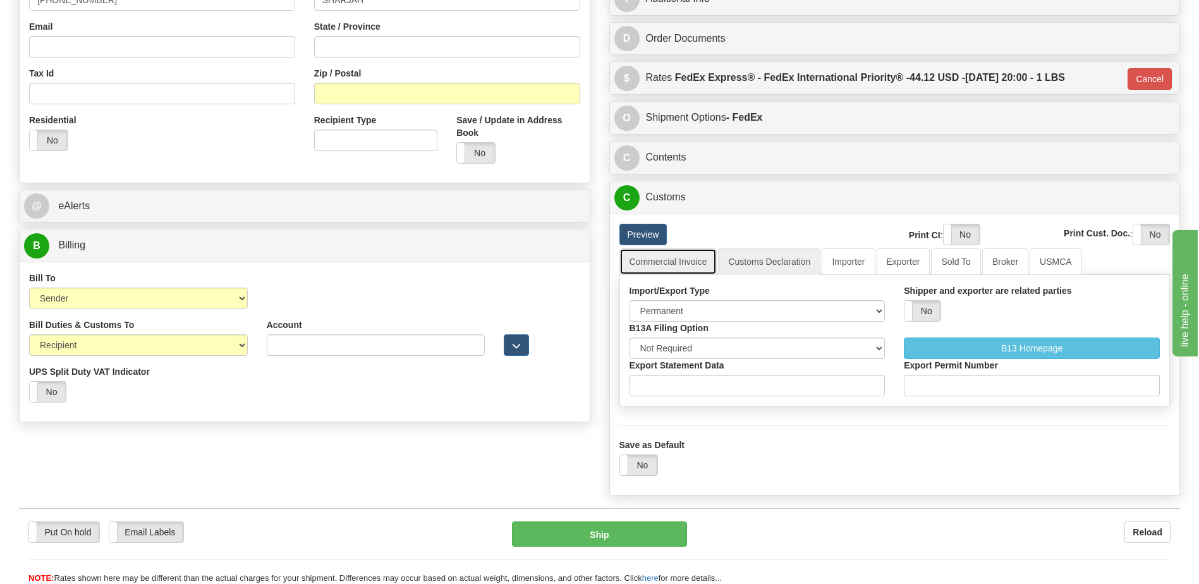
click at [684, 263] on link "Commercial Invoice" at bounding box center [668, 261] width 98 height 27
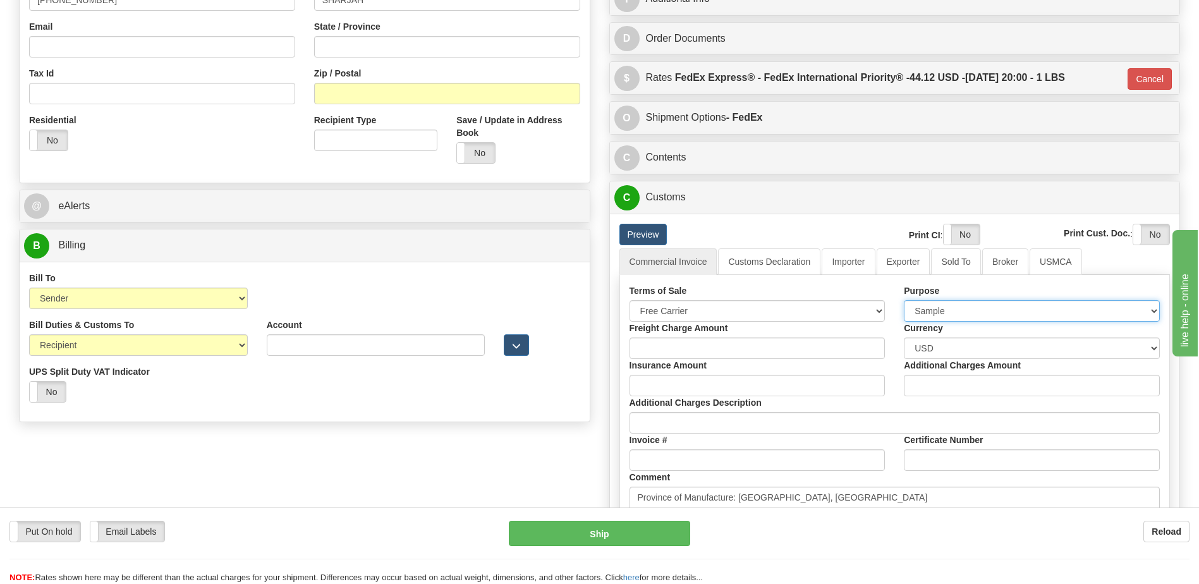
click at [937, 309] on select "Sold Not Sold Gift Sample Repair and Return Personal Effects Merchandise Danger…" at bounding box center [1032, 310] width 256 height 21
select select "2"
click at [904, 300] on select "Sold Not Sold Gift Sample Repair and Return Personal Effects Merchandise Danger…" at bounding box center [1032, 310] width 256 height 21
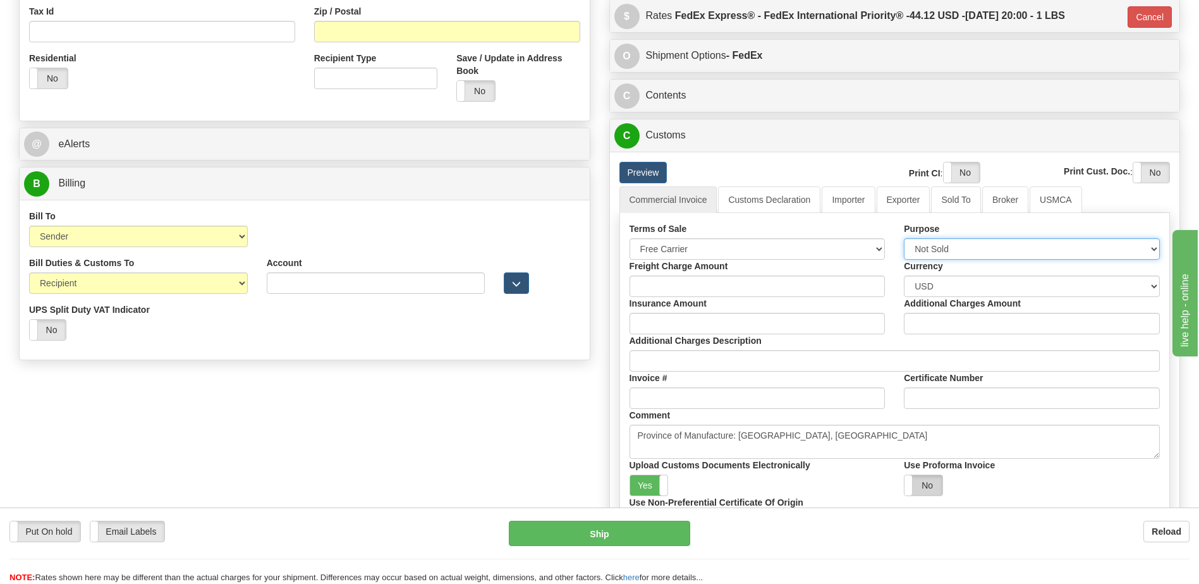
scroll to position [569, 0]
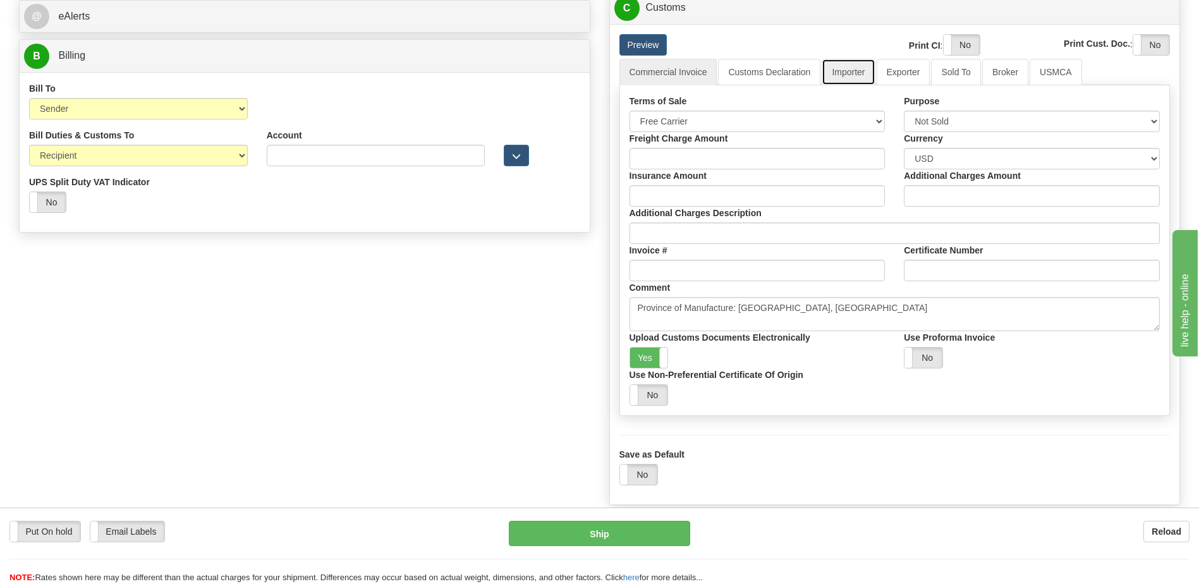
click at [854, 72] on link "Importer" at bounding box center [848, 72] width 53 height 27
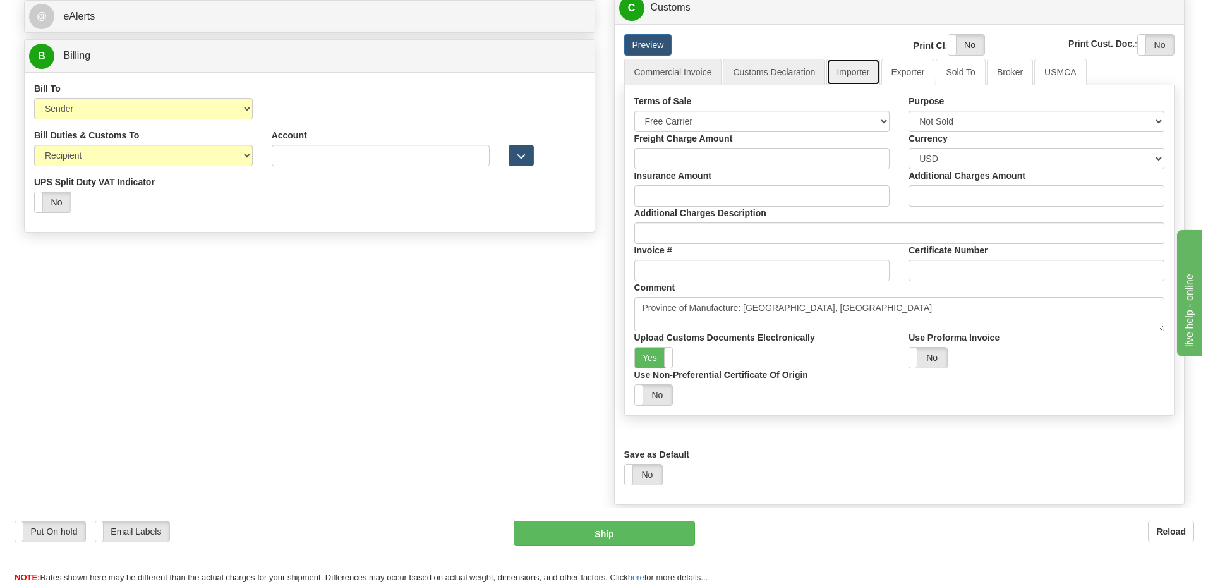
scroll to position [559, 0]
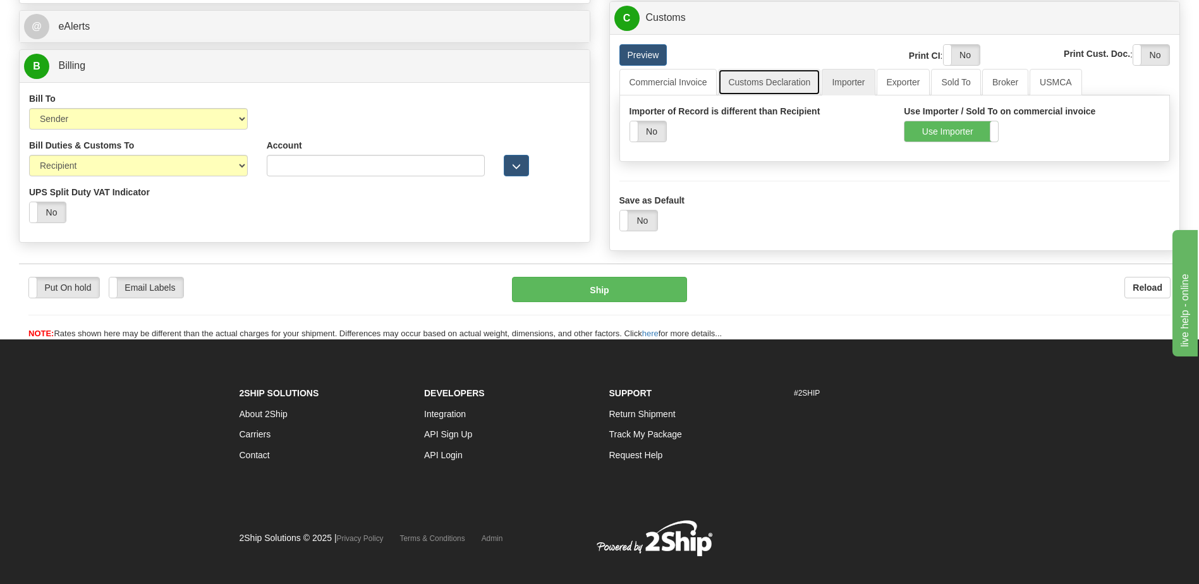
click at [786, 73] on link "Customs Declaration" at bounding box center [769, 82] width 102 height 27
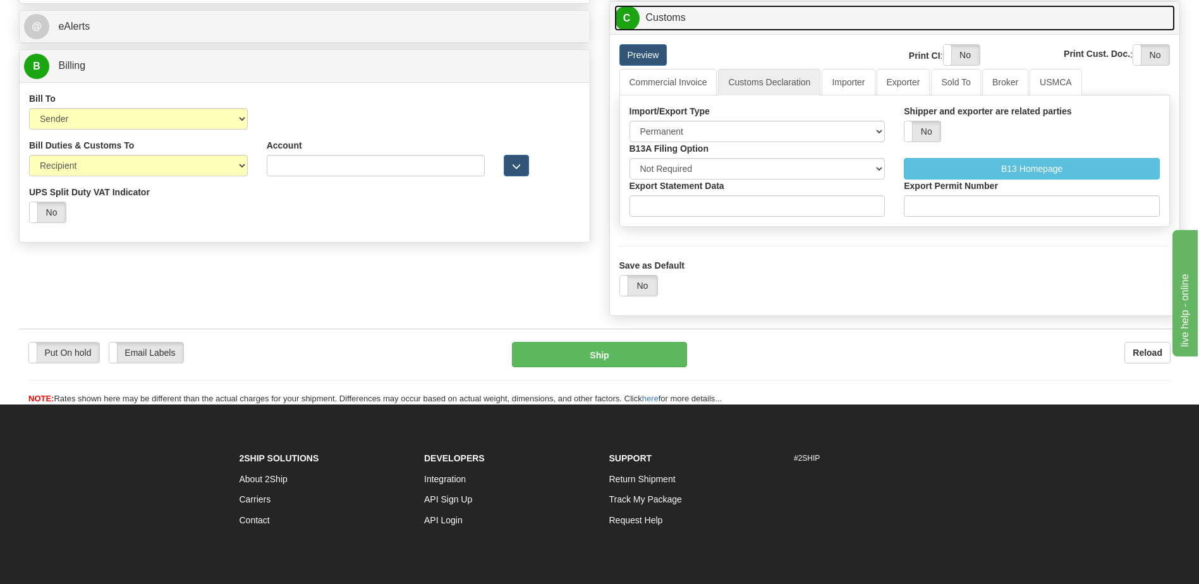
click at [707, 27] on link "C Customs" at bounding box center [894, 18] width 561 height 26
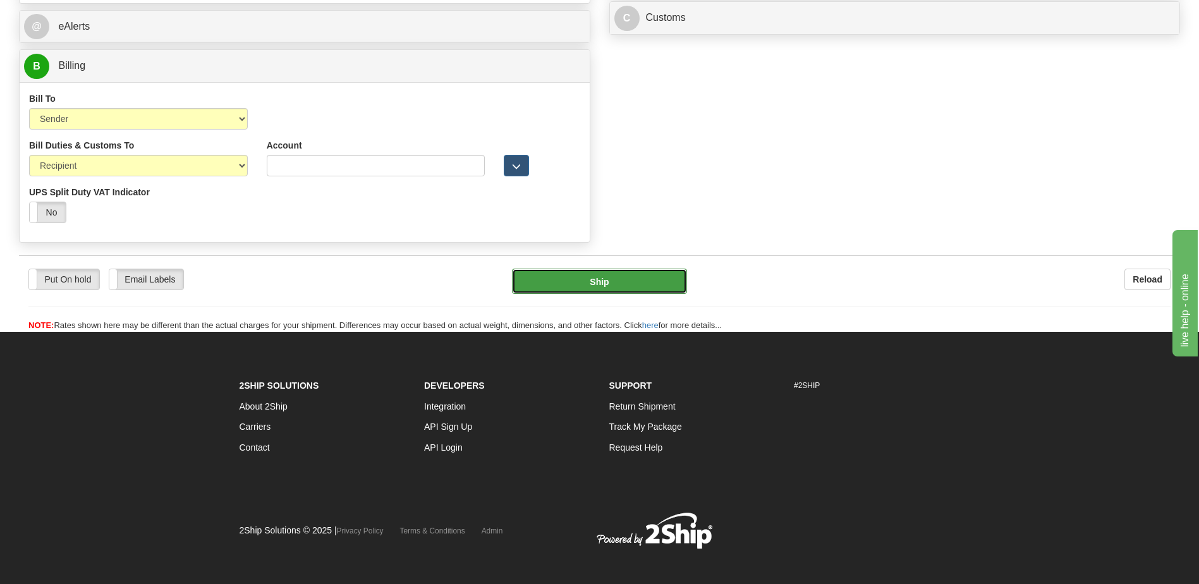
click at [626, 281] on button "Ship" at bounding box center [599, 281] width 174 height 25
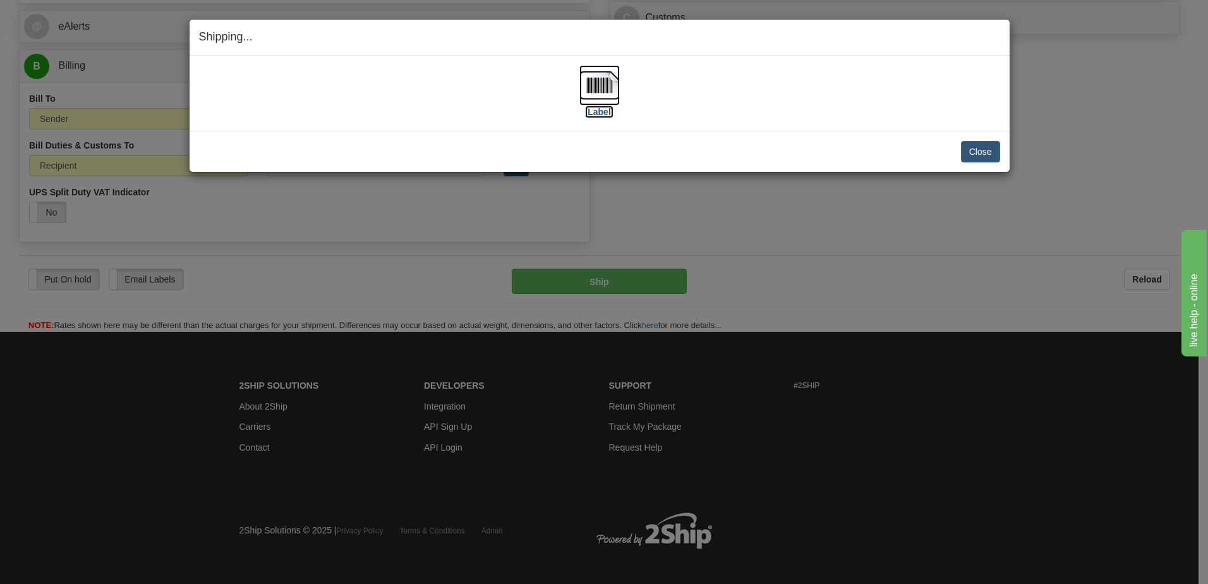
click at [600, 90] on img at bounding box center [600, 85] width 40 height 40
click at [967, 147] on button "Close" at bounding box center [980, 151] width 39 height 21
